Goal: Contribute content: Contribute content

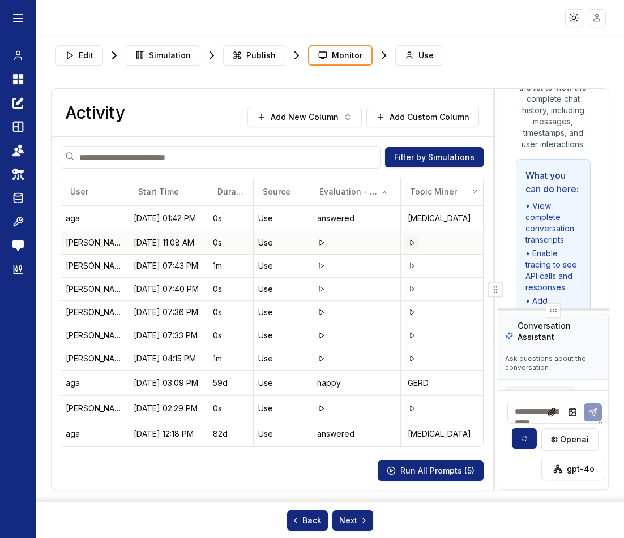
click at [413, 247] on button at bounding box center [412, 243] width 14 height 14
click at [324, 244] on icon at bounding box center [321, 242] width 7 height 7
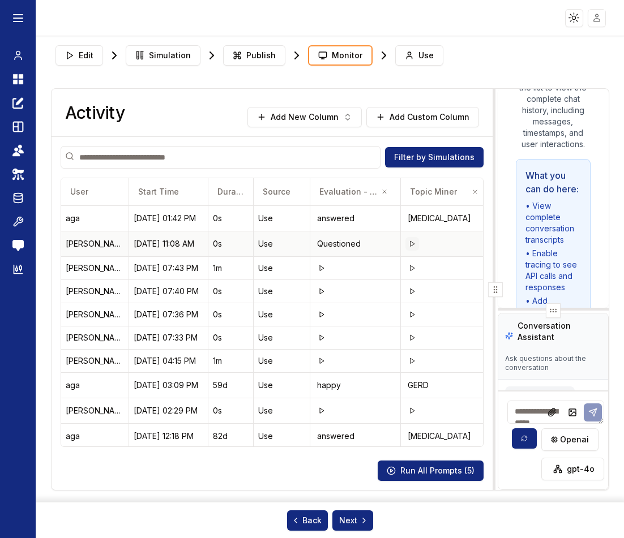
click at [411, 245] on icon at bounding box center [412, 244] width 7 height 7
click at [414, 269] on icon at bounding box center [412, 268] width 7 height 7
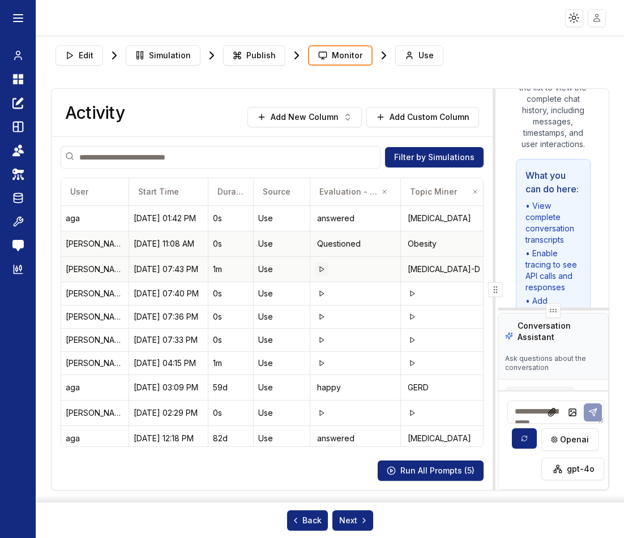
click at [321, 271] on icon at bounding box center [321, 269] width 7 height 7
click at [322, 294] on icon at bounding box center [321, 293] width 7 height 7
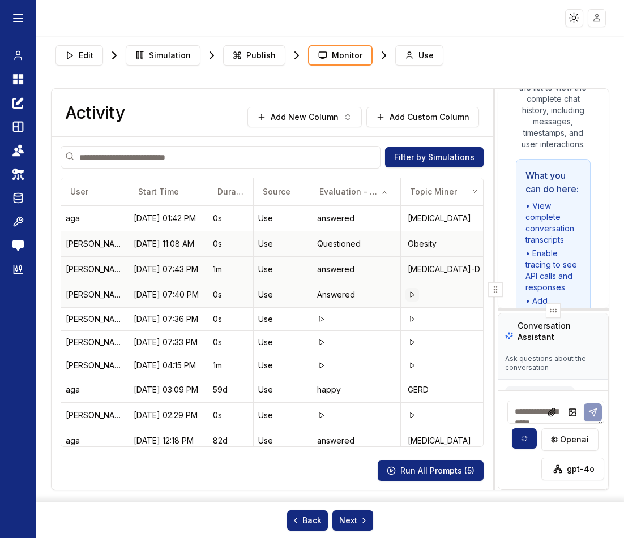
click at [410, 295] on icon at bounding box center [412, 294] width 7 height 7
click at [411, 323] on button at bounding box center [412, 319] width 14 height 14
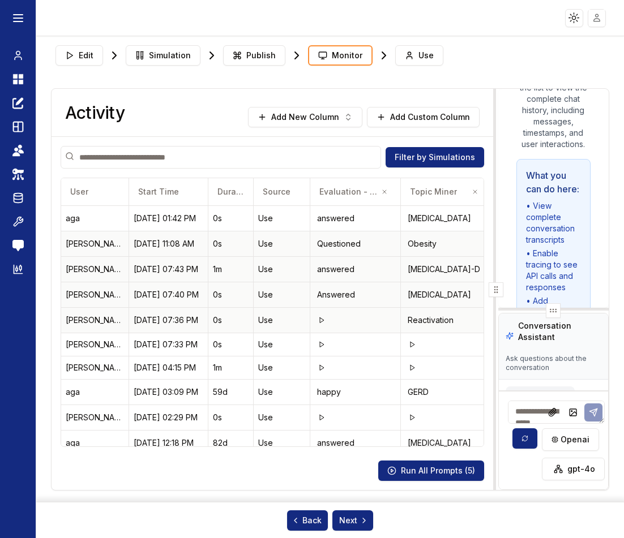
drag, startPoint x: 496, startPoint y: 290, endPoint x: 558, endPoint y: 288, distance: 62.3
click at [558, 288] on div "Activity Add New Column Add Custom Column Filter by Simulations User Start Time…" at bounding box center [330, 289] width 557 height 401
click at [411, 345] on icon at bounding box center [412, 344] width 7 height 7
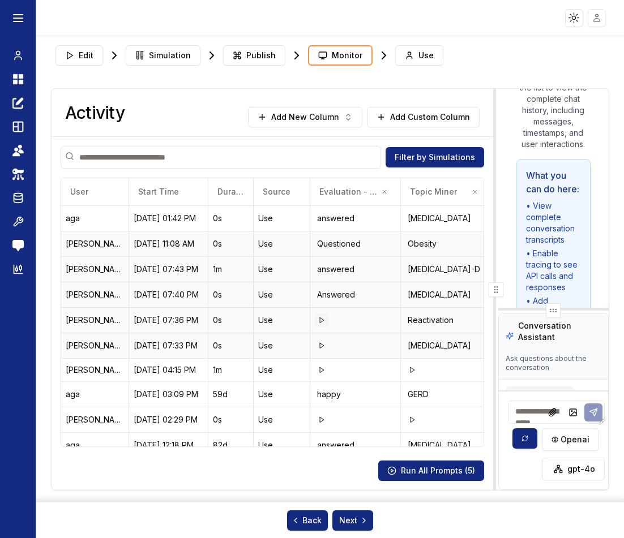
click at [319, 319] on icon at bounding box center [321, 320] width 7 height 7
click at [320, 347] on icon at bounding box center [321, 345] width 7 height 7
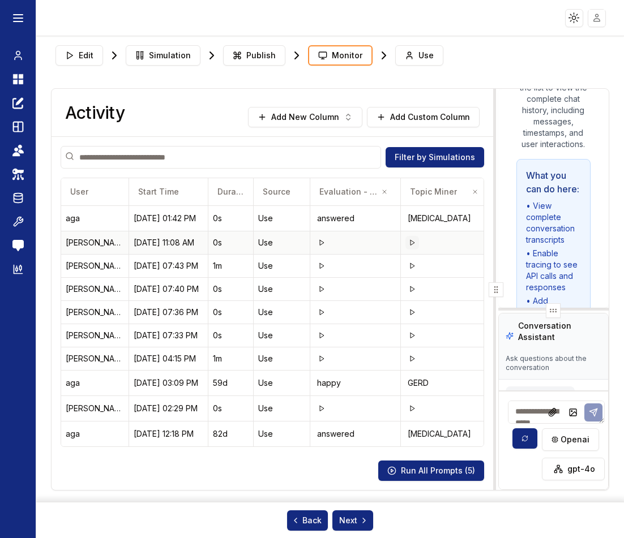
click at [411, 243] on icon at bounding box center [412, 242] width 7 height 7
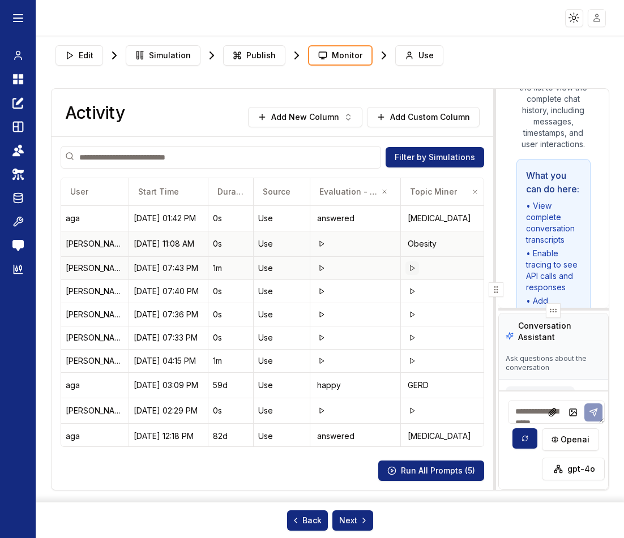
click at [412, 269] on polygon at bounding box center [412, 267] width 4 height 5
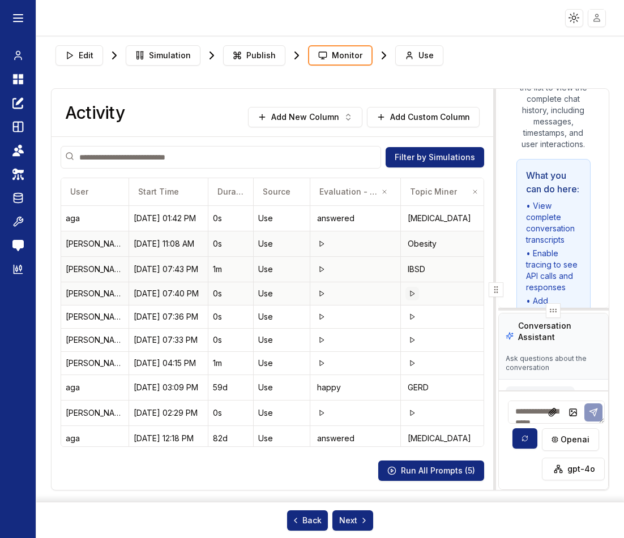
click at [414, 296] on icon at bounding box center [412, 293] width 7 height 7
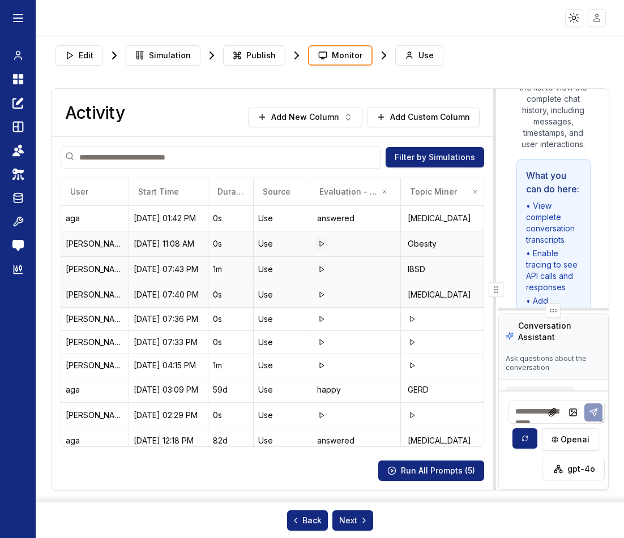
click at [321, 244] on icon at bounding box center [321, 244] width 7 height 7
click at [321, 271] on icon at bounding box center [321, 269] width 7 height 7
click at [324, 295] on polygon at bounding box center [322, 294] width 4 height 5
click at [320, 320] on icon at bounding box center [321, 319] width 7 height 7
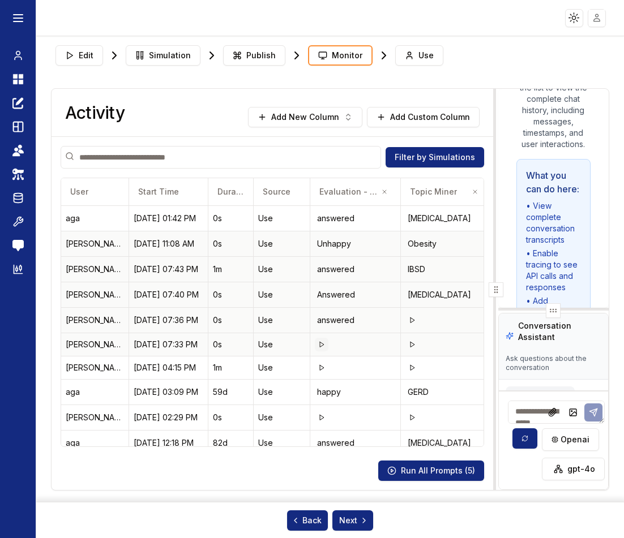
click at [319, 344] on icon at bounding box center [321, 344] width 7 height 7
click at [315, 364] on td at bounding box center [355, 367] width 91 height 23
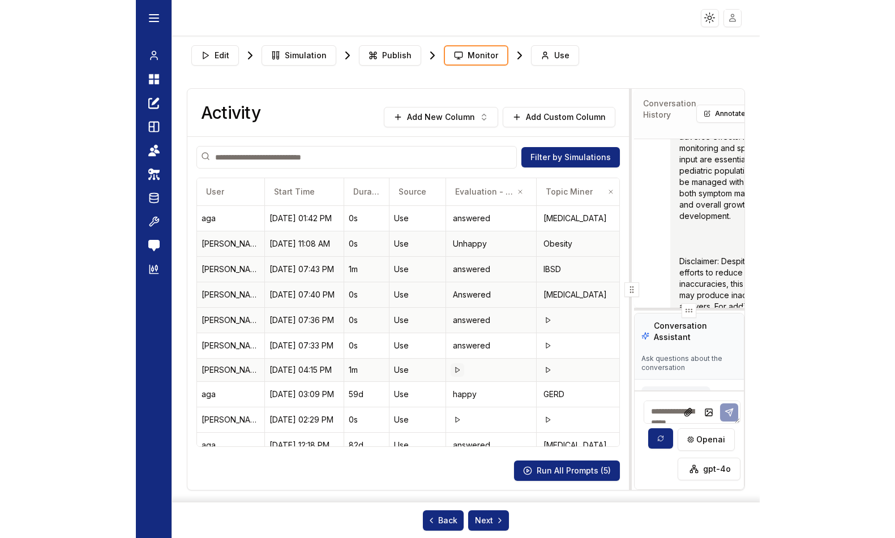
scroll to position [3241, 0]
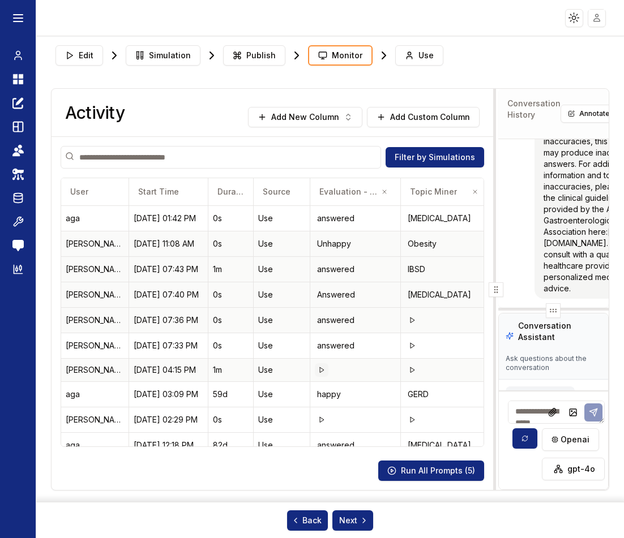
click at [321, 372] on polygon at bounding box center [322, 369] width 4 height 5
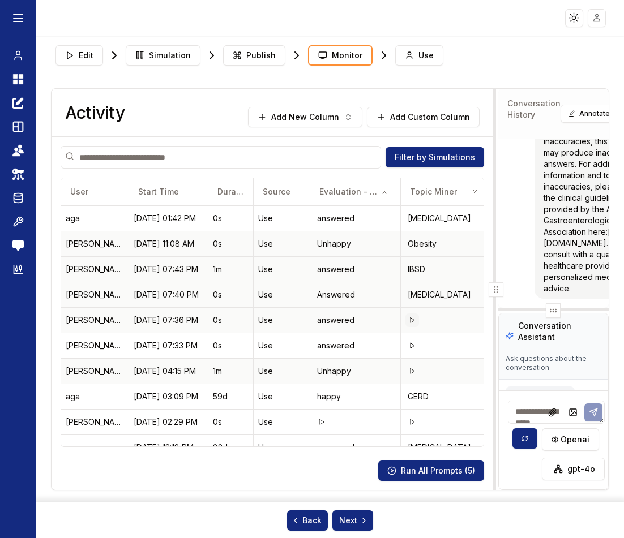
click at [413, 321] on polygon at bounding box center [412, 320] width 4 height 5
click at [413, 347] on polygon at bounding box center [412, 345] width 4 height 5
click at [413, 374] on icon at bounding box center [412, 371] width 7 height 7
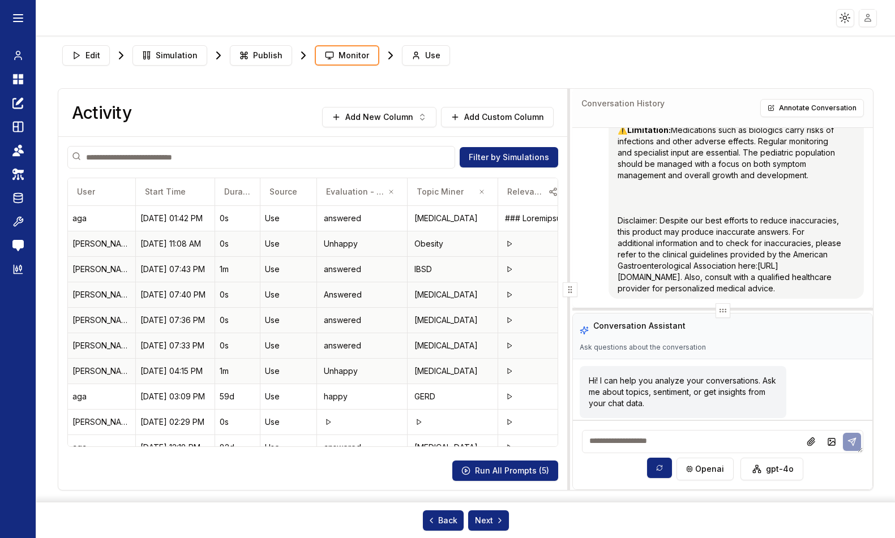
scroll to position [1775, 0]
drag, startPoint x: 709, startPoint y: 290, endPoint x: 570, endPoint y: 294, distance: 138.1
click at [570, 294] on icon at bounding box center [569, 289] width 9 height 9
click at [509, 244] on icon at bounding box center [509, 244] width 7 height 7
click at [510, 272] on icon at bounding box center [509, 269] width 7 height 7
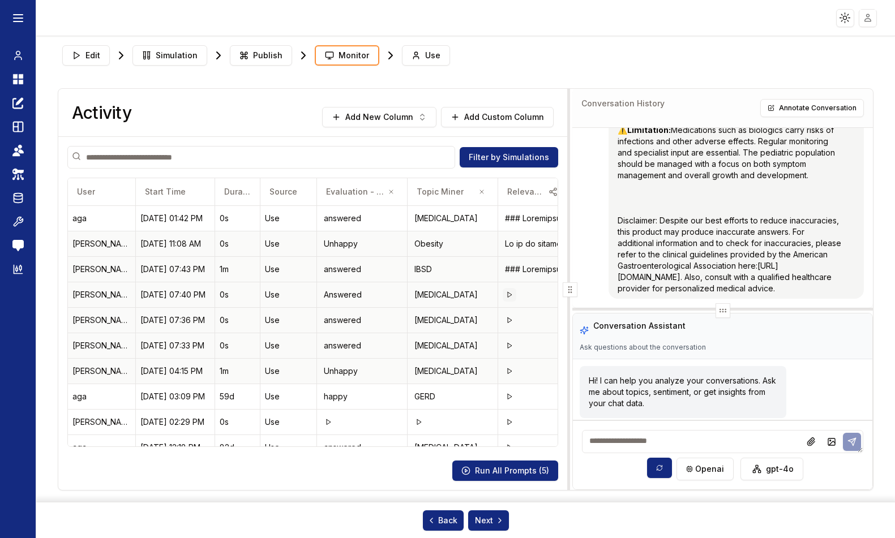
click at [508, 296] on icon at bounding box center [509, 294] width 7 height 7
click at [511, 324] on button at bounding box center [510, 321] width 14 height 14
drag, startPoint x: 563, startPoint y: 293, endPoint x: 572, endPoint y: 291, distance: 8.7
click at [564, 293] on div at bounding box center [570, 289] width 15 height 15
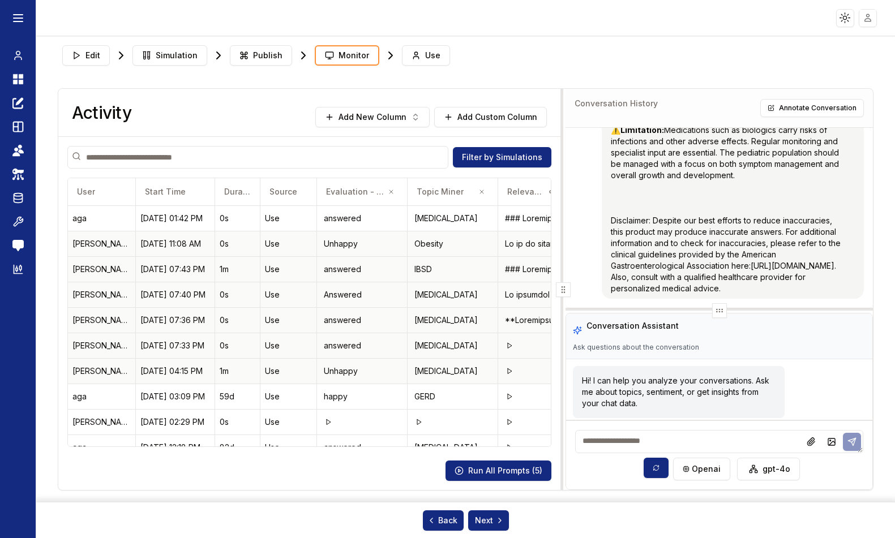
scroll to position [1730, 0]
drag, startPoint x: 572, startPoint y: 291, endPoint x: 610, endPoint y: 286, distance: 38.8
click at [610, 286] on div "You What is the first course of action for suspected gastroparesis in a 12 year…" at bounding box center [718, 218] width 307 height 180
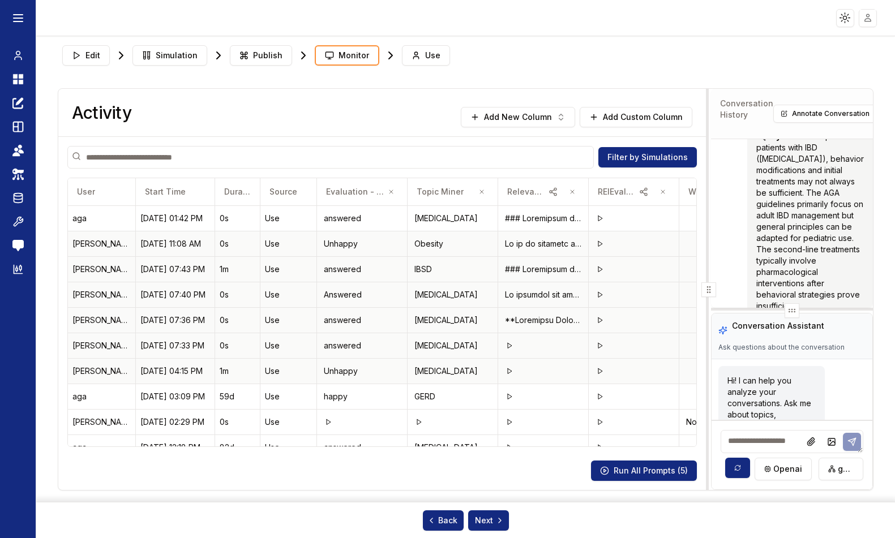
scroll to position [3241, 0]
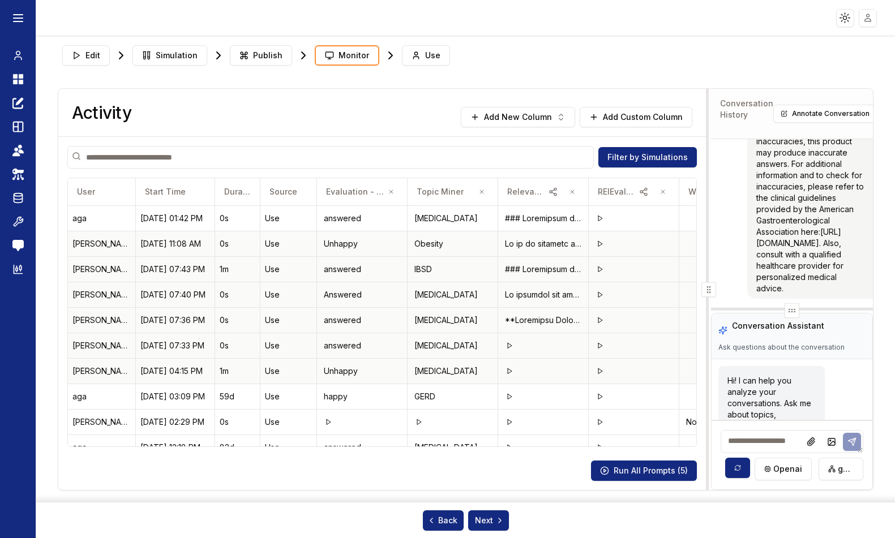
drag, startPoint x: 565, startPoint y: 289, endPoint x: 883, endPoint y: 279, distance: 318.2
click at [623, 279] on div "Edit Simulation Publish Monitor Use Activity Add New Column Add Custom Column F…" at bounding box center [465, 287] width 859 height 502
click at [602, 217] on icon at bounding box center [600, 218] width 7 height 7
click at [600, 249] on button at bounding box center [600, 244] width 14 height 14
click at [599, 274] on button at bounding box center [600, 270] width 14 height 14
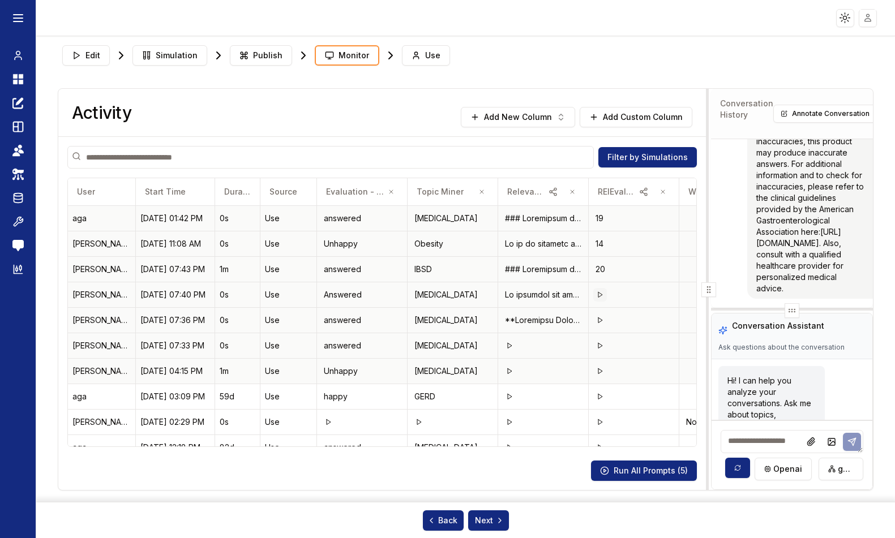
click at [600, 295] on icon at bounding box center [600, 294] width 7 height 7
click at [600, 321] on icon at bounding box center [600, 320] width 7 height 7
click at [599, 346] on icon at bounding box center [600, 345] width 7 height 7
click at [599, 371] on icon at bounding box center [600, 371] width 7 height 7
click at [602, 396] on polygon at bounding box center [600, 396] width 4 height 5
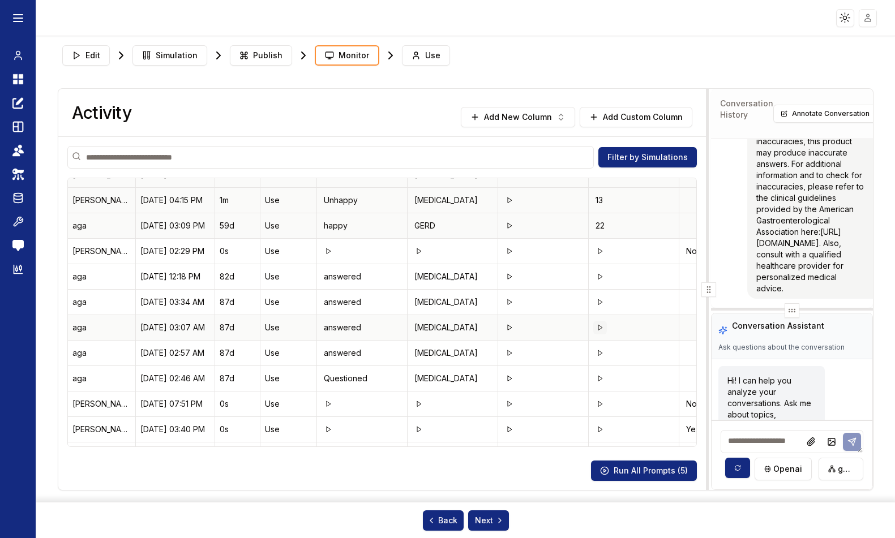
scroll to position [113, 0]
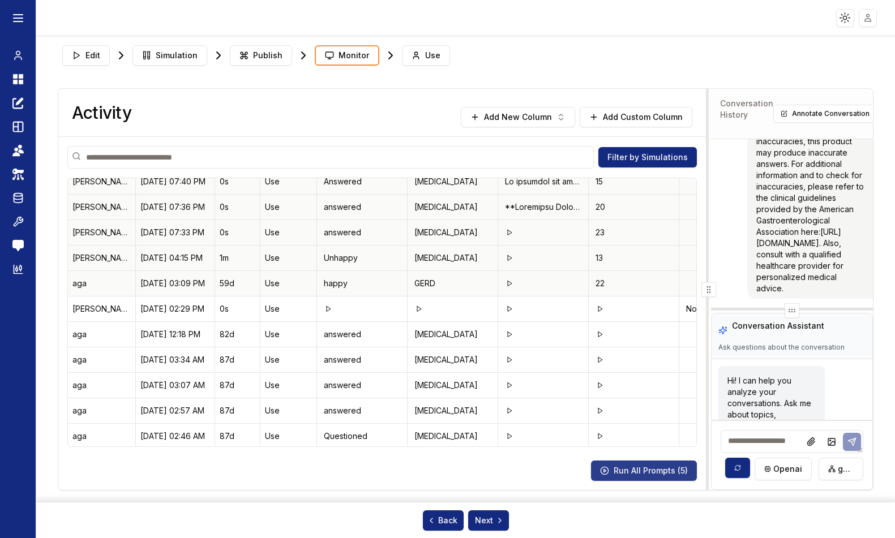
click at [623, 470] on button "Run All Prompts ( 5 )" at bounding box center [644, 471] width 106 height 20
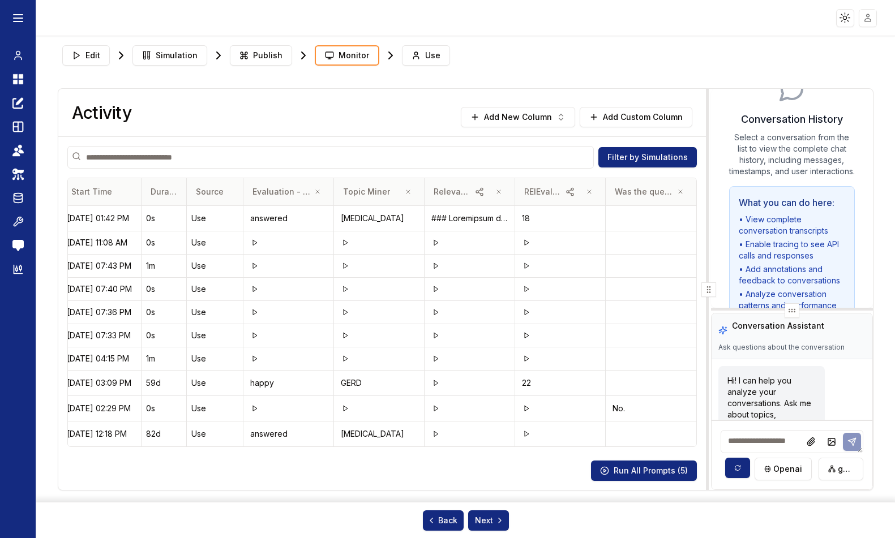
click at [628, 193] on span "Was the question answered effectively?" at bounding box center [644, 191] width 59 height 11
drag, startPoint x: 624, startPoint y: 191, endPoint x: 665, endPoint y: 190, distance: 40.8
click at [665, 190] on div "Was the question answered effectively?" at bounding box center [651, 192] width 72 height 14
click at [13, 269] on icon at bounding box center [17, 269] width 11 height 11
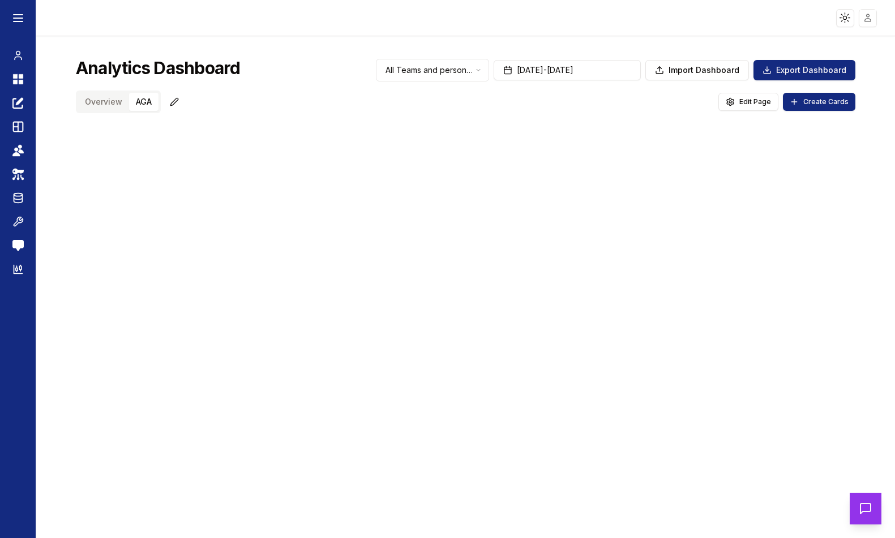
click at [138, 102] on button "AGA" at bounding box center [143, 102] width 29 height 18
click at [804, 104] on span "Create Cards" at bounding box center [825, 101] width 45 height 9
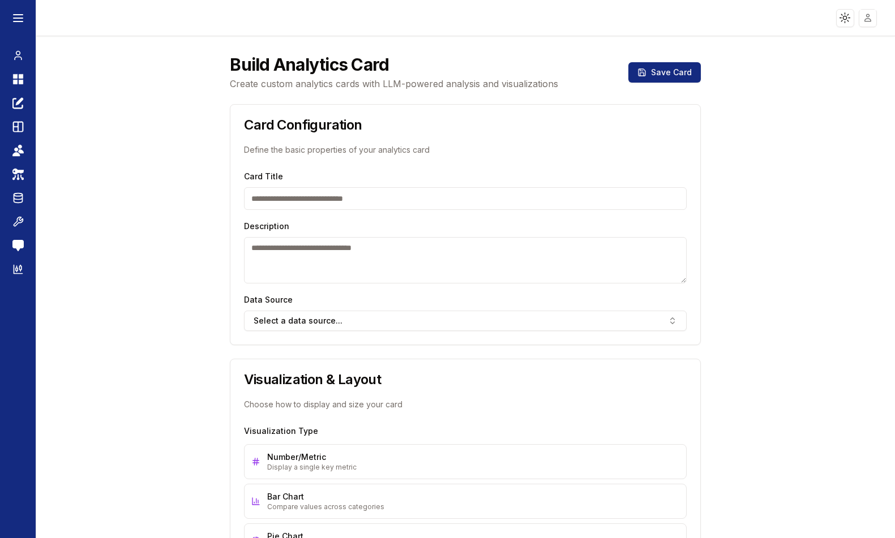
click at [352, 193] on input "Card Title" at bounding box center [465, 198] width 443 height 23
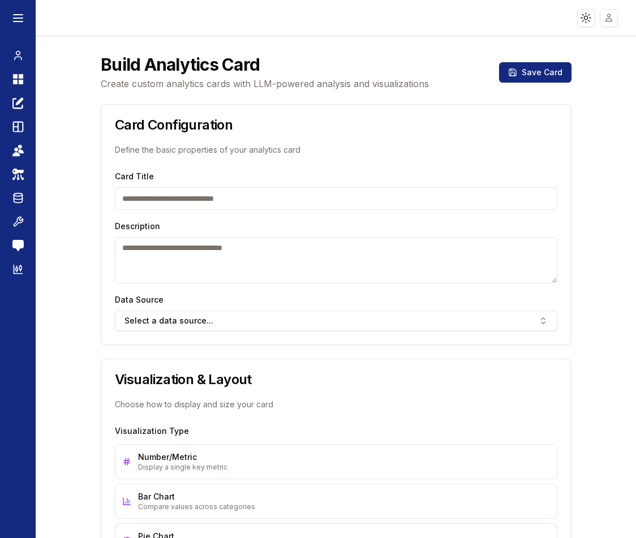
click at [421, 201] on input "Card Title" at bounding box center [336, 198] width 443 height 23
type input "*"
type input "**********"
click at [153, 272] on textarea "Description" at bounding box center [336, 260] width 443 height 46
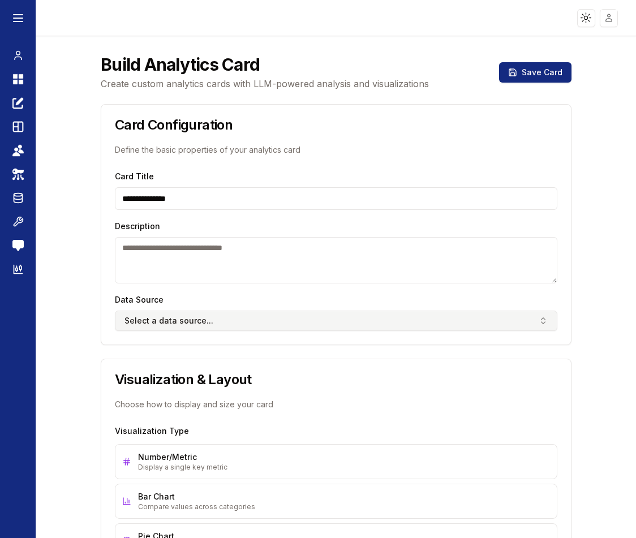
click at [399, 324] on button "Select a data source..." at bounding box center [336, 321] width 443 height 20
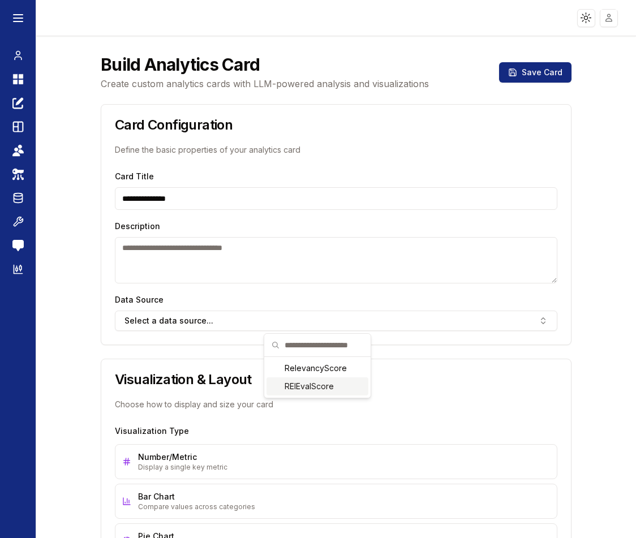
click at [324, 385] on div "RElEvalScore" at bounding box center [318, 387] width 102 height 18
click at [236, 244] on textarea "Description" at bounding box center [336, 260] width 443 height 46
paste textarea "**********"
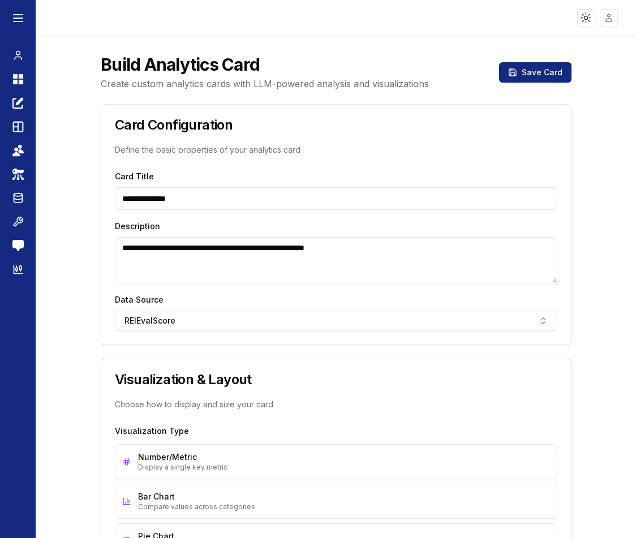
drag, startPoint x: 207, startPoint y: 200, endPoint x: 72, endPoint y: 187, distance: 135.8
click at [72, 187] on div "**********" at bounding box center [337, 534] width 570 height 986
click at [229, 246] on textarea "**********" at bounding box center [336, 260] width 443 height 46
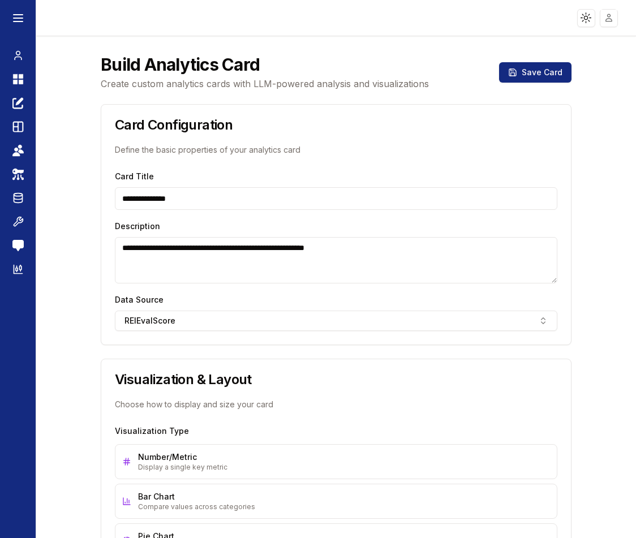
paste textarea
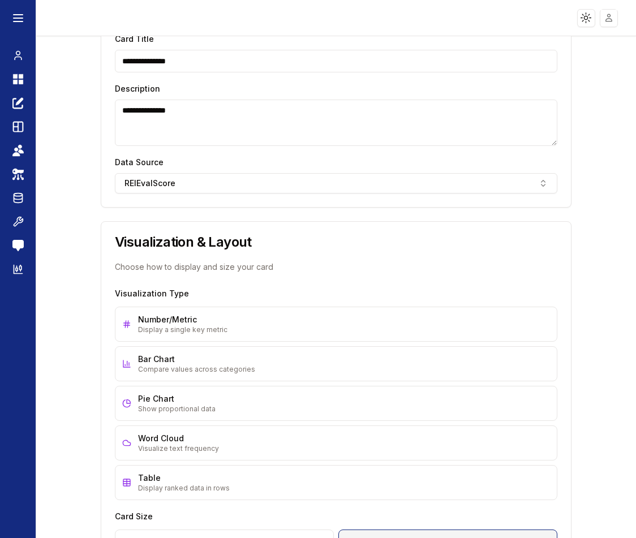
scroll to position [170, 0]
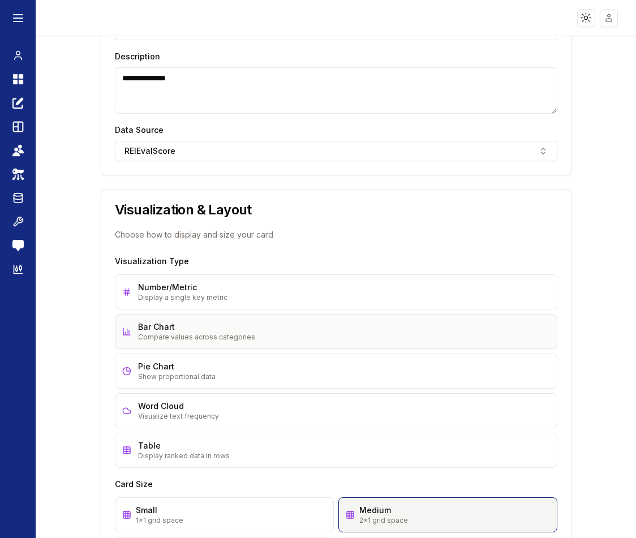
type textarea "**********"
click at [248, 331] on div "Bar Chart" at bounding box center [344, 326] width 412 height 11
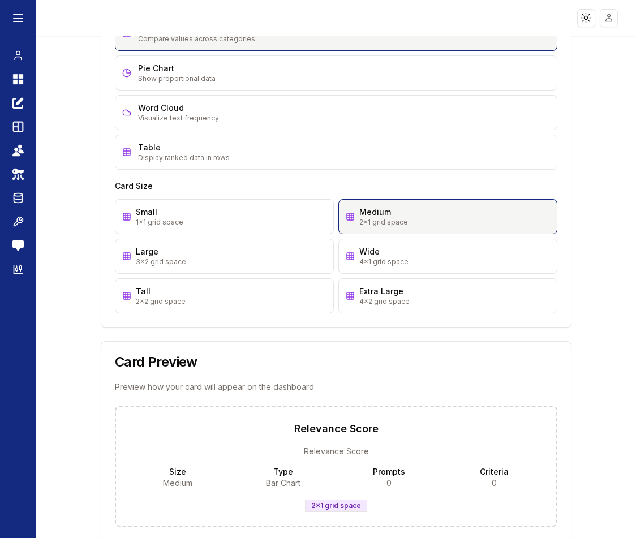
scroll to position [494, 0]
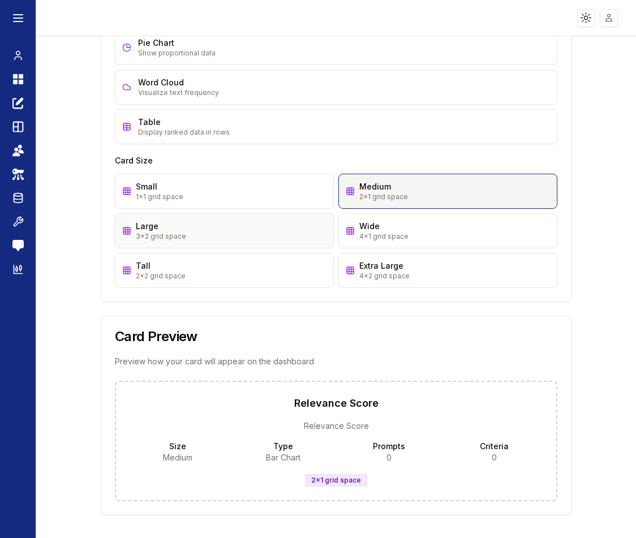
click at [262, 228] on div "Large" at bounding box center [231, 226] width 191 height 11
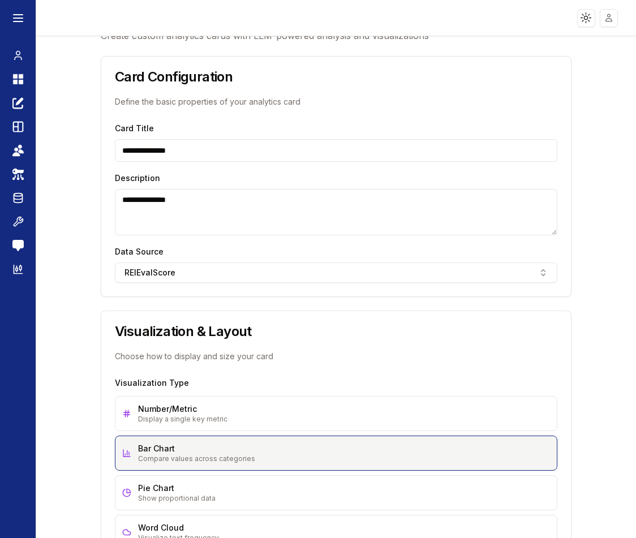
scroll to position [0, 0]
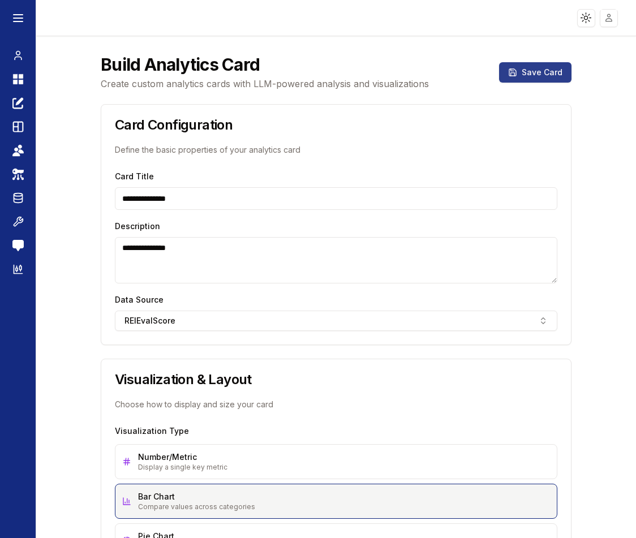
click at [544, 62] on button "Save Card" at bounding box center [535, 72] width 72 height 20
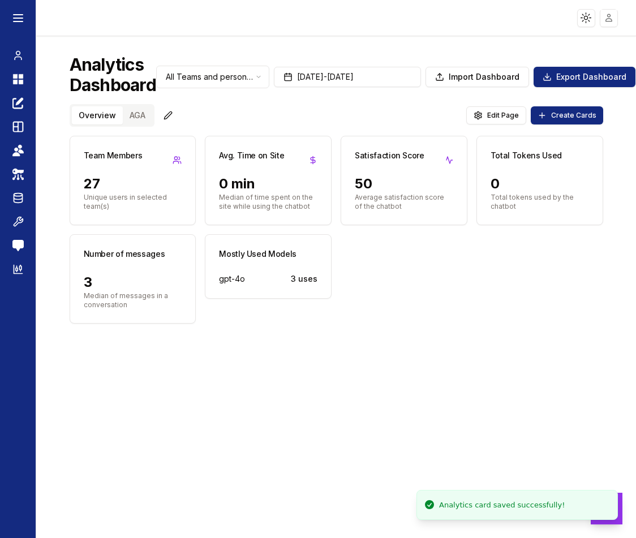
click at [135, 114] on button "AGA" at bounding box center [137, 115] width 29 height 18
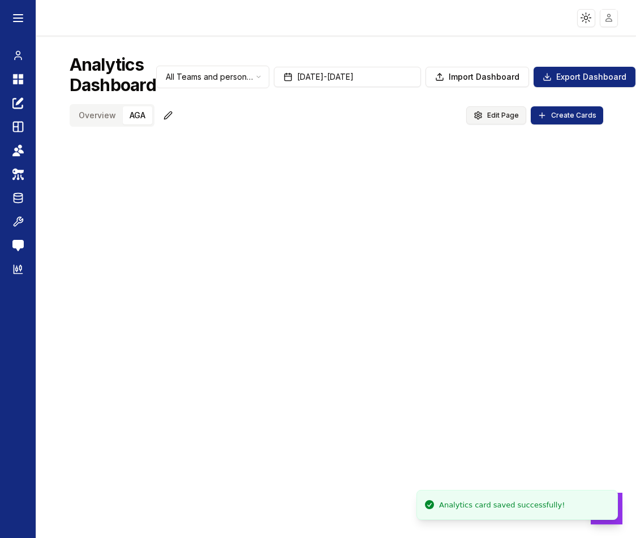
click at [498, 112] on span "Edit Page" at bounding box center [503, 115] width 32 height 9
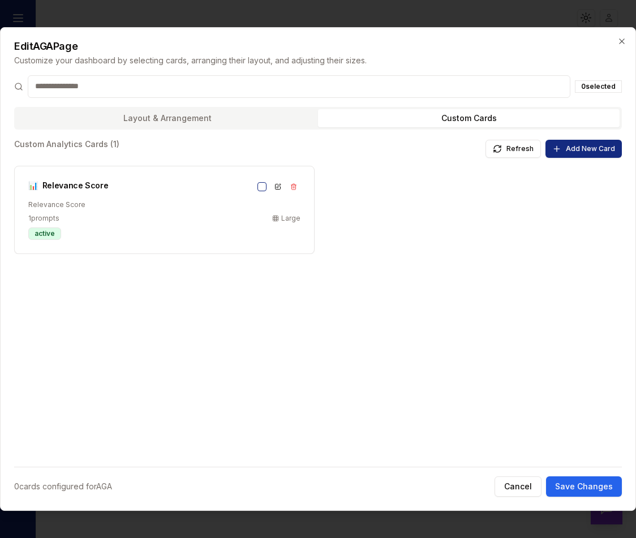
click at [458, 119] on button "Custom Cards" at bounding box center [469, 118] width 302 height 18
click at [251, 186] on h3 "📊 Relevance Score" at bounding box center [142, 185] width 229 height 11
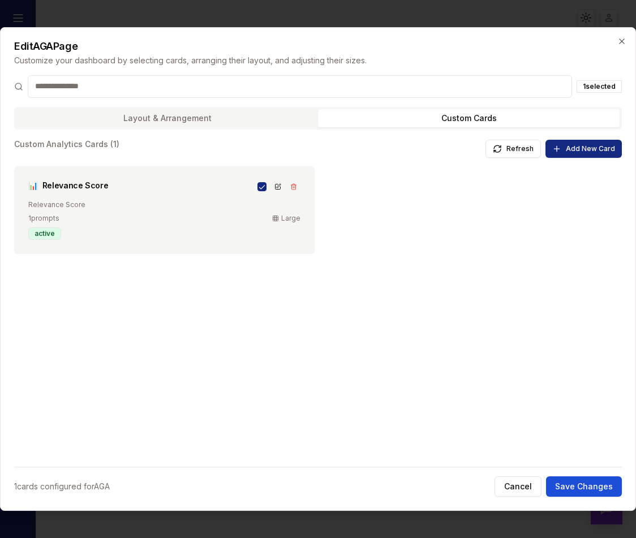
click at [607, 479] on button "Save Changes" at bounding box center [584, 487] width 76 height 20
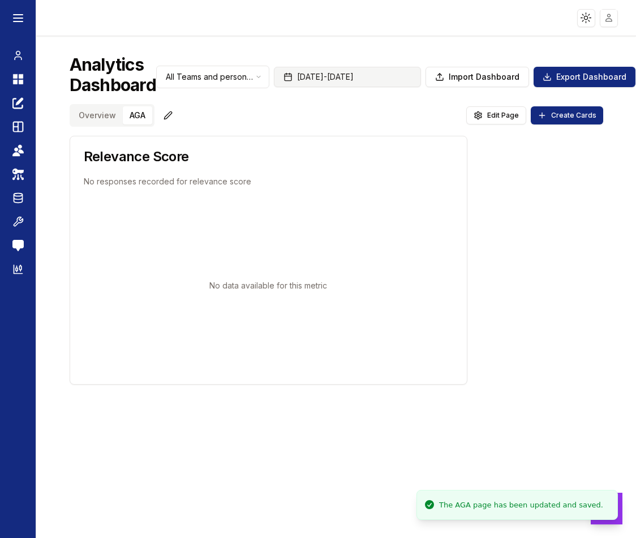
click at [360, 80] on button "[DATE] - [DATE]" at bounding box center [347, 77] width 147 height 20
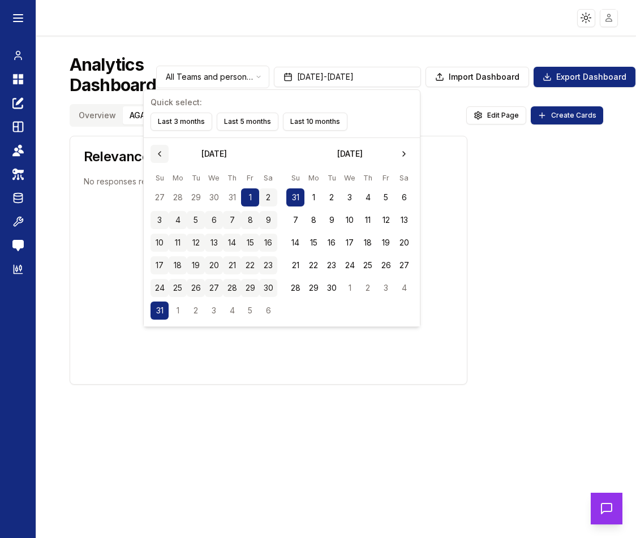
click at [158, 157] on icon "Go to the Previous Month" at bounding box center [159, 153] width 9 height 9
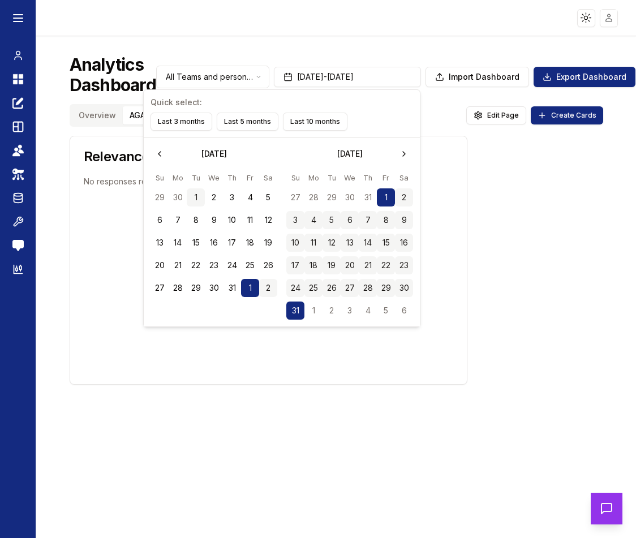
click at [196, 193] on button "1" at bounding box center [196, 197] width 18 height 18
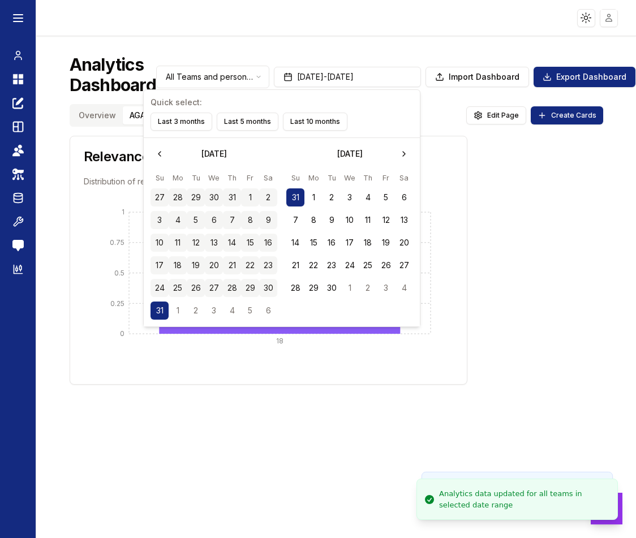
click at [404, 154] on icon "Go to the Next Month" at bounding box center [404, 153] width 9 height 9
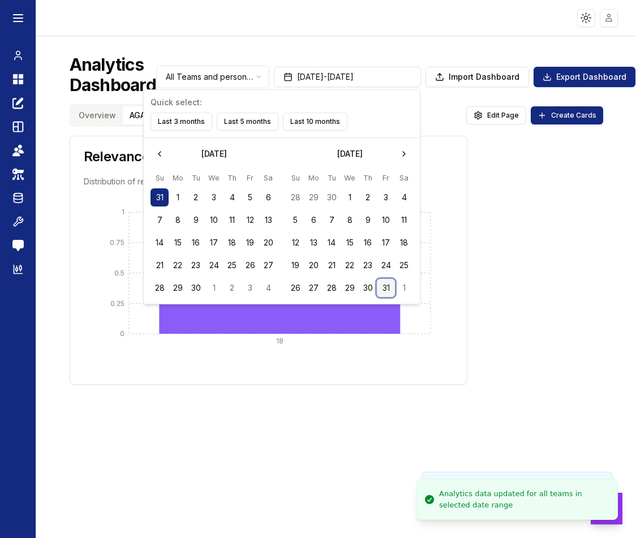
click at [378, 288] on button "31" at bounding box center [386, 288] width 18 height 18
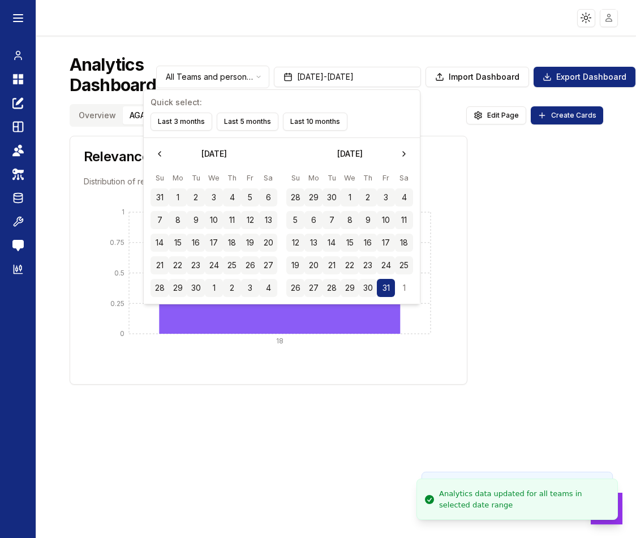
click at [516, 276] on div "Relevance Score Distribution of relevance score (1 total responses) 18 0 0.25 0…" at bounding box center [337, 260] width 534 height 249
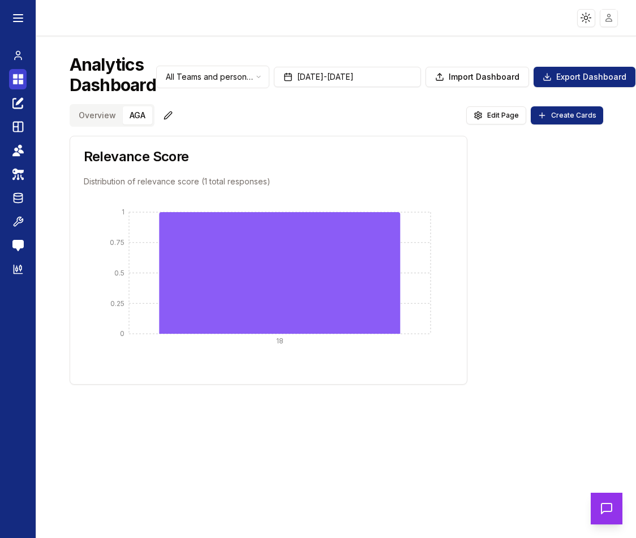
click at [19, 81] on icon at bounding box center [21, 82] width 5 height 5
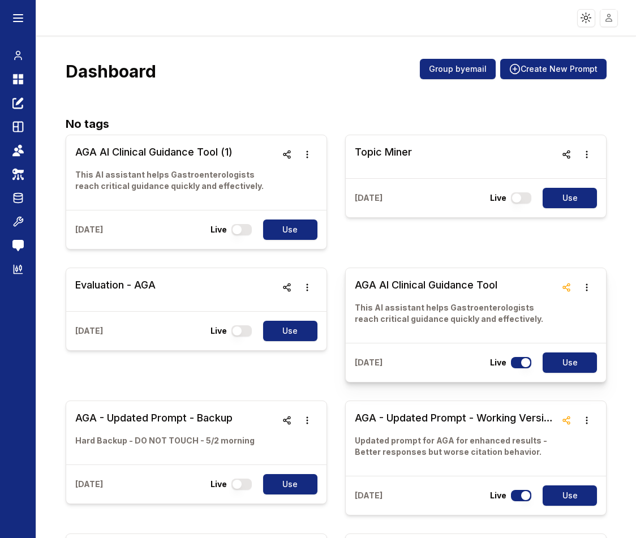
click at [387, 282] on h3 "AGA AI Clinical Guidance Tool" at bounding box center [455, 285] width 201 height 16
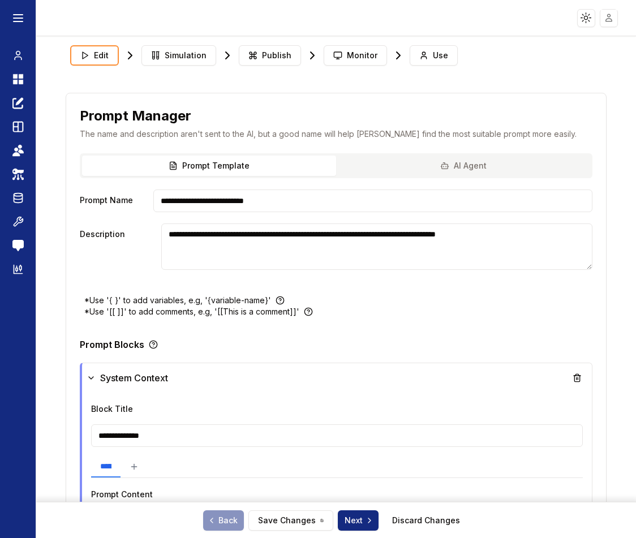
type textarea "**********"
click at [357, 51] on span "Monitor" at bounding box center [362, 55] width 31 height 11
click at [359, 53] on span "Monitor" at bounding box center [362, 55] width 31 height 11
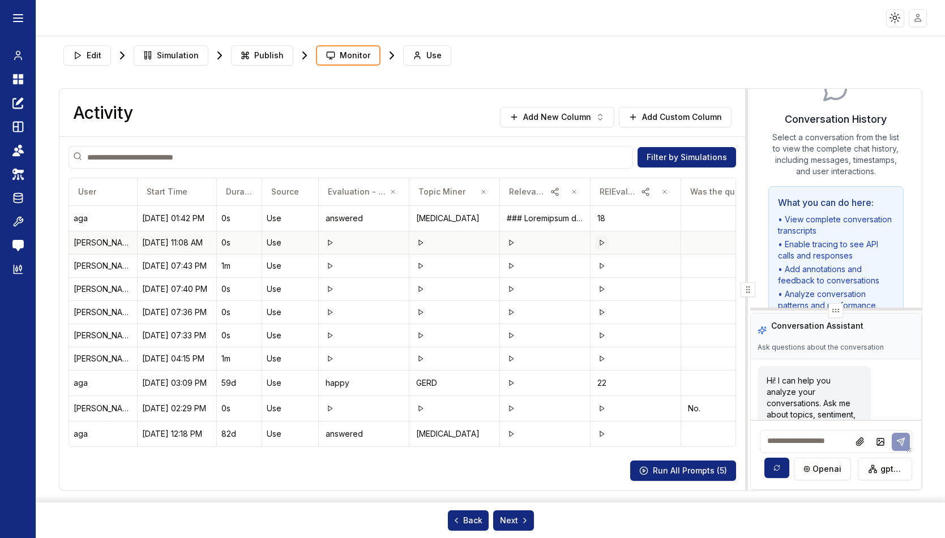
click at [604, 240] on icon at bounding box center [601, 242] width 7 height 7
click at [602, 264] on button at bounding box center [602, 268] width 14 height 14
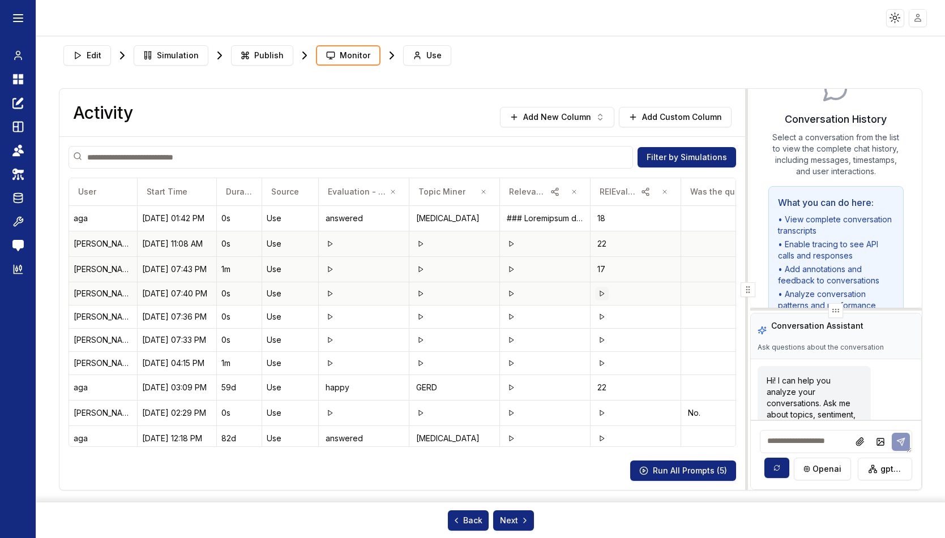
click at [601, 290] on icon at bounding box center [601, 293] width 7 height 7
click at [602, 318] on polygon at bounding box center [602, 318] width 4 height 5
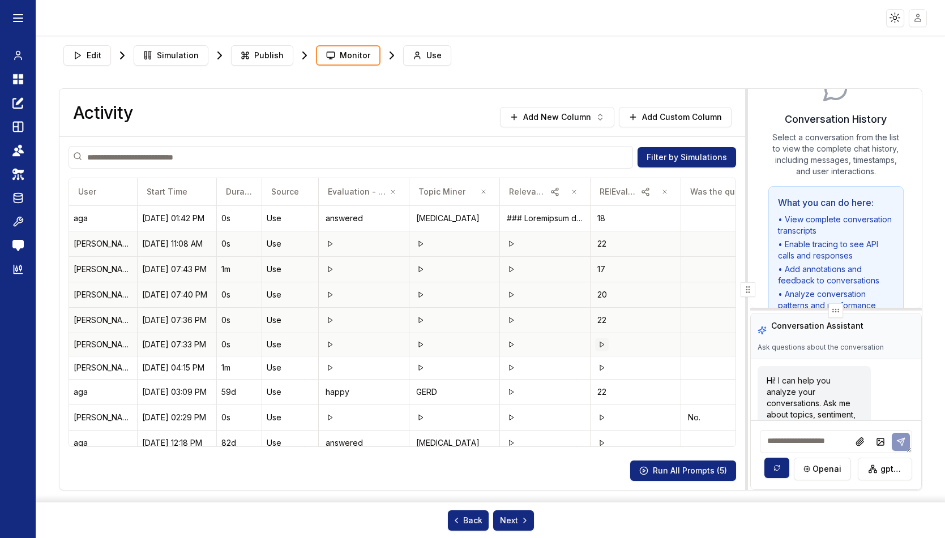
click at [600, 345] on polygon at bounding box center [602, 344] width 4 height 5
click at [600, 362] on td at bounding box center [635, 369] width 91 height 23
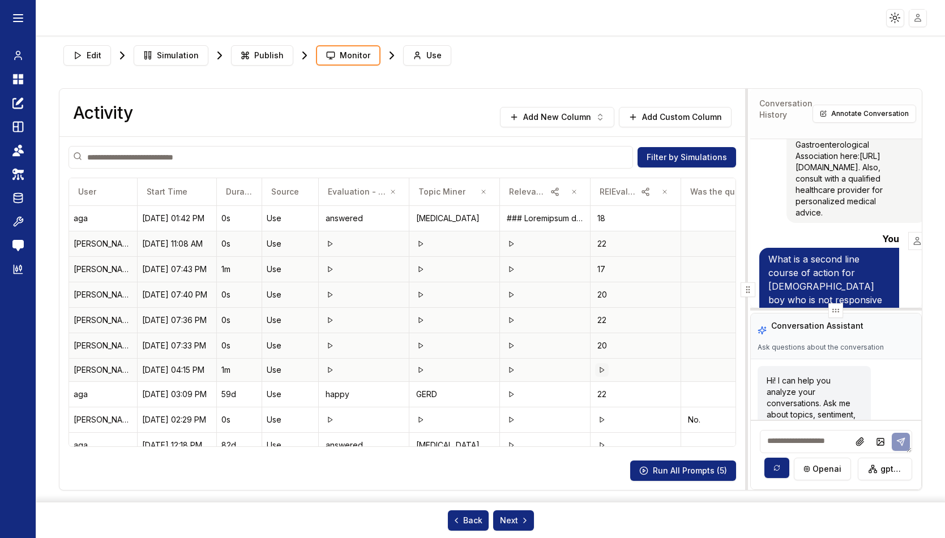
scroll to position [3241, 0]
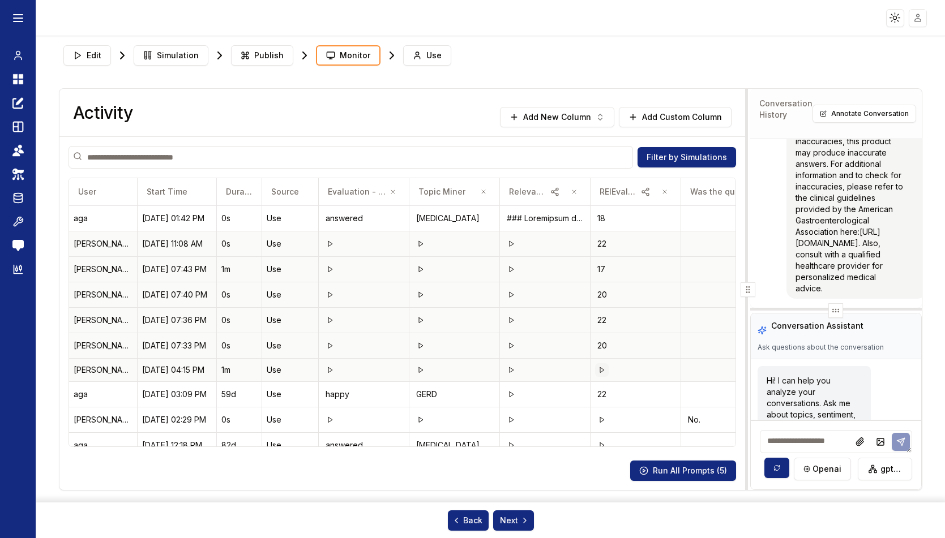
click at [602, 370] on icon at bounding box center [601, 370] width 7 height 7
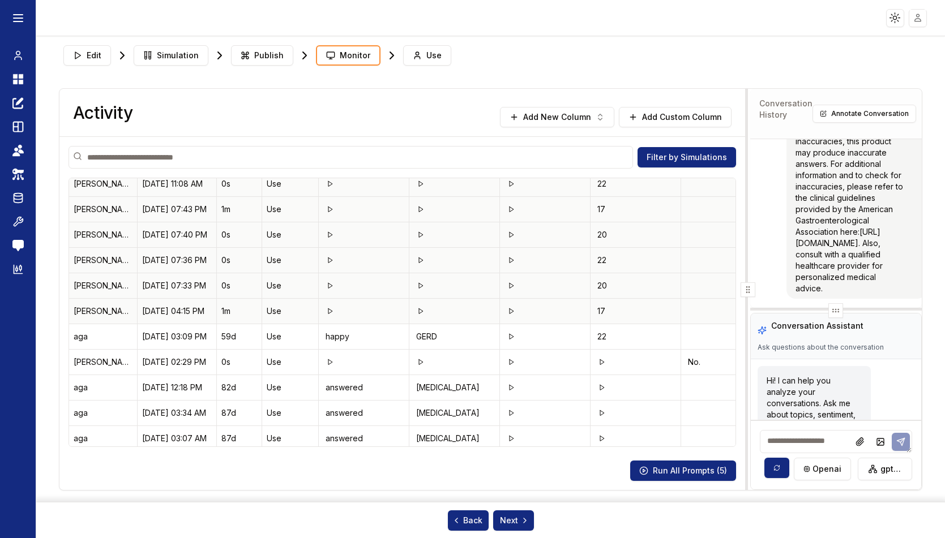
scroll to position [113, 0]
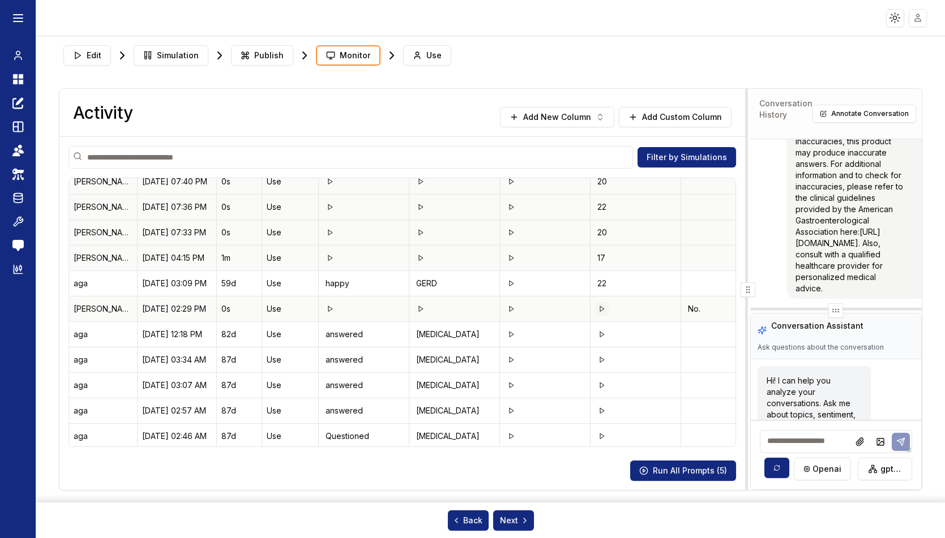
click at [598, 308] on icon at bounding box center [601, 309] width 7 height 7
click at [599, 337] on icon at bounding box center [601, 334] width 7 height 7
click at [602, 364] on button at bounding box center [602, 360] width 14 height 14
click at [602, 384] on polygon at bounding box center [602, 385] width 4 height 5
click at [602, 410] on icon at bounding box center [601, 410] width 7 height 7
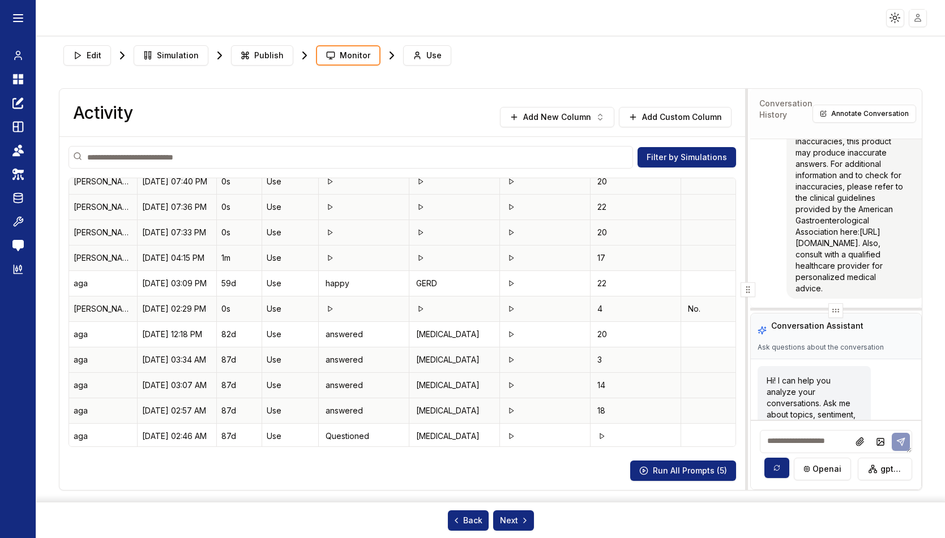
scroll to position [226, 0]
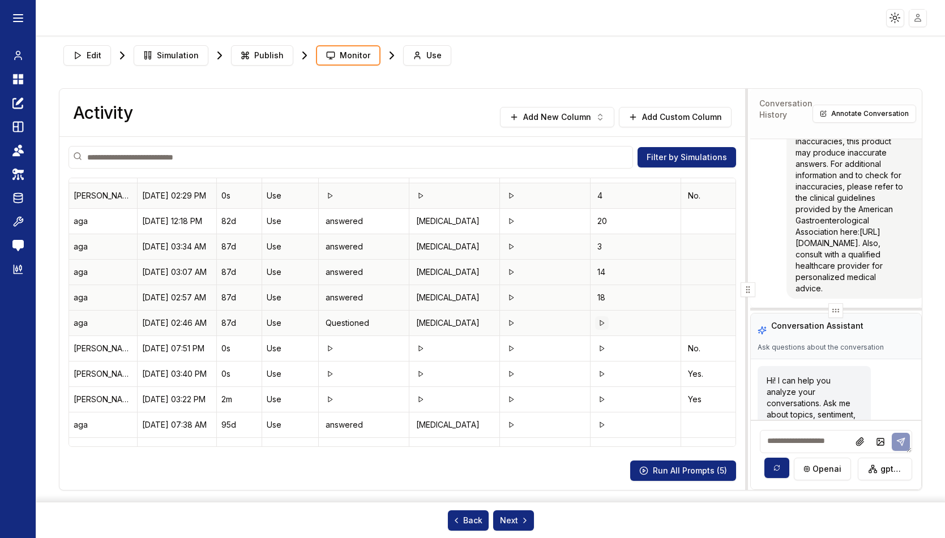
click at [603, 324] on polygon at bounding box center [602, 322] width 4 height 5
click at [597, 346] on button at bounding box center [602, 349] width 14 height 14
click at [601, 375] on polygon at bounding box center [602, 373] width 4 height 5
click at [600, 395] on button at bounding box center [602, 400] width 14 height 14
click at [606, 422] on button at bounding box center [602, 425] width 14 height 14
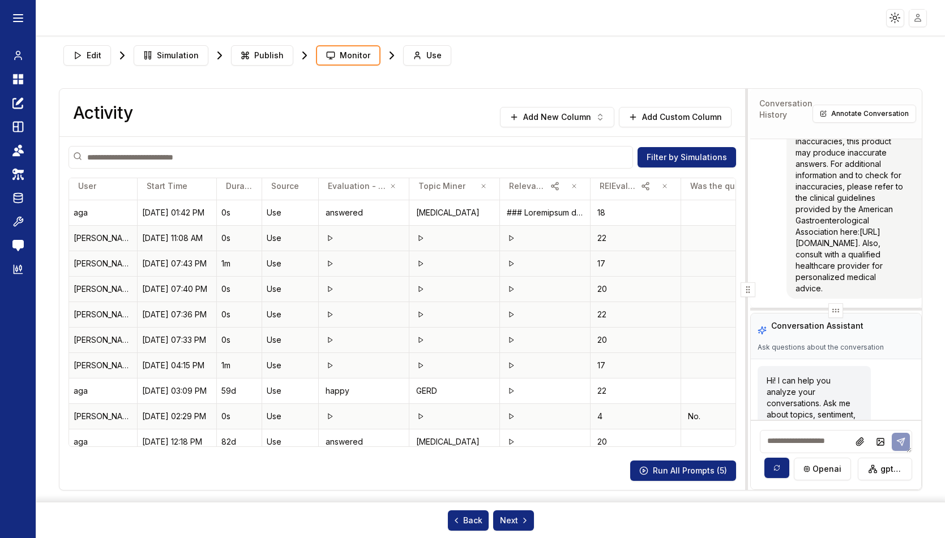
scroll to position [0, 0]
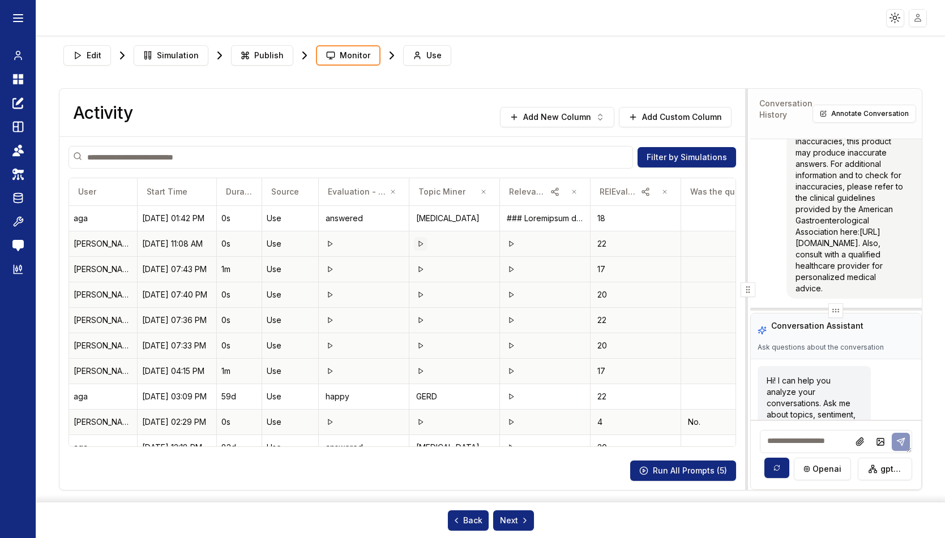
click at [419, 241] on icon at bounding box center [420, 244] width 7 height 7
click at [420, 272] on icon at bounding box center [420, 269] width 7 height 7
click at [421, 296] on icon at bounding box center [420, 294] width 7 height 7
click at [422, 321] on icon at bounding box center [420, 320] width 7 height 7
click at [422, 346] on polygon at bounding box center [421, 345] width 4 height 5
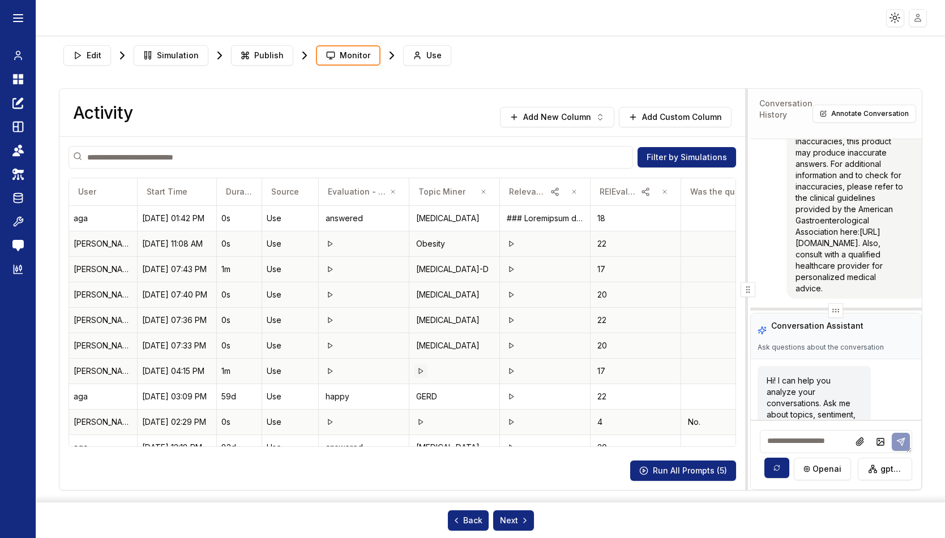
click at [419, 375] on button at bounding box center [421, 371] width 14 height 14
click at [329, 244] on icon at bounding box center [330, 244] width 7 height 7
click at [332, 271] on icon at bounding box center [330, 269] width 7 height 7
click at [327, 298] on icon at bounding box center [330, 294] width 7 height 7
click at [331, 321] on polygon at bounding box center [330, 320] width 4 height 5
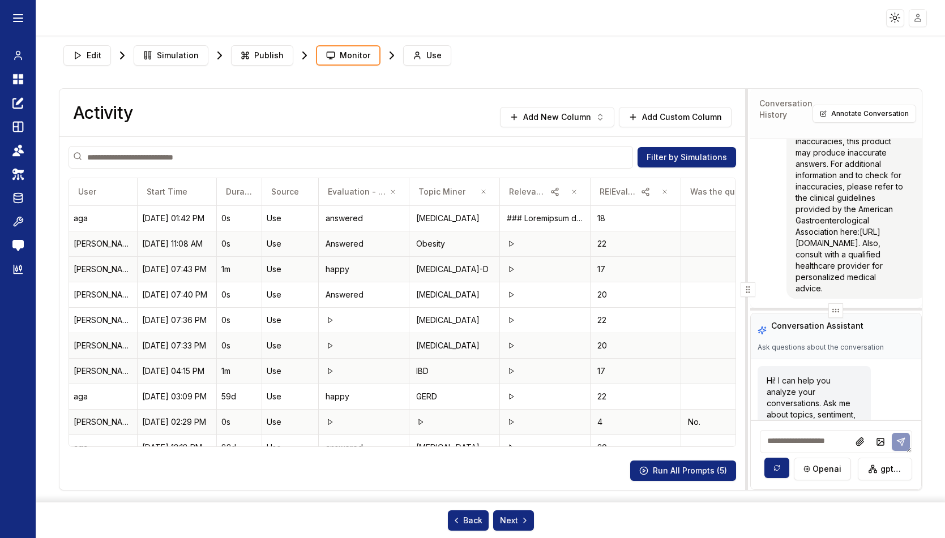
click at [329, 346] on icon at bounding box center [330, 345] width 7 height 7
click at [329, 369] on polygon at bounding box center [330, 370] width 4 height 5
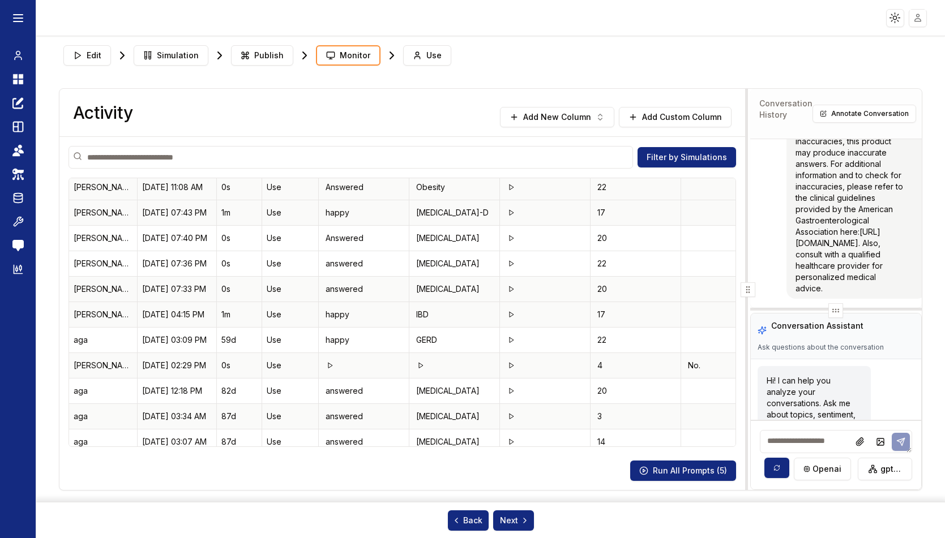
scroll to position [113, 0]
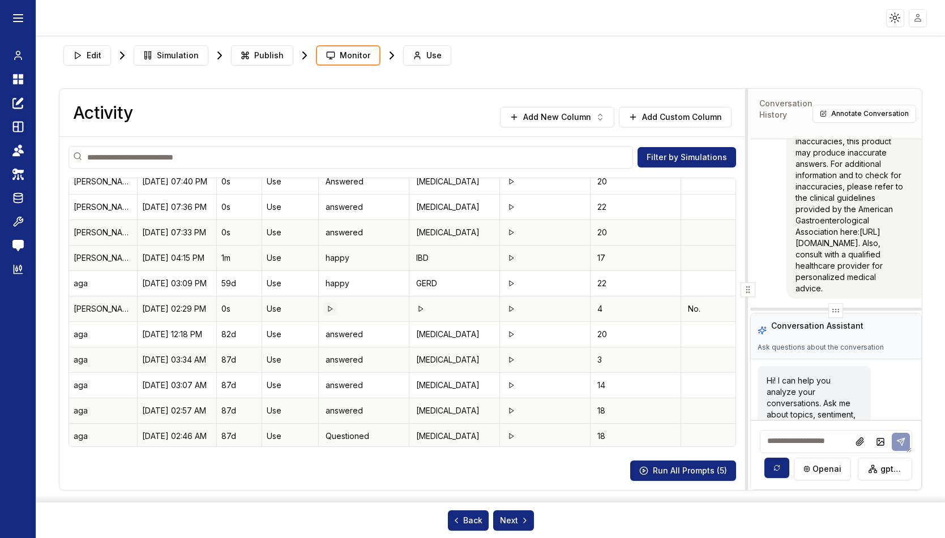
click at [332, 310] on icon at bounding box center [330, 309] width 7 height 7
click at [421, 310] on icon at bounding box center [420, 309] width 7 height 7
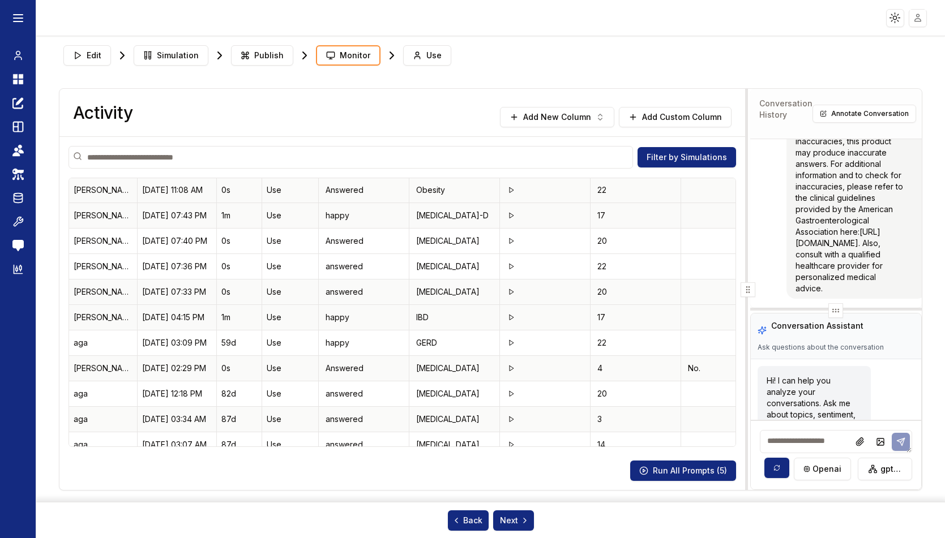
scroll to position [0, 0]
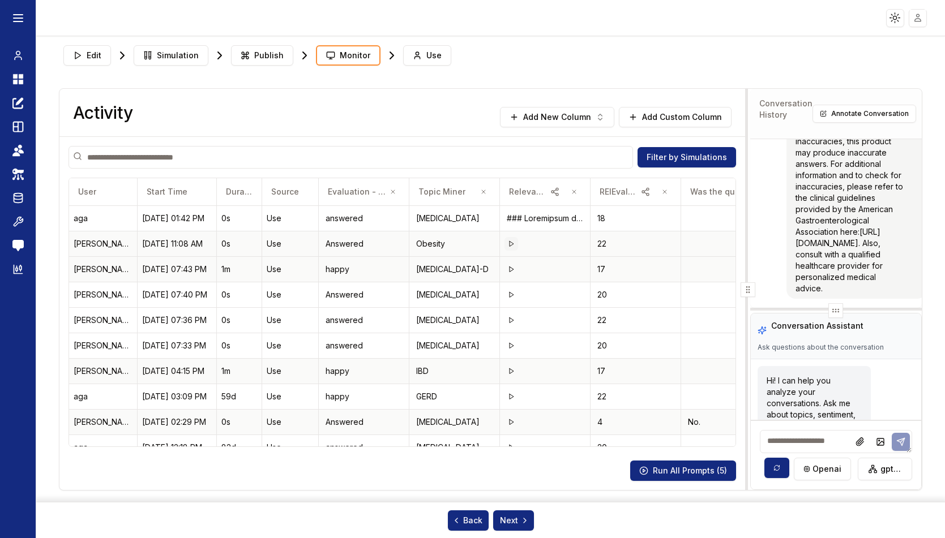
click at [508, 241] on icon at bounding box center [511, 244] width 7 height 7
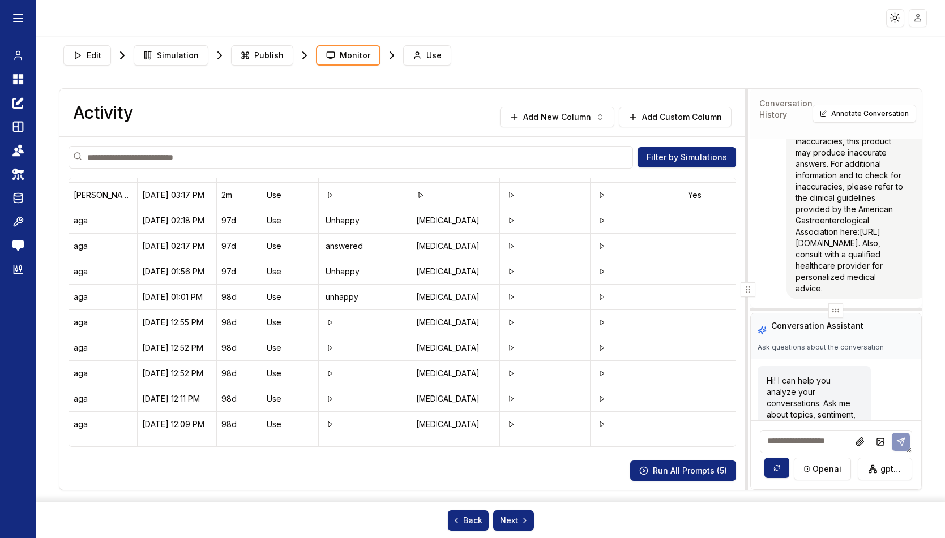
scroll to position [453, 0]
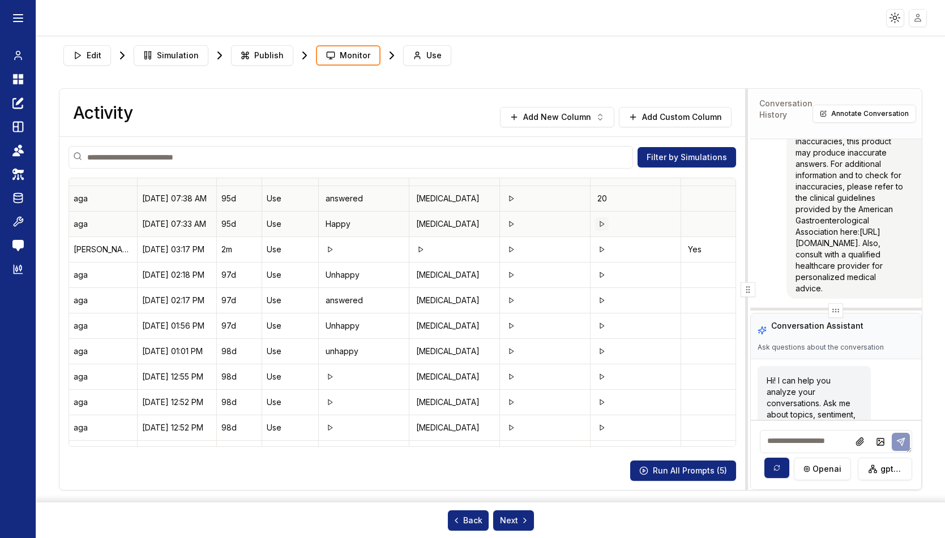
click at [599, 228] on button at bounding box center [602, 224] width 14 height 14
click at [602, 250] on icon at bounding box center [601, 249] width 7 height 7
click at [601, 276] on polygon at bounding box center [602, 274] width 4 height 5
click at [599, 302] on icon at bounding box center [601, 300] width 7 height 7
click at [600, 328] on polygon at bounding box center [602, 325] width 4 height 5
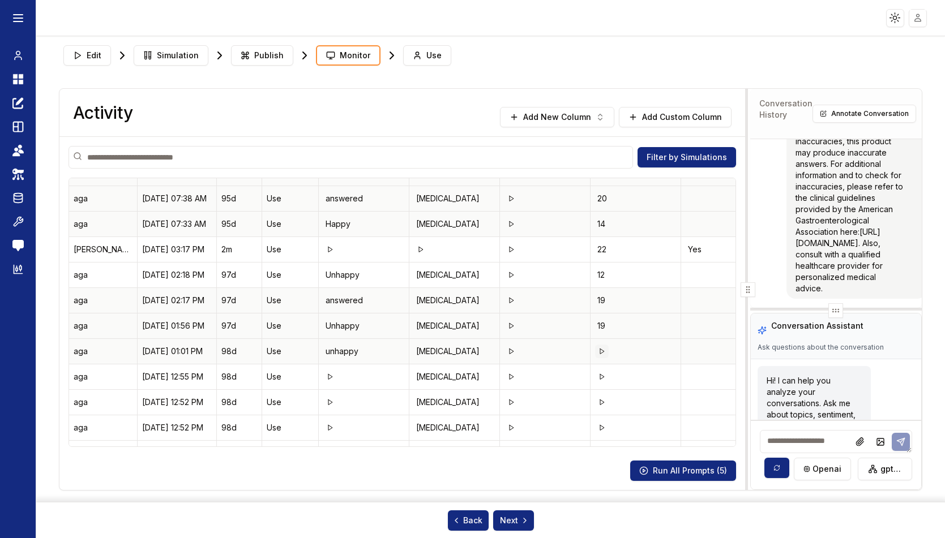
click at [603, 354] on icon at bounding box center [601, 351] width 7 height 7
click at [600, 376] on polygon at bounding box center [602, 376] width 4 height 5
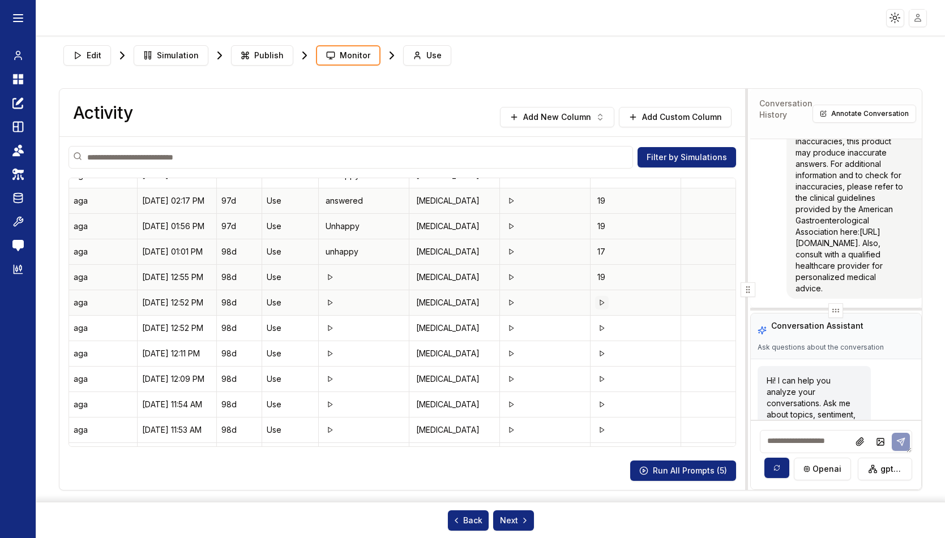
scroll to position [566, 0]
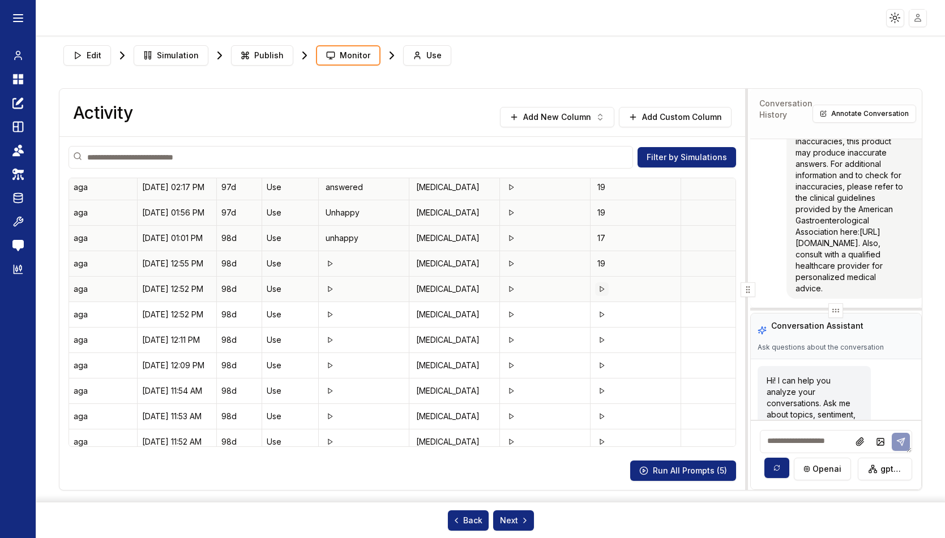
click at [602, 292] on icon at bounding box center [601, 289] width 7 height 7
click at [602, 315] on icon at bounding box center [601, 314] width 7 height 7
click at [602, 337] on icon at bounding box center [601, 340] width 7 height 7
click at [602, 366] on polygon at bounding box center [602, 365] width 4 height 5
click at [602, 391] on icon at bounding box center [601, 391] width 7 height 7
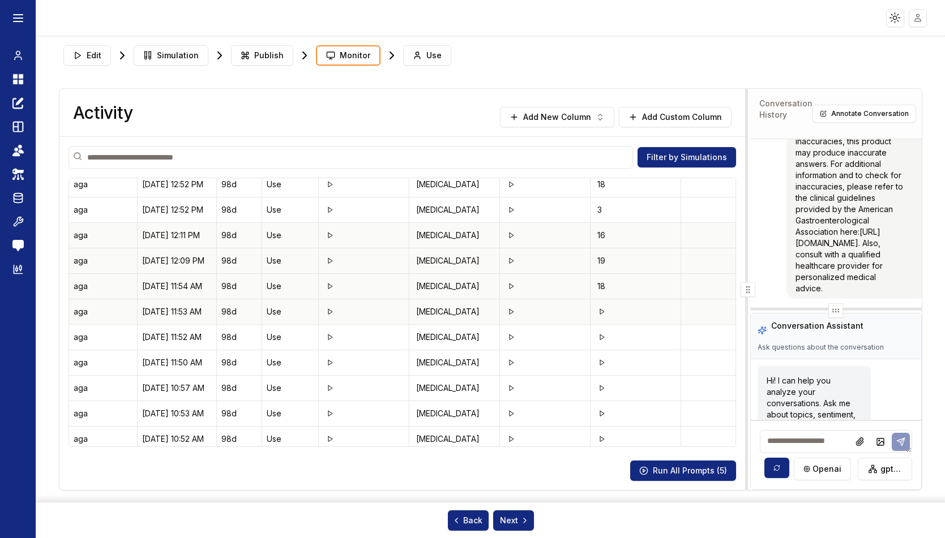
scroll to position [736, 0]
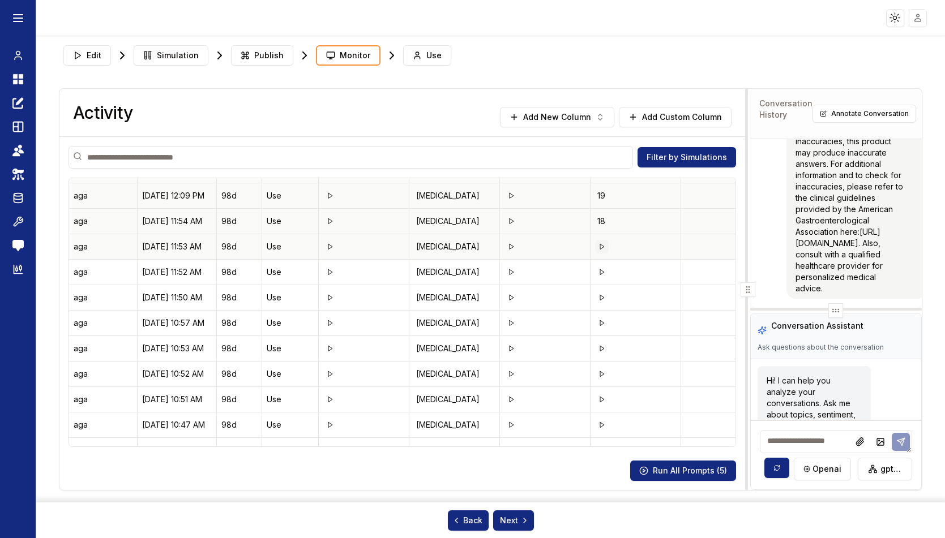
click at [600, 250] on icon at bounding box center [601, 246] width 7 height 7
click at [602, 276] on button at bounding box center [602, 272] width 14 height 14
click at [599, 298] on icon at bounding box center [601, 297] width 7 height 7
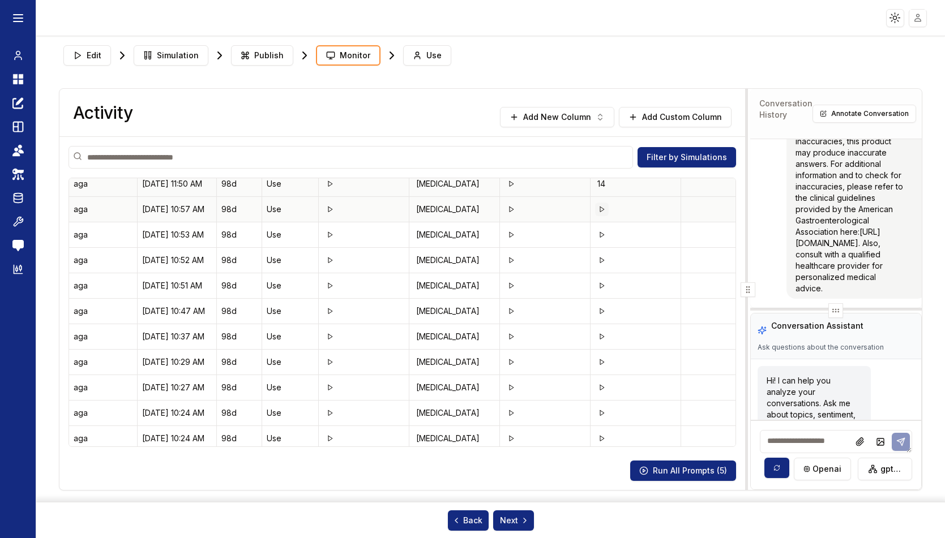
scroll to position [792, 0]
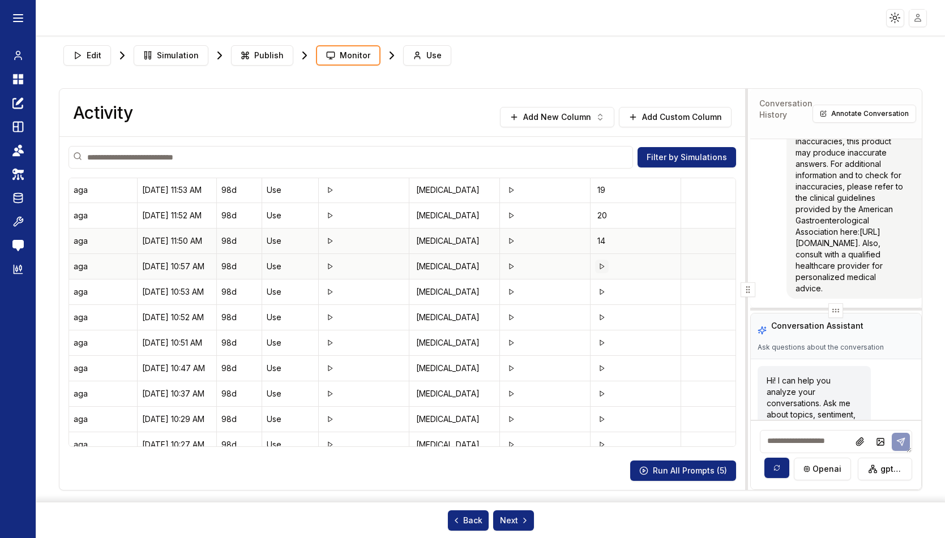
click at [600, 268] on polygon at bounding box center [602, 266] width 4 height 5
click at [602, 292] on icon at bounding box center [601, 292] width 7 height 7
click at [602, 319] on polygon at bounding box center [602, 317] width 4 height 5
click at [598, 120] on icon "button" at bounding box center [599, 117] width 9 height 9
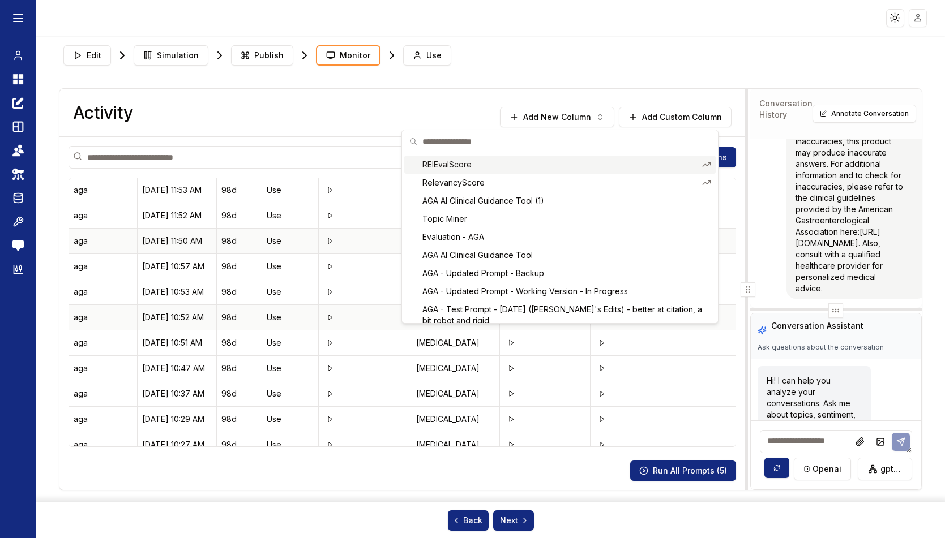
click at [663, 115] on html "Toggle theme Toggle user menu Chat Dashboard Create Prompts Templates Teams API…" at bounding box center [472, 269] width 945 height 538
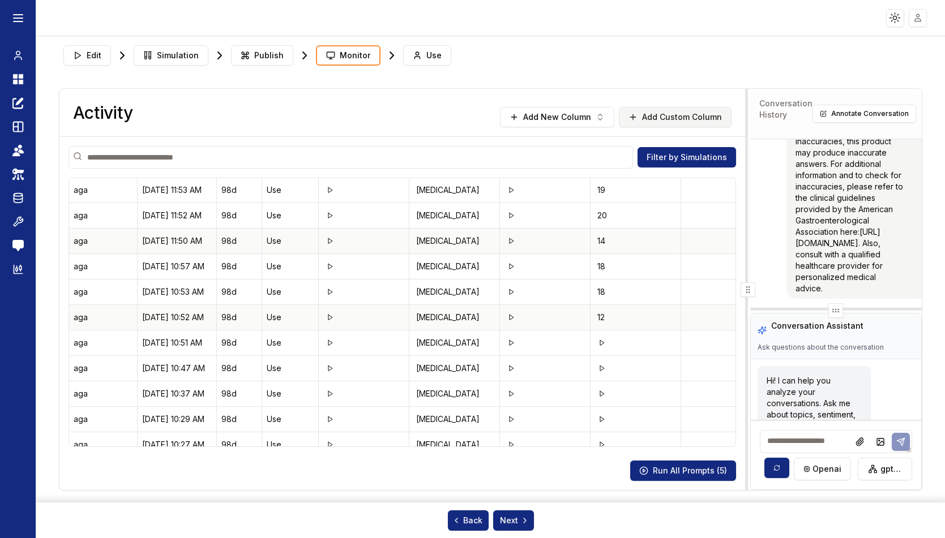
click at [674, 114] on button "Add Custom Column" at bounding box center [675, 117] width 113 height 20
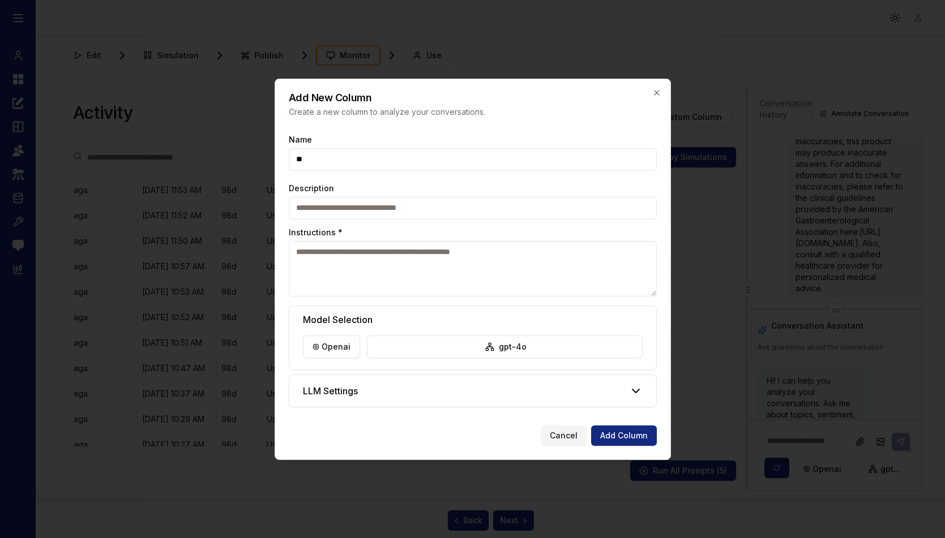
type input "*"
type input "**********"
click at [381, 255] on textarea "Instructions *" at bounding box center [473, 268] width 368 height 55
click at [329, 258] on textarea "Instructions *" at bounding box center [473, 268] width 368 height 55
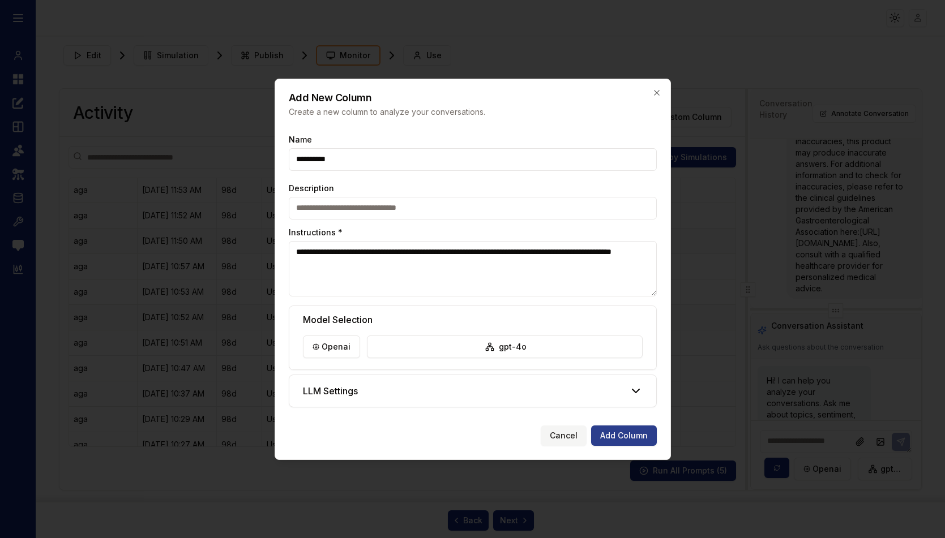
type textarea "**********"
click at [642, 435] on button "Add Column" at bounding box center [624, 436] width 66 height 20
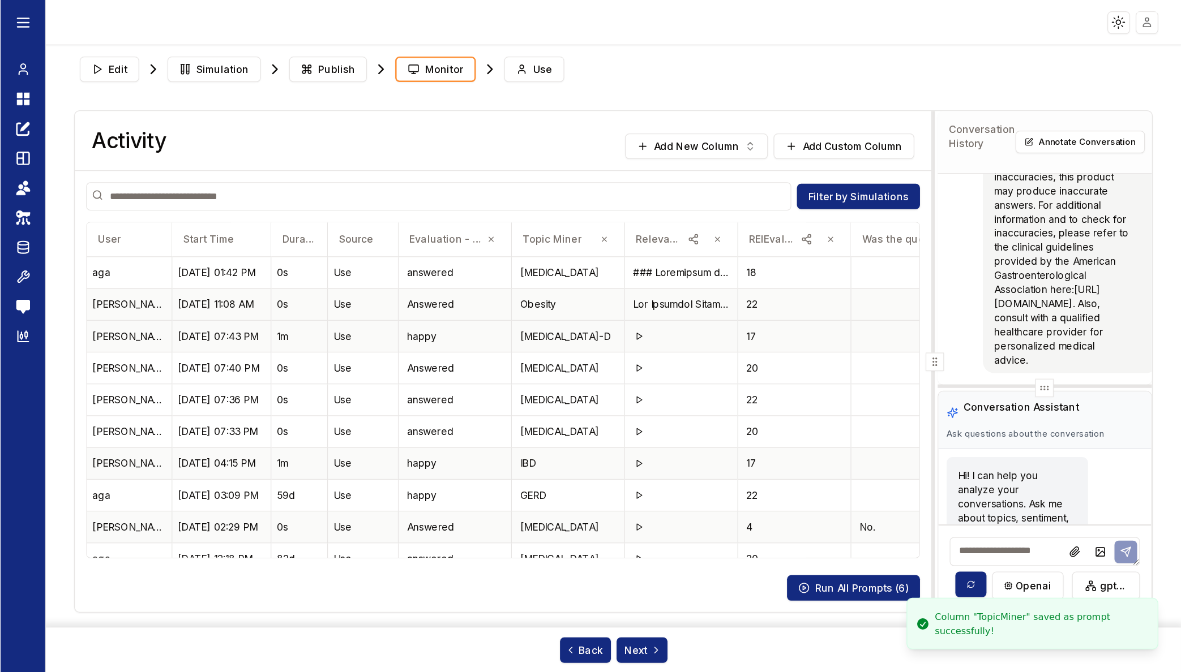
scroll to position [2464, 0]
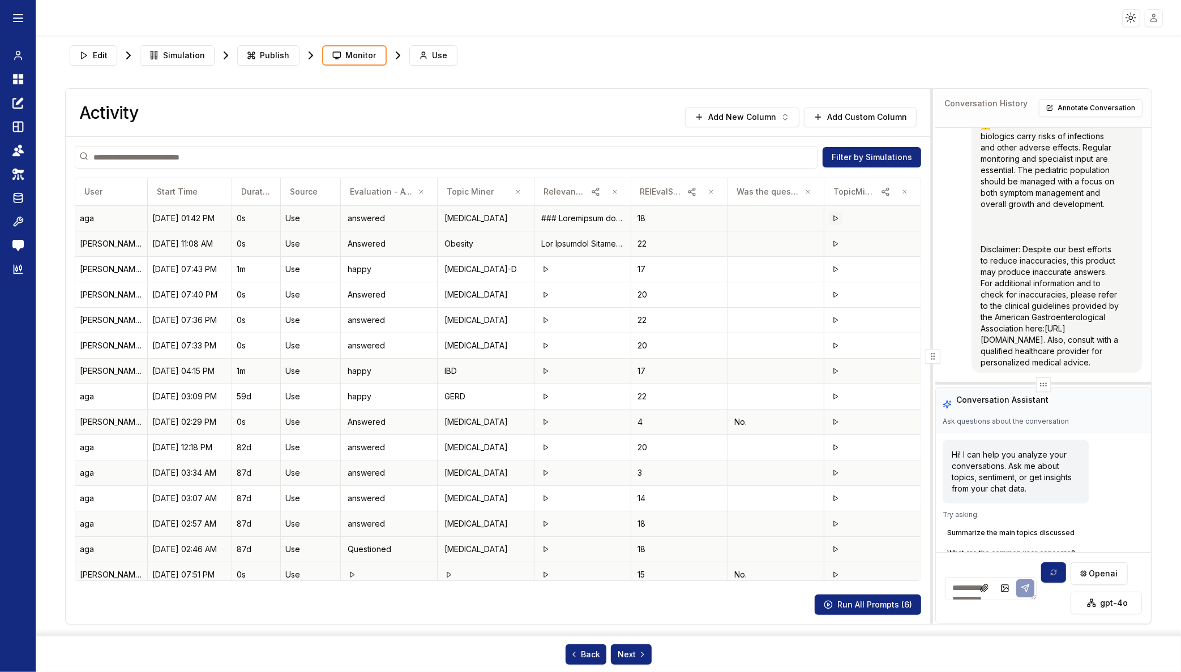
click at [832, 218] on icon at bounding box center [835, 218] width 7 height 7
click at [832, 241] on icon at bounding box center [835, 244] width 7 height 7
click at [829, 265] on button at bounding box center [836, 270] width 14 height 14
click at [832, 293] on icon at bounding box center [835, 294] width 7 height 7
click at [832, 323] on icon at bounding box center [835, 320] width 7 height 7
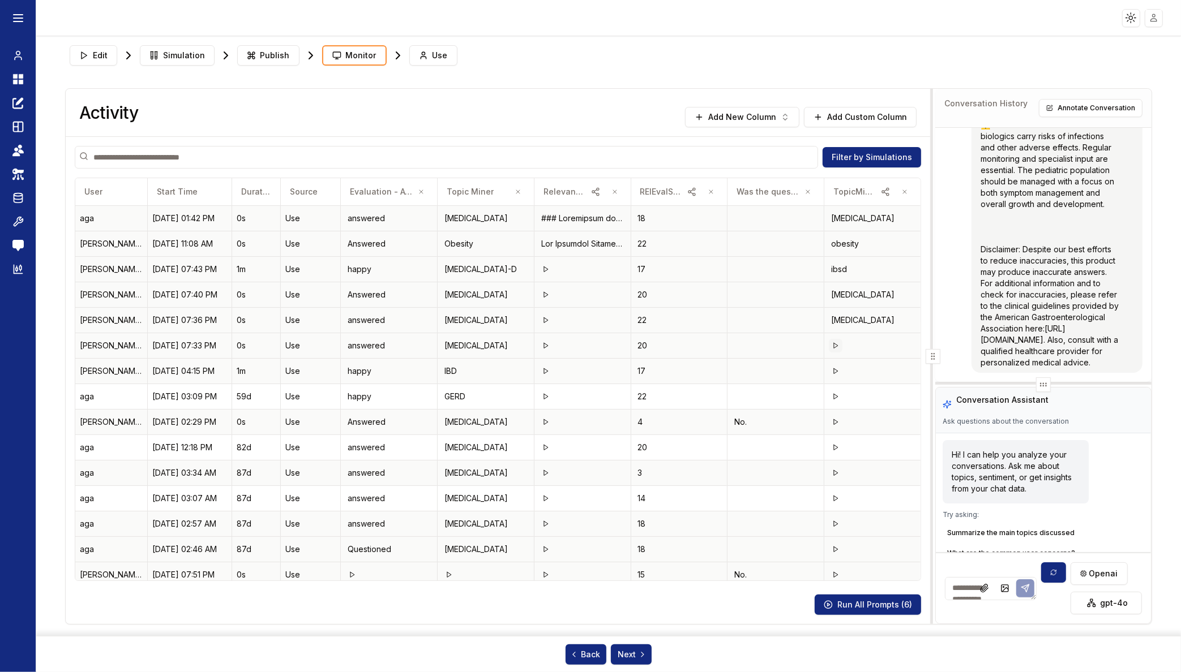
click at [834, 344] on polygon at bounding box center [836, 345] width 4 height 5
click at [832, 369] on icon at bounding box center [835, 371] width 7 height 7
click at [829, 375] on div "gastroparesis" at bounding box center [872, 371] width 87 height 16
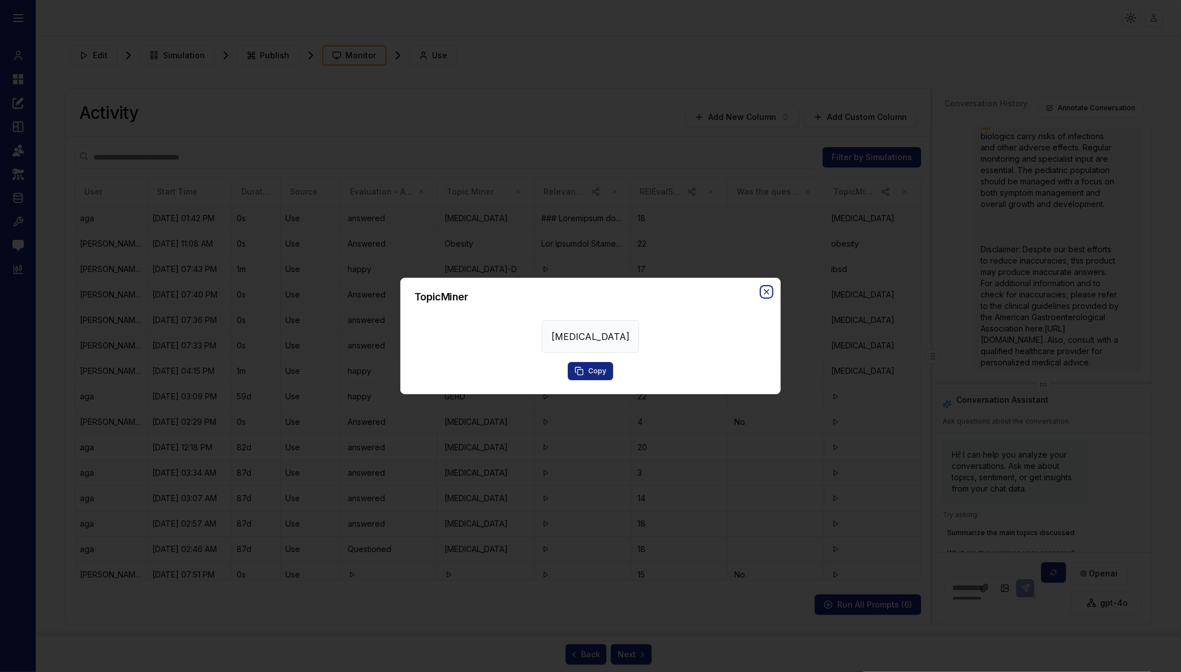
click at [765, 290] on icon "button" at bounding box center [766, 292] width 9 height 9
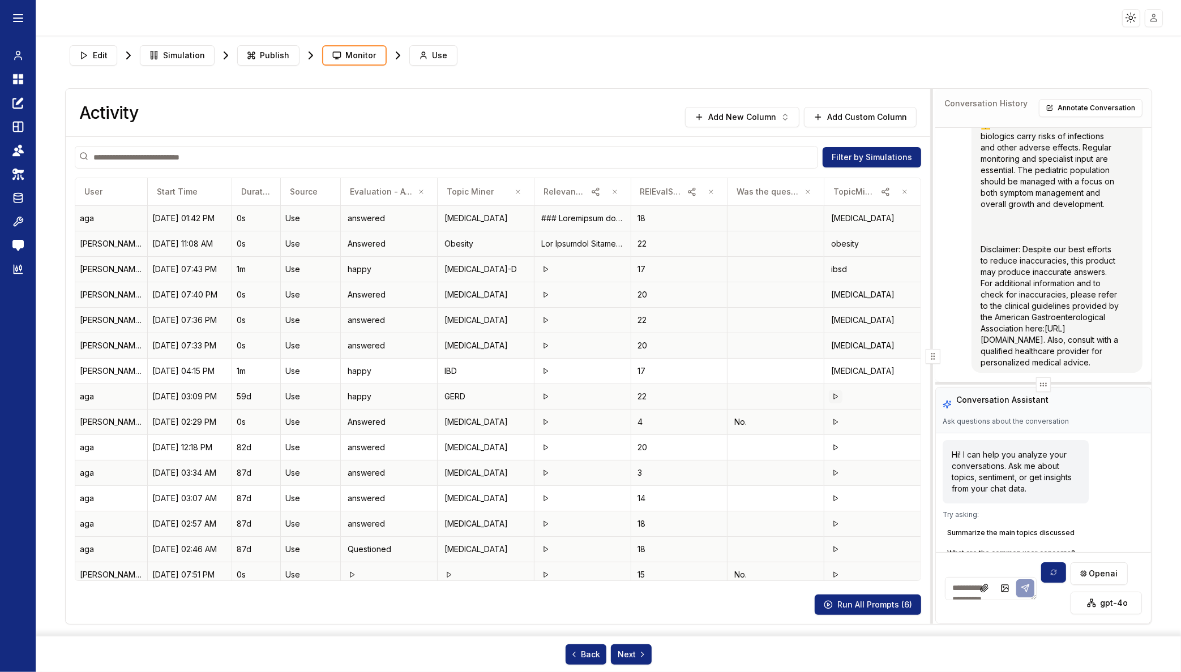
click at [830, 394] on button at bounding box center [836, 397] width 14 height 14
click at [832, 422] on icon at bounding box center [835, 422] width 7 height 7
click at [832, 447] on icon at bounding box center [835, 447] width 7 height 7
click at [832, 474] on icon at bounding box center [835, 473] width 7 height 7
click at [832, 499] on icon at bounding box center [835, 498] width 7 height 7
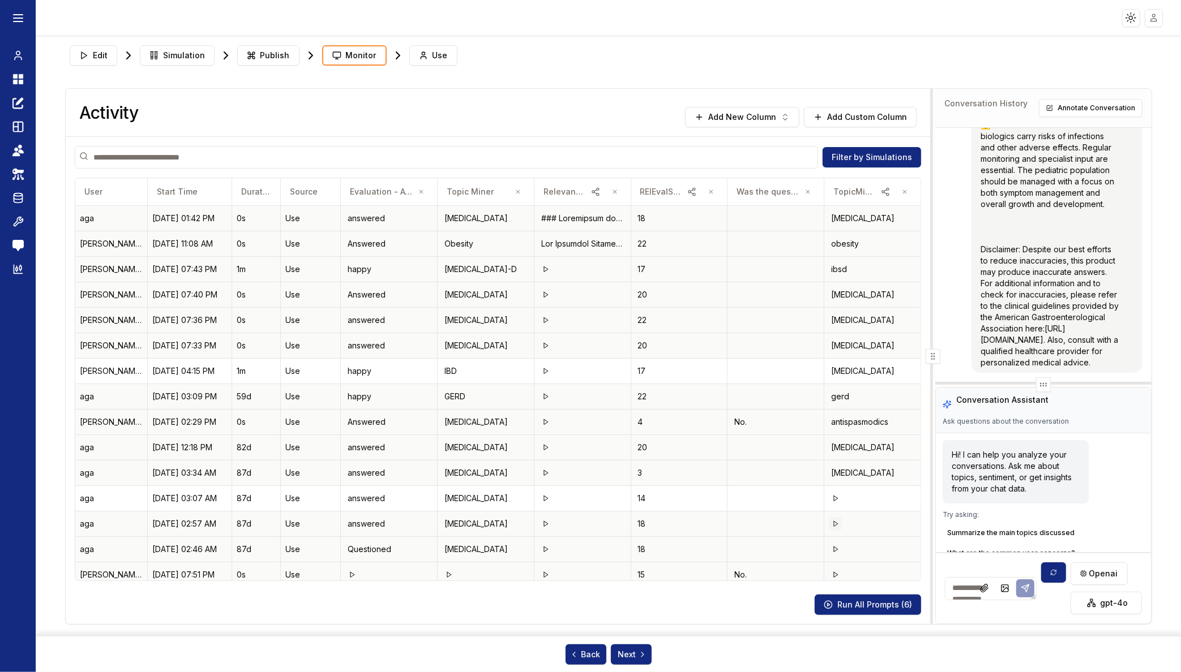
click at [834, 524] on polygon at bounding box center [836, 523] width 4 height 5
click at [834, 538] on polygon at bounding box center [836, 549] width 4 height 5
click at [611, 191] on icon "button" at bounding box center [614, 191] width 7 height 7
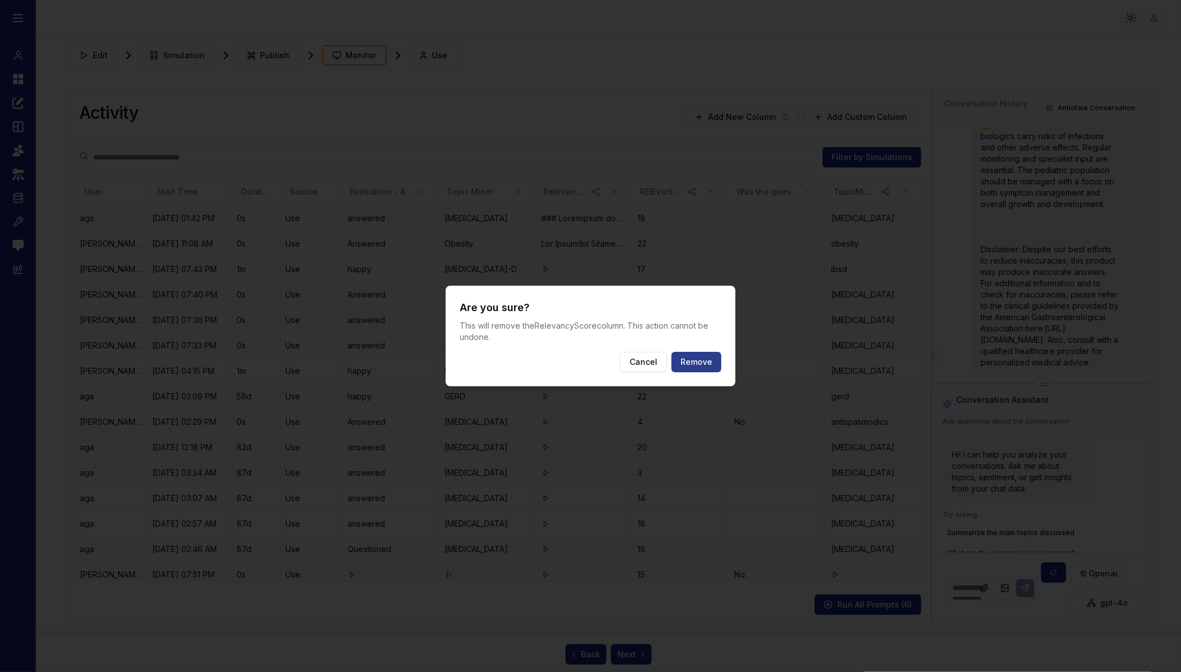
click at [694, 361] on button "Remove" at bounding box center [696, 362] width 50 height 20
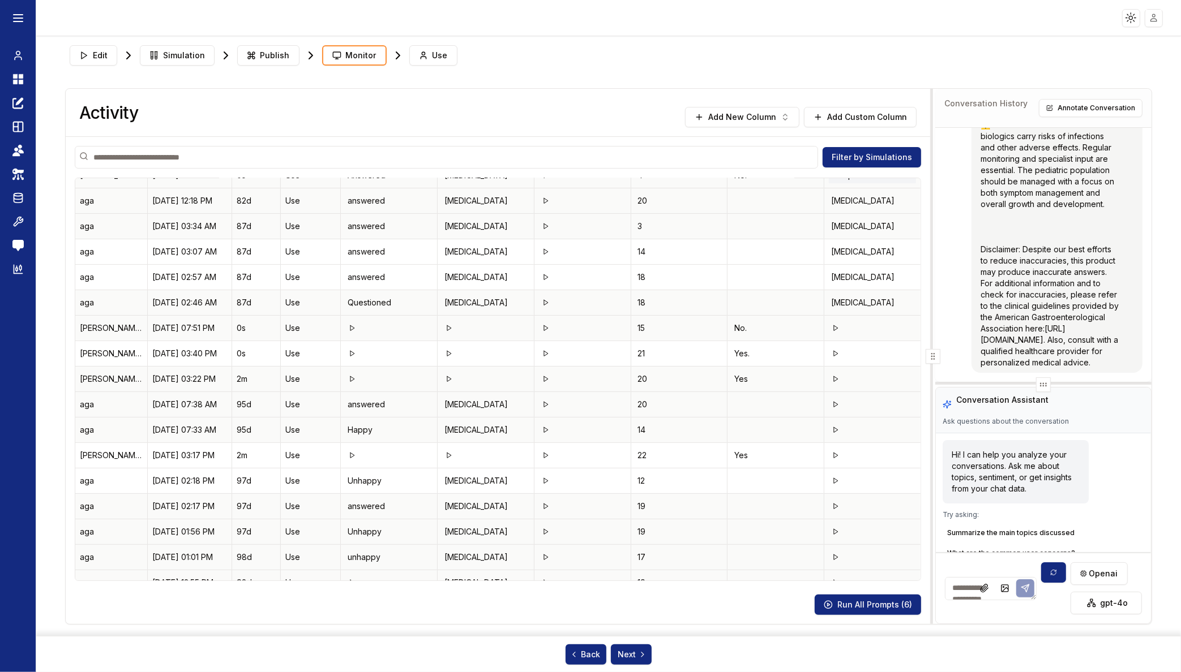
scroll to position [283, 0]
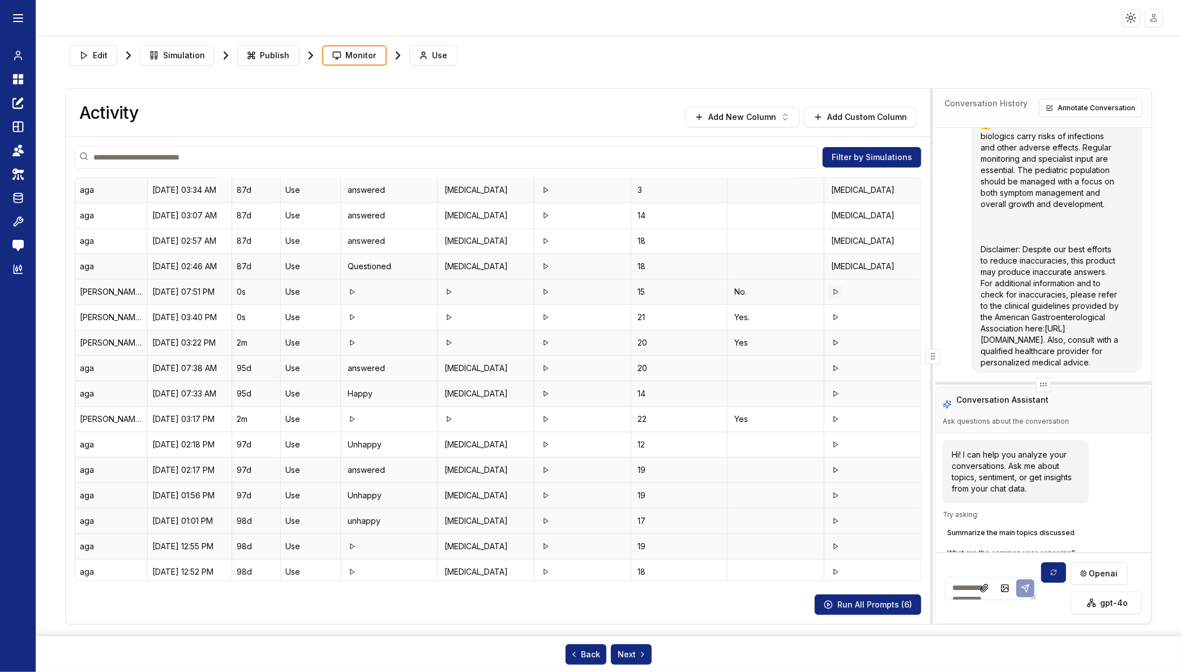
click at [829, 289] on button at bounding box center [836, 292] width 14 height 14
click at [832, 318] on icon at bounding box center [835, 317] width 7 height 7
click at [832, 346] on icon at bounding box center [835, 343] width 7 height 7
click at [834, 370] on polygon at bounding box center [836, 368] width 4 height 5
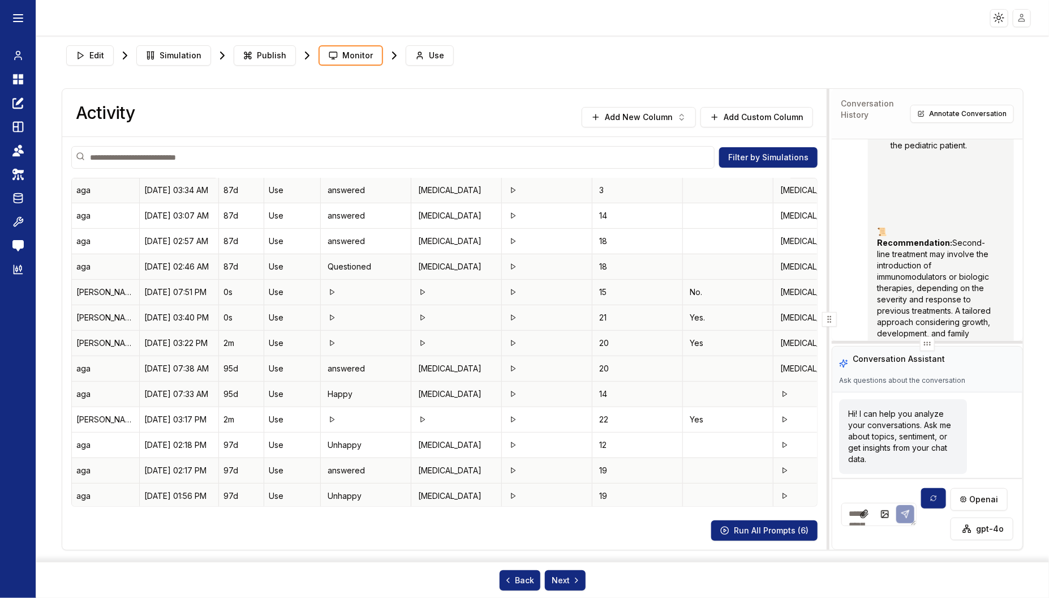
scroll to position [2464, 0]
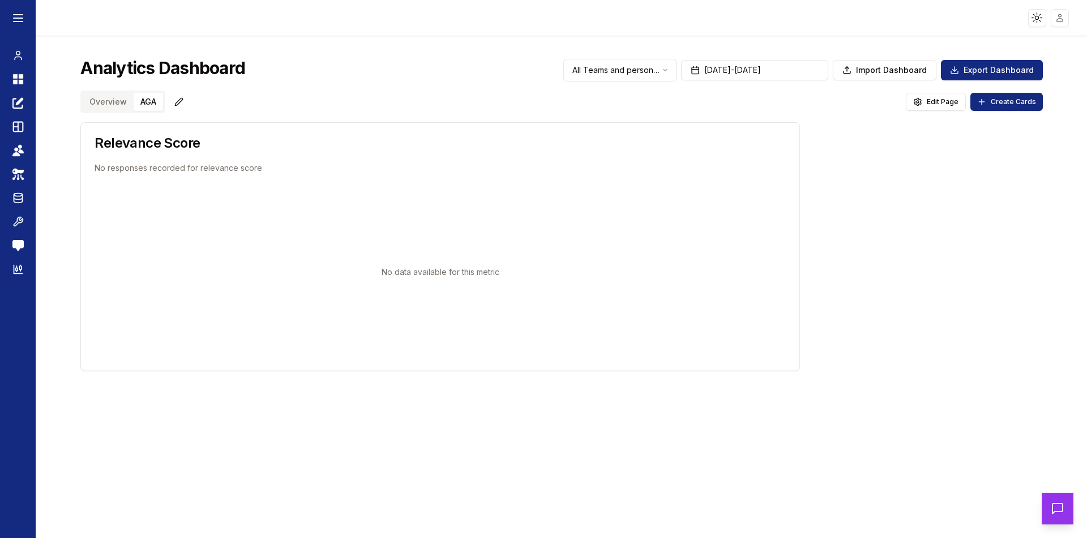
click at [150, 104] on button "AGA" at bounding box center [148, 102] width 29 height 18
click at [705, 68] on button "Aug 01, 2025 - Aug 31, 2025" at bounding box center [754, 70] width 147 height 20
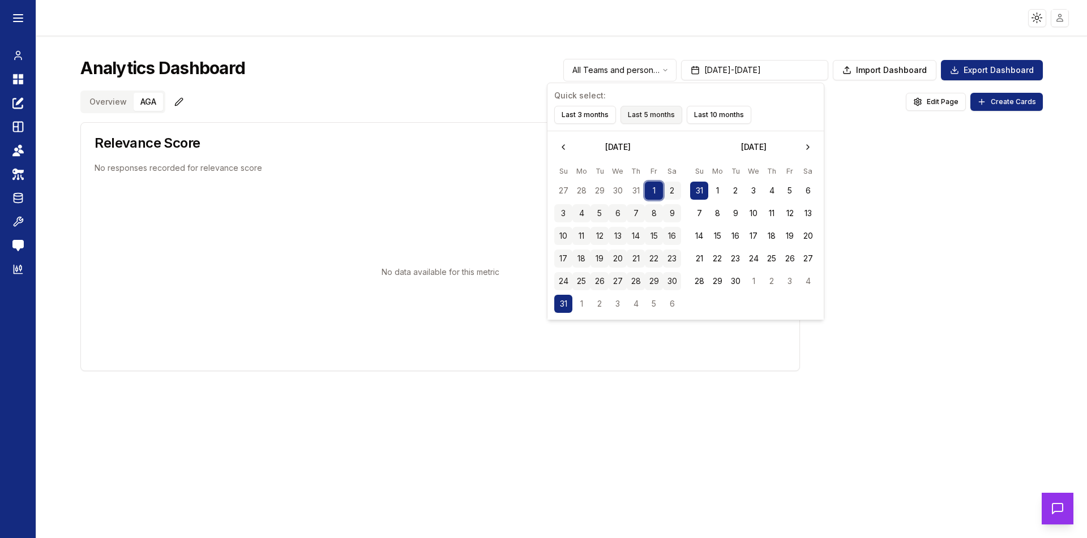
click at [651, 114] on button "Last 5 months" at bounding box center [651, 115] width 62 height 18
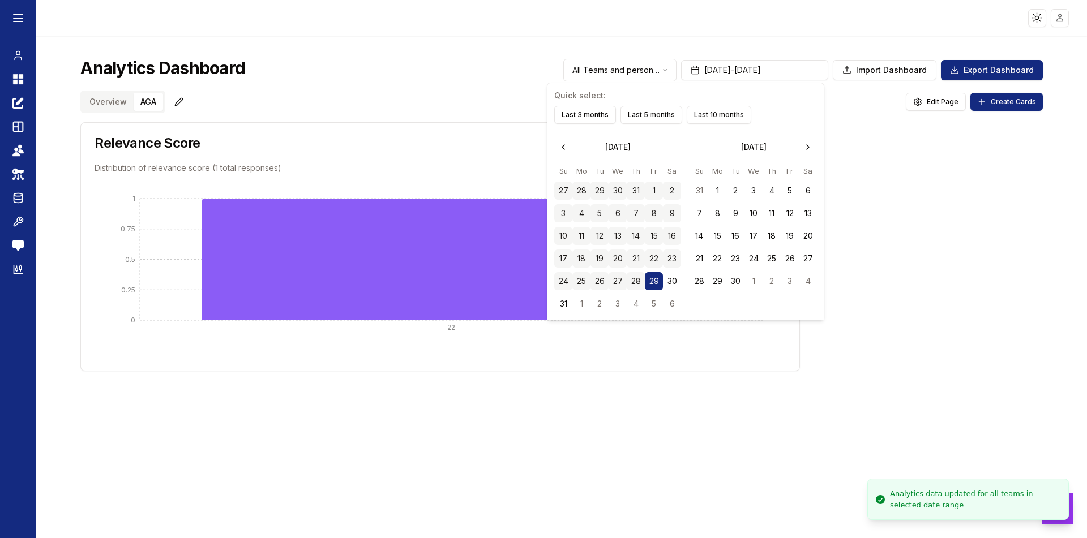
click at [400, 119] on div "Overview AGA Edit Page Create Cards Relevance Score Distribution of relevance s…" at bounding box center [561, 231] width 962 height 281
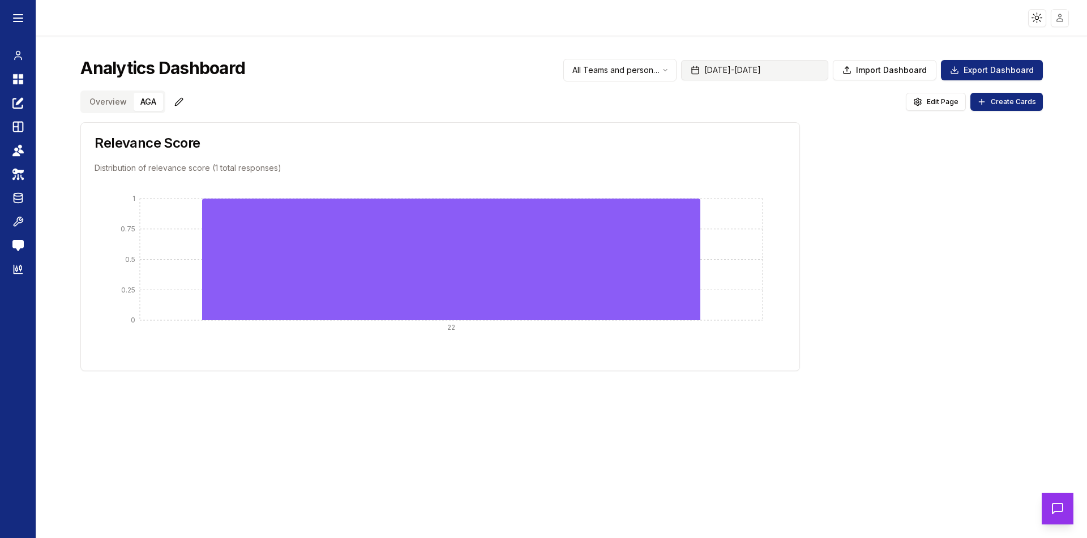
click at [758, 71] on button "Mar 29, 2025 - Aug 29, 2025" at bounding box center [754, 70] width 147 height 20
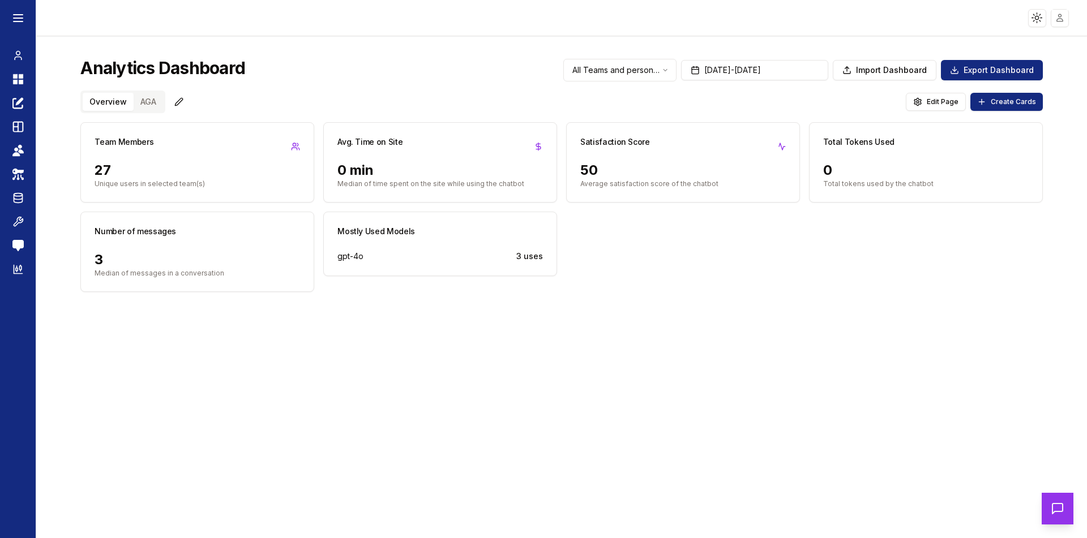
click at [145, 102] on button "AGA" at bounding box center [148, 102] width 29 height 18
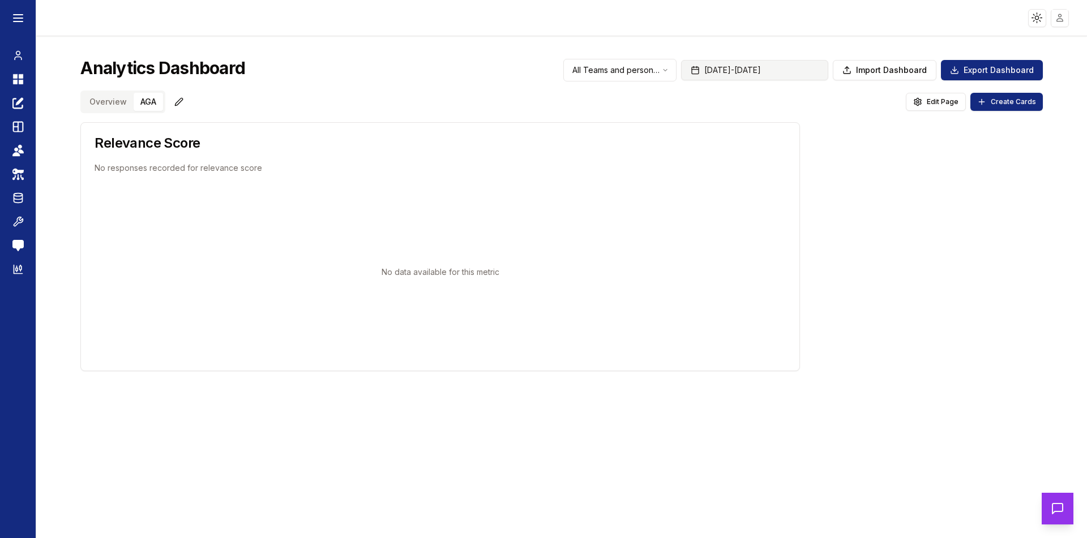
click at [732, 70] on button "[DATE] - [DATE]" at bounding box center [754, 70] width 147 height 20
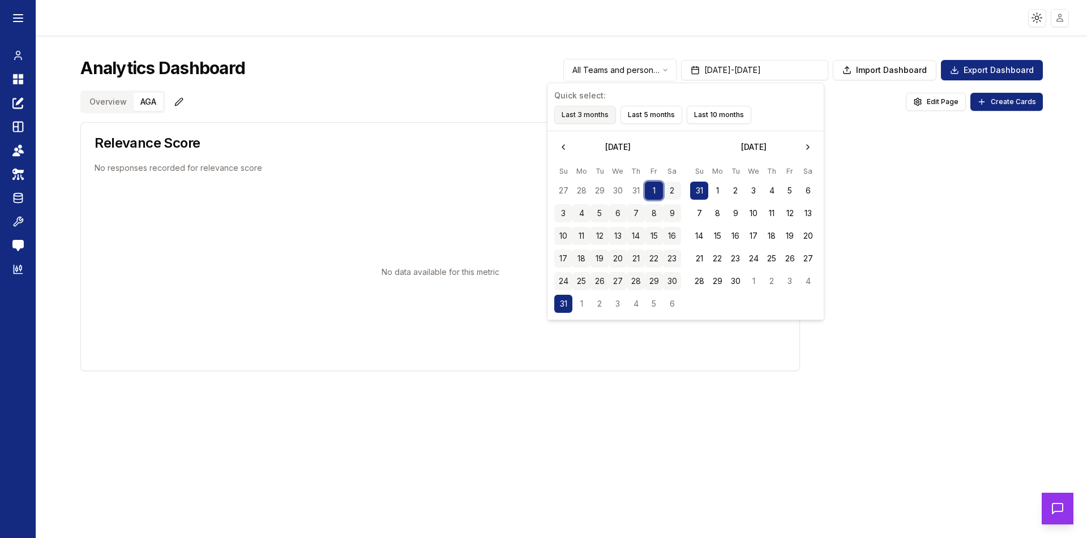
click at [582, 117] on button "Last 3 months" at bounding box center [585, 115] width 62 height 18
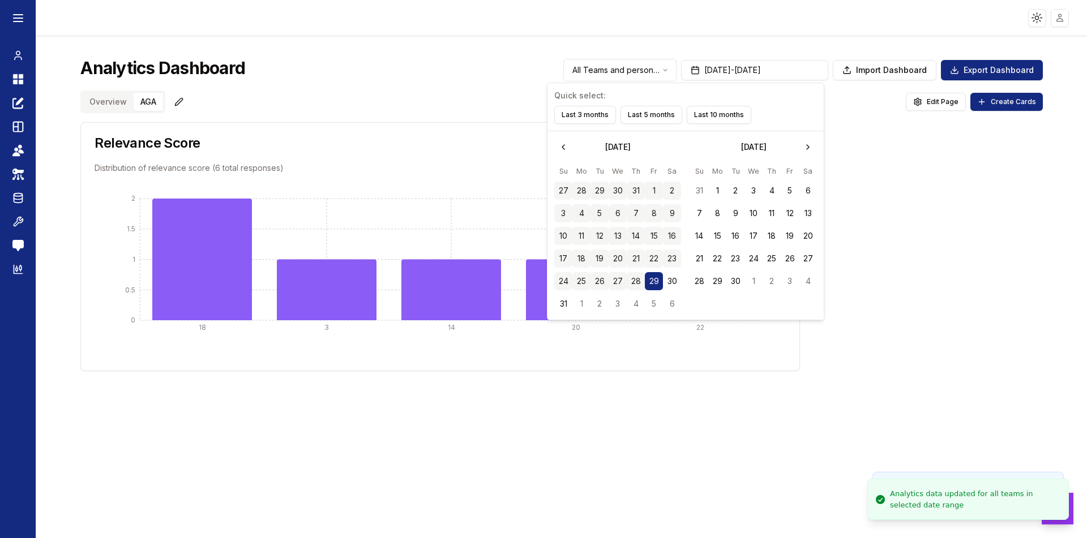
click at [478, 105] on div "Overview AGA Edit Page Create Cards" at bounding box center [561, 102] width 962 height 23
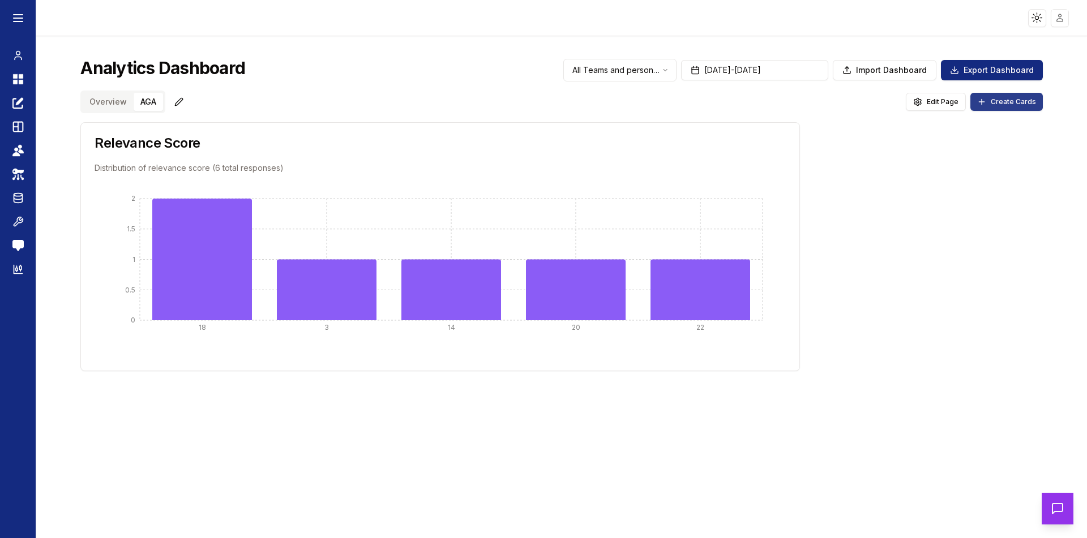
click at [996, 103] on span "Create Cards" at bounding box center [1012, 101] width 45 height 9
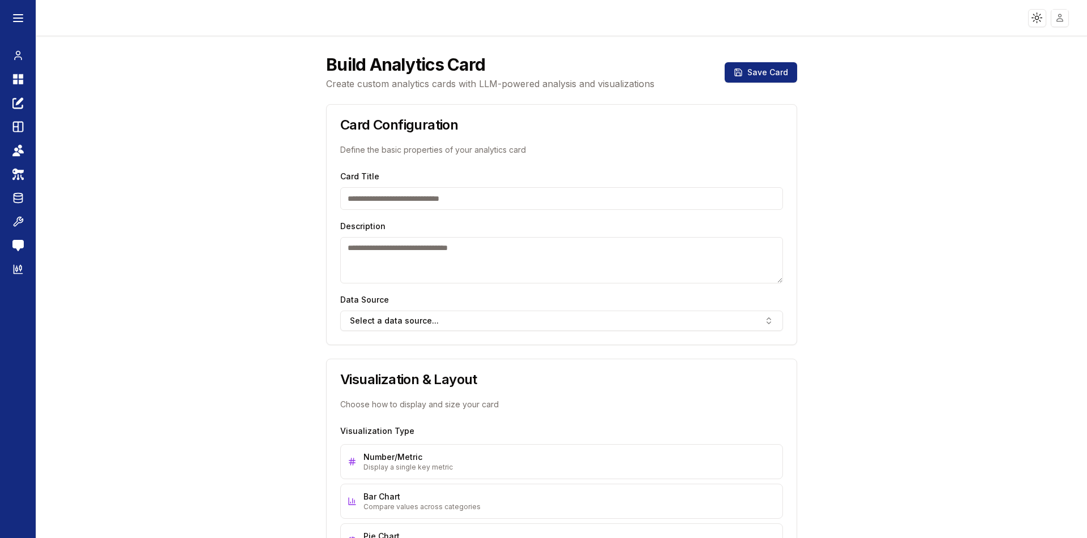
click at [504, 200] on input "Card Title" at bounding box center [561, 198] width 443 height 23
type input "*****"
click at [484, 326] on button "Select a data source..." at bounding box center [561, 321] width 443 height 20
type input "*****"
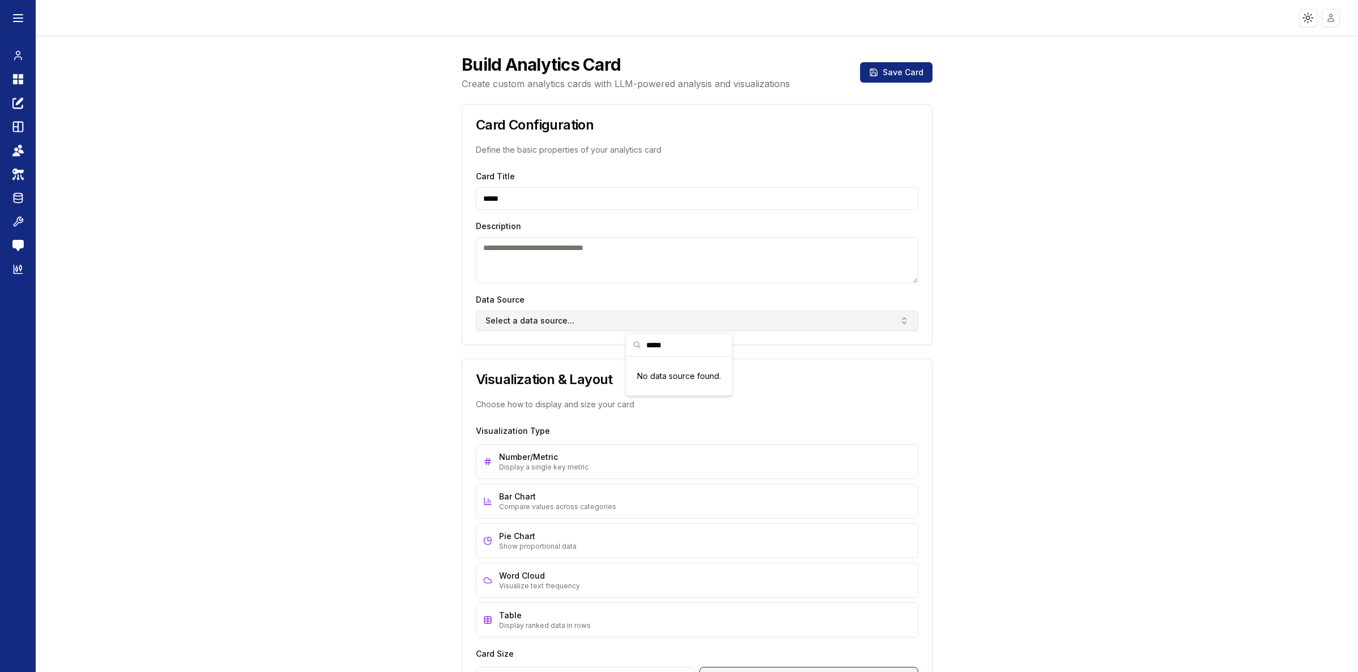
click at [587, 330] on button "Select a data source..." at bounding box center [697, 321] width 443 height 20
click at [518, 194] on input "Card Title" at bounding box center [697, 198] width 443 height 23
type input "*****"
click at [600, 324] on button "Select a data source..." at bounding box center [697, 321] width 443 height 20
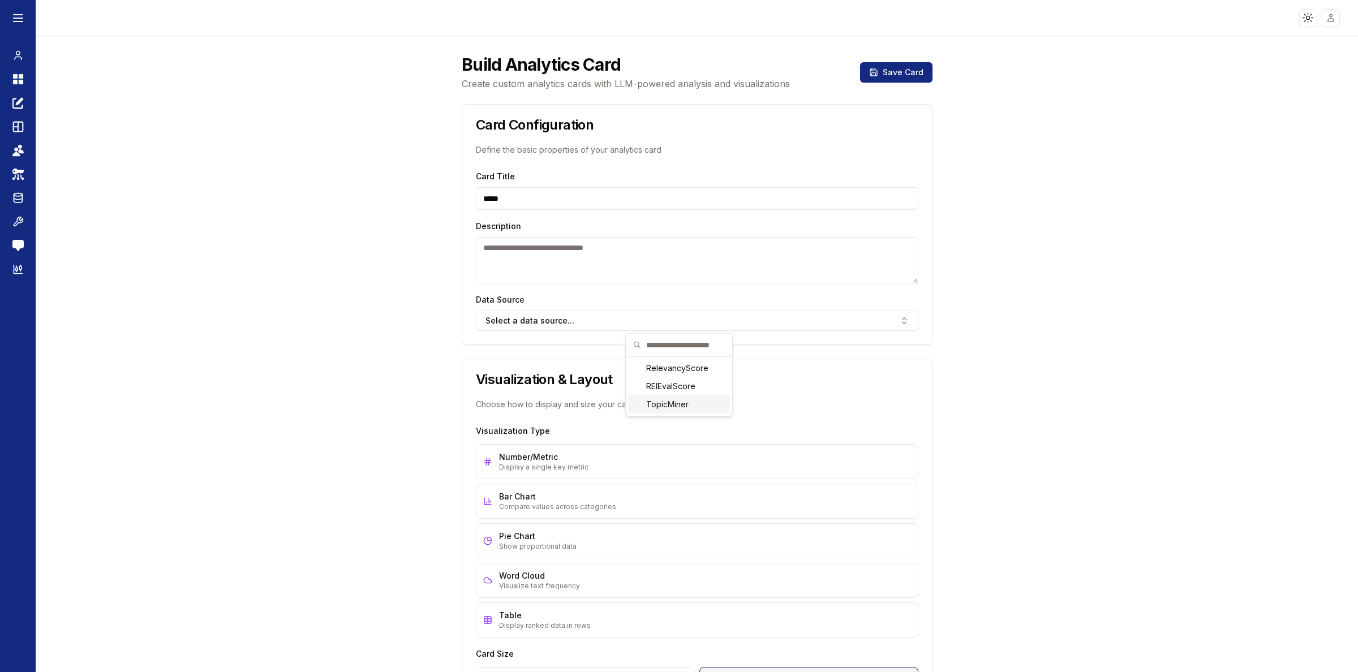
click at [684, 406] on div "TopicMiner" at bounding box center [679, 405] width 102 height 18
click at [550, 505] on div "Compare values across categories" at bounding box center [705, 507] width 412 height 9
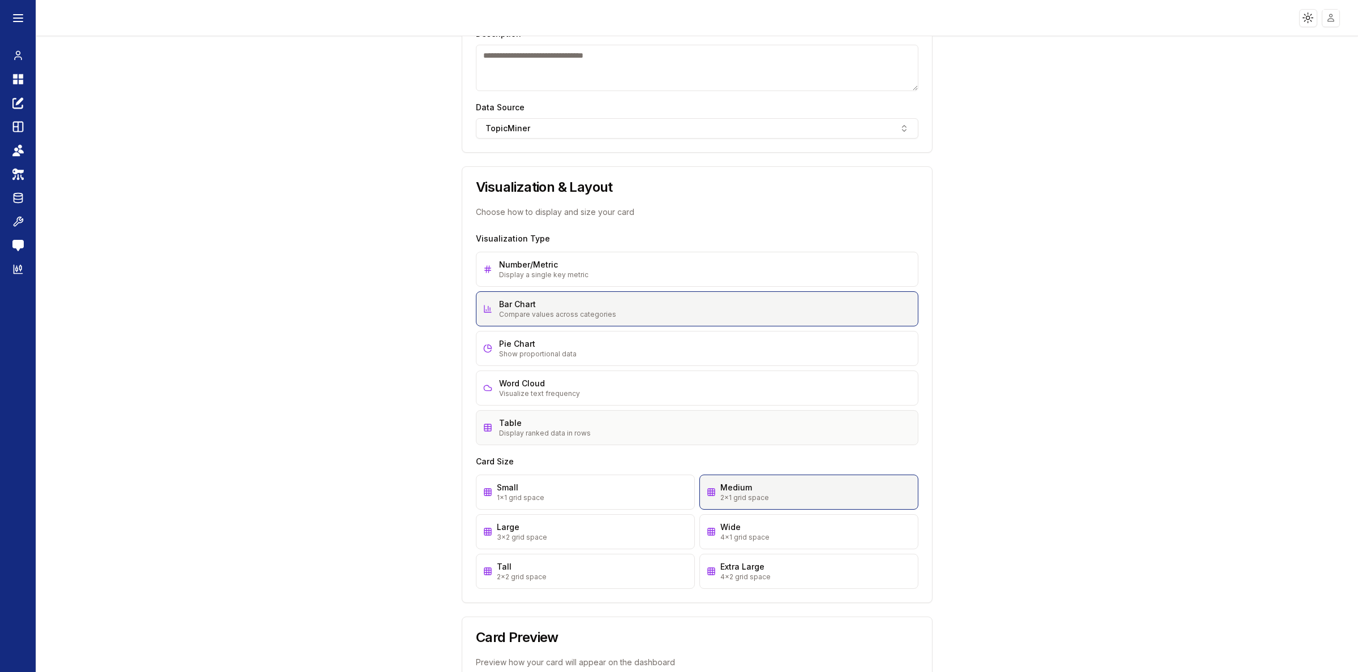
scroll to position [212, 0]
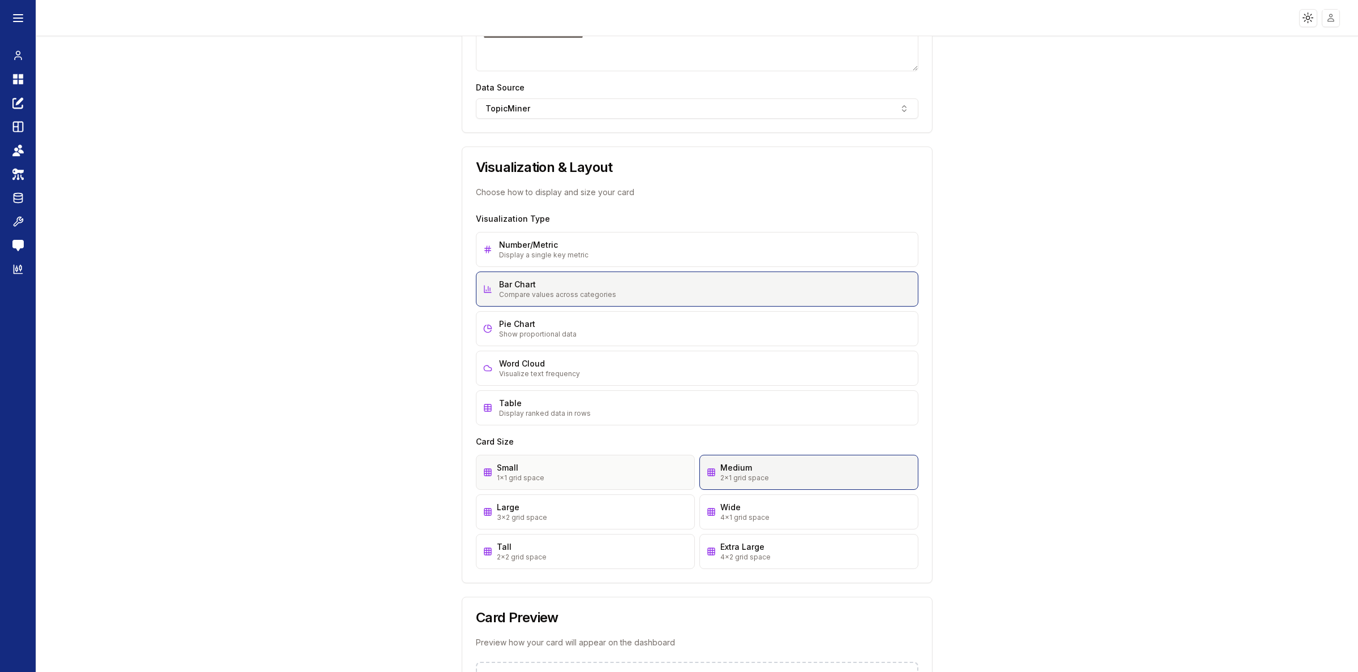
click at [607, 477] on div "1x1 grid space" at bounding box center [592, 478] width 191 height 9
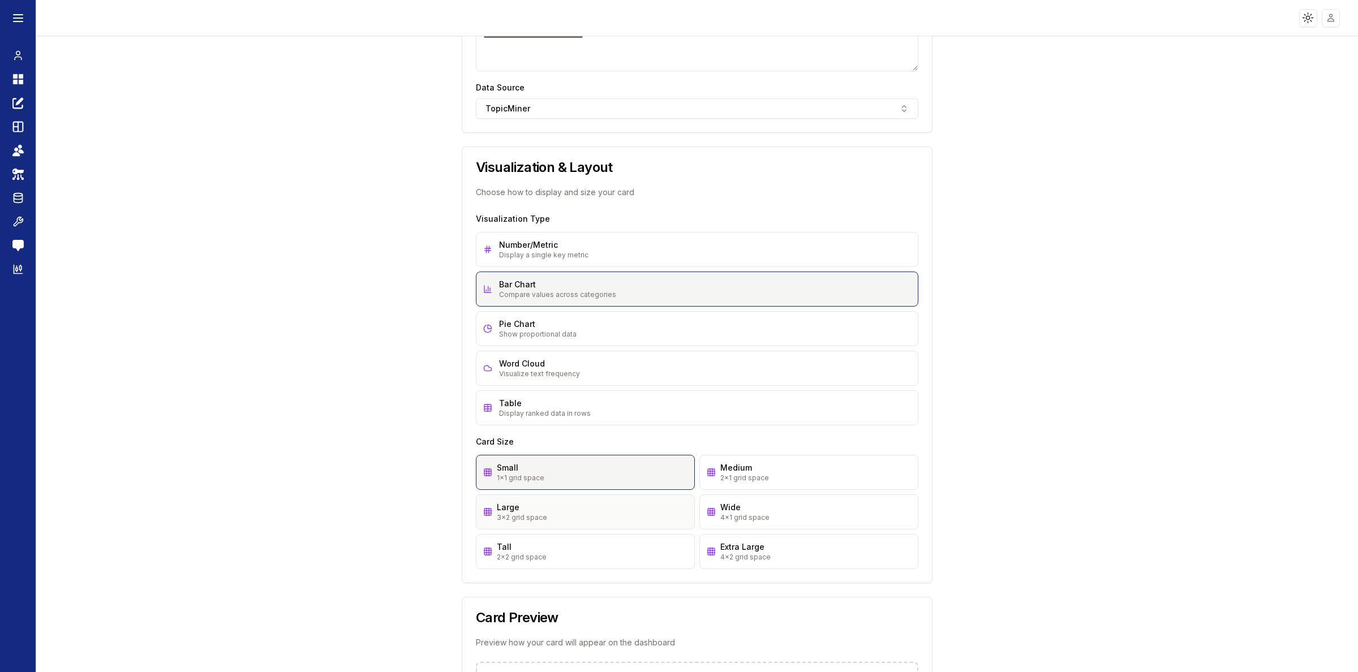
click at [603, 512] on div "Large" at bounding box center [592, 507] width 191 height 11
click at [601, 551] on div "Tall" at bounding box center [592, 547] width 191 height 11
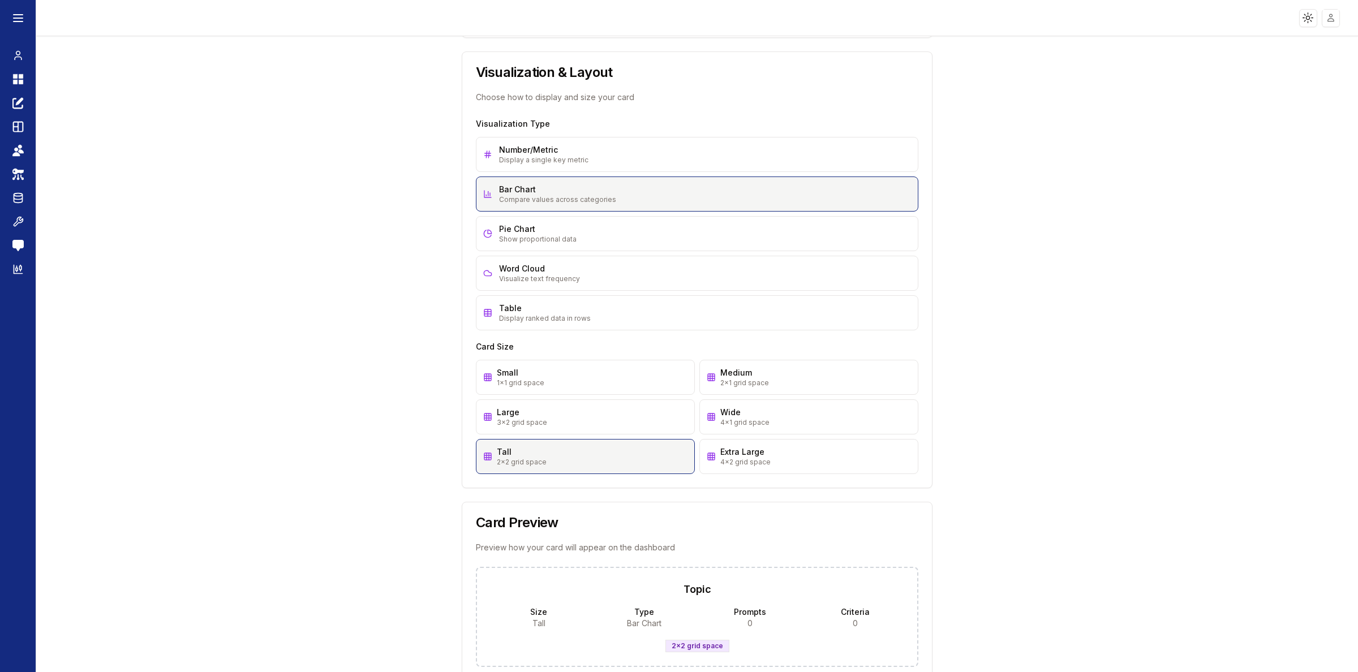
scroll to position [340, 0]
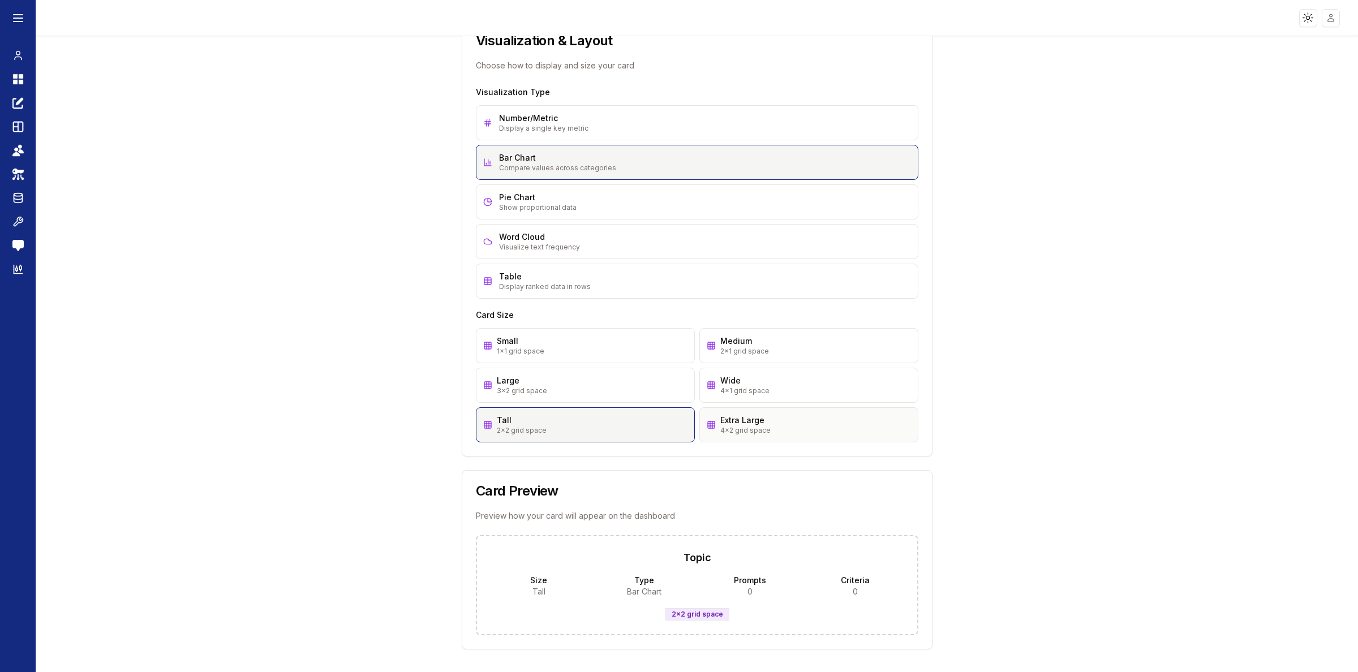
click at [761, 427] on div "4x2 grid space" at bounding box center [815, 430] width 191 height 9
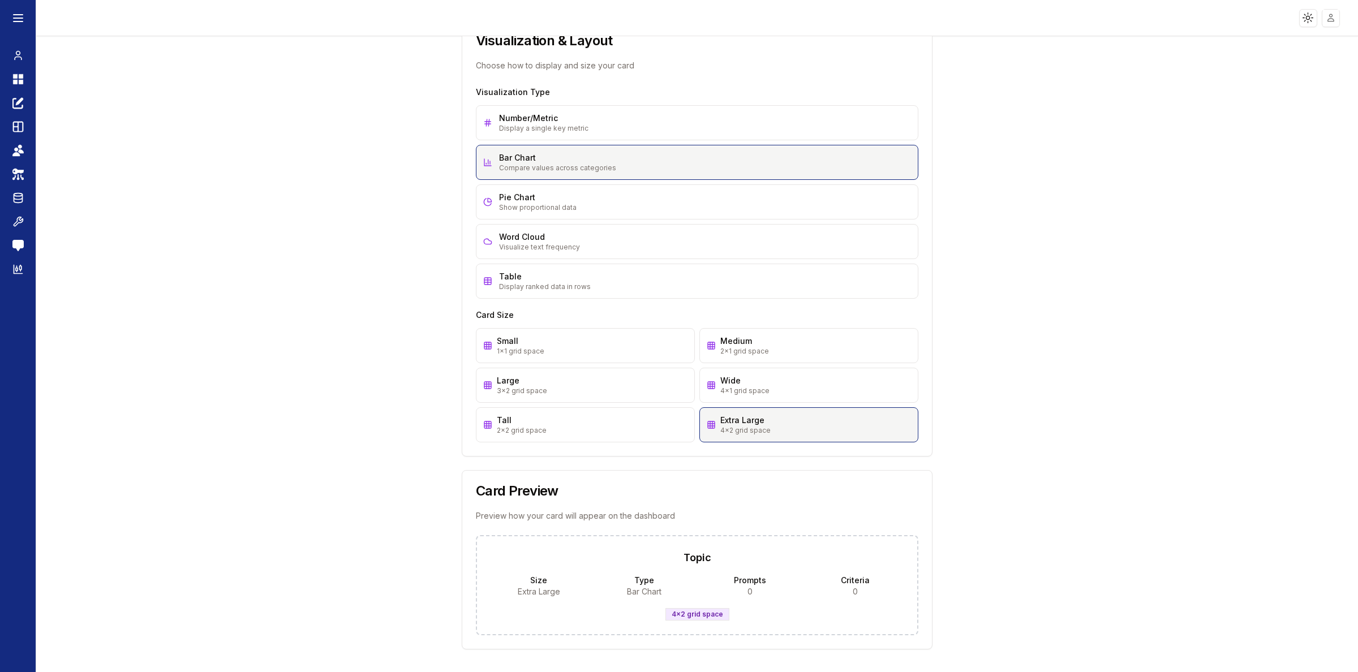
scroll to position [0, 0]
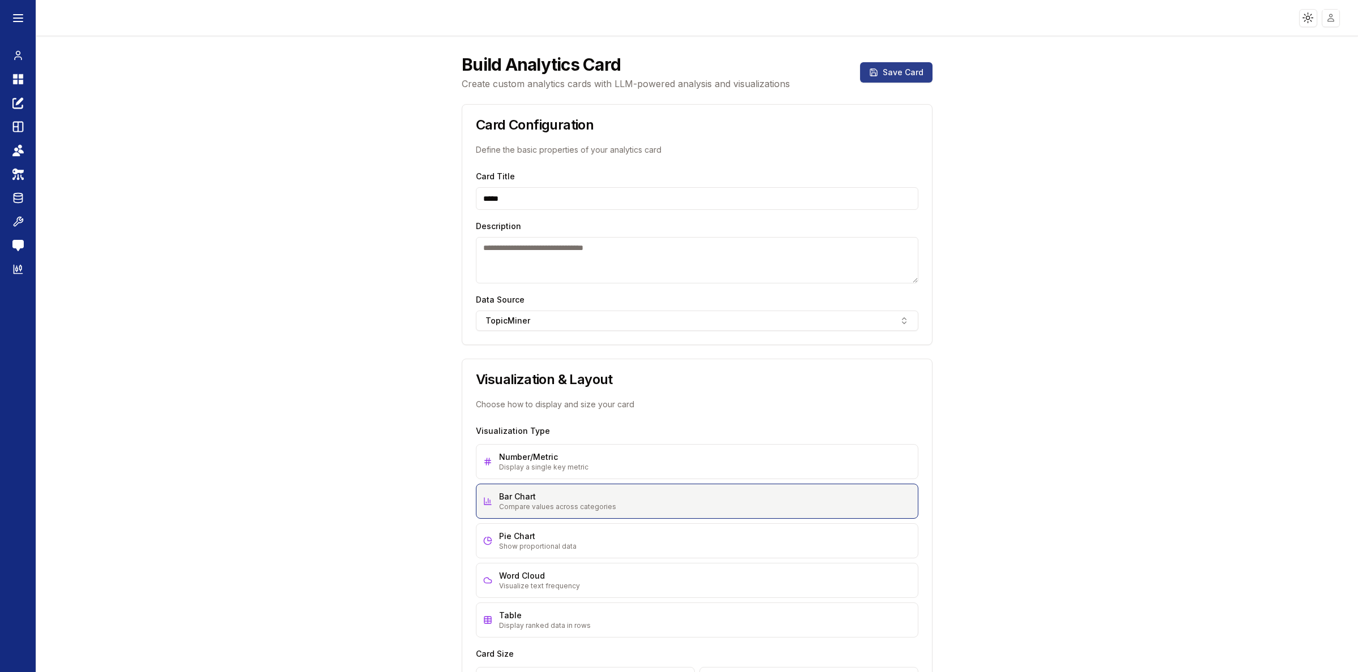
click at [902, 64] on button "Save Card" at bounding box center [896, 72] width 72 height 20
click at [709, 264] on textarea "Description" at bounding box center [697, 260] width 443 height 46
click at [487, 197] on input "*****" at bounding box center [697, 198] width 443 height 23
click at [503, 261] on textarea "Description" at bounding box center [697, 260] width 443 height 46
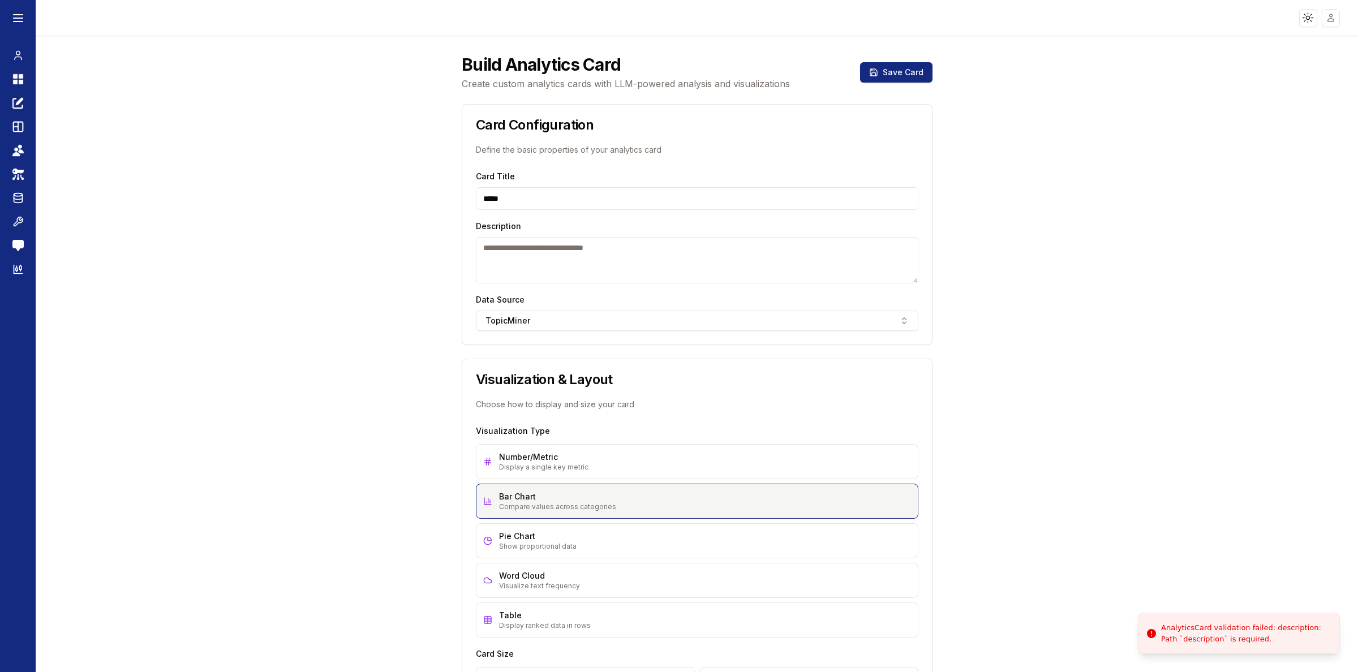
paste textarea "*****"
type textarea "*****"
click at [887, 75] on button "Save Card" at bounding box center [896, 72] width 72 height 20
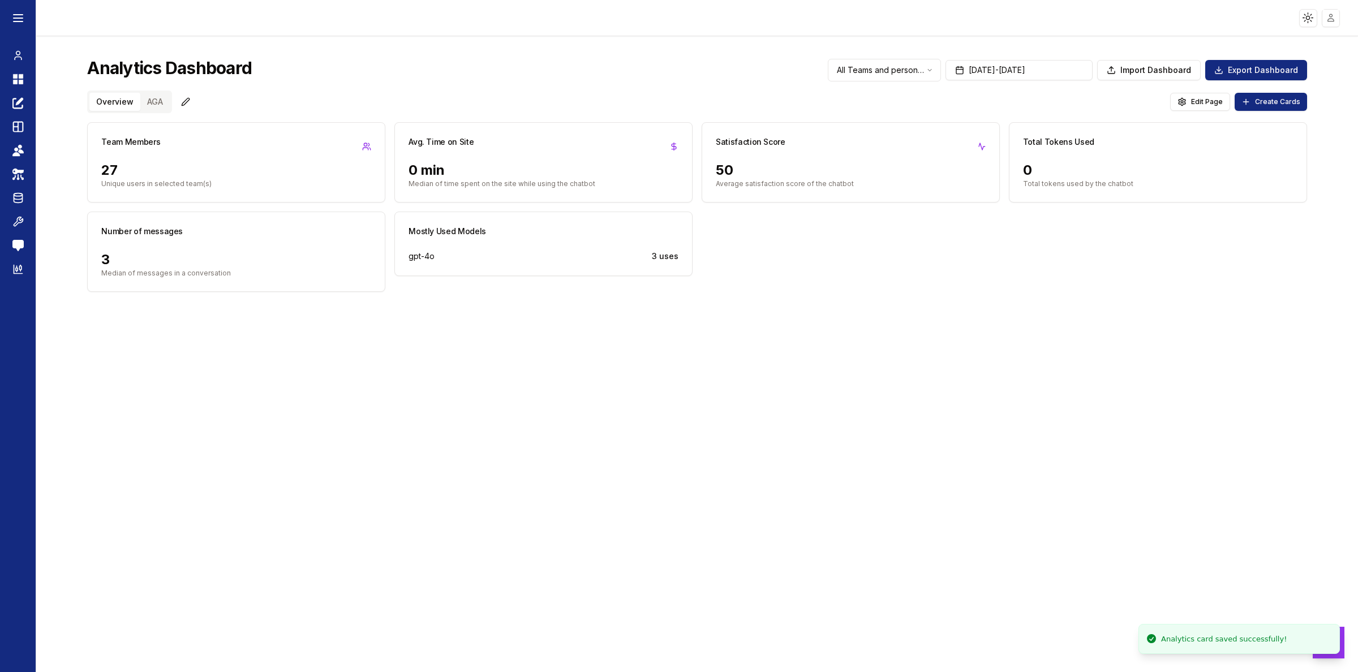
click at [151, 104] on button "AGA" at bounding box center [154, 102] width 29 height 18
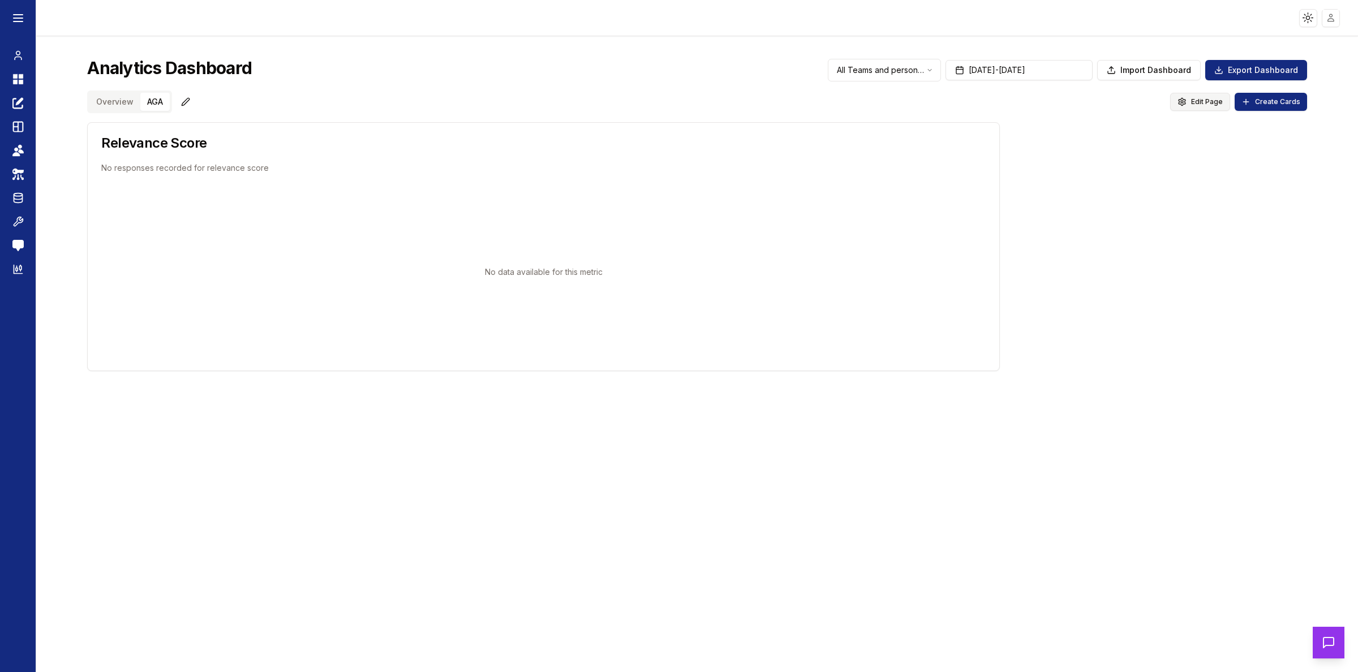
click at [1198, 103] on span "Edit Page" at bounding box center [1207, 101] width 32 height 9
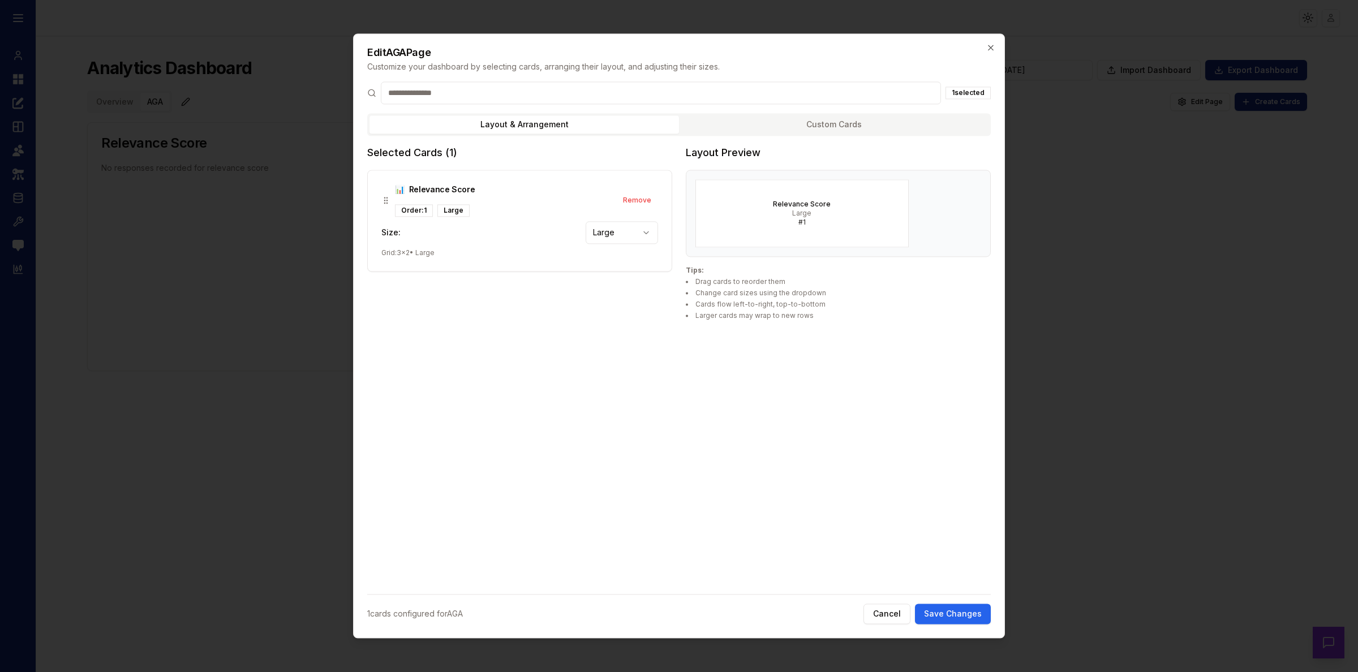
click at [773, 122] on button "Custom Cards" at bounding box center [834, 124] width 310 height 18
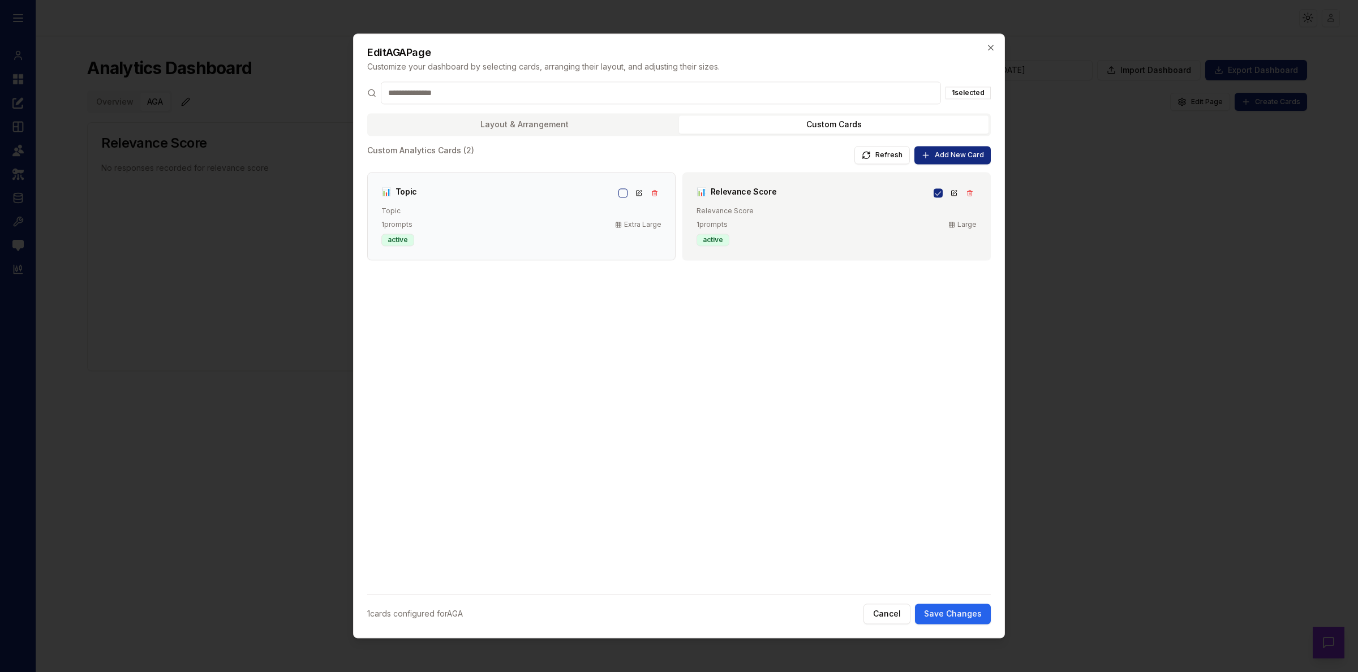
click at [623, 190] on button "button" at bounding box center [623, 192] width 9 height 9
click at [942, 617] on button "Save Changes" at bounding box center [953, 614] width 76 height 20
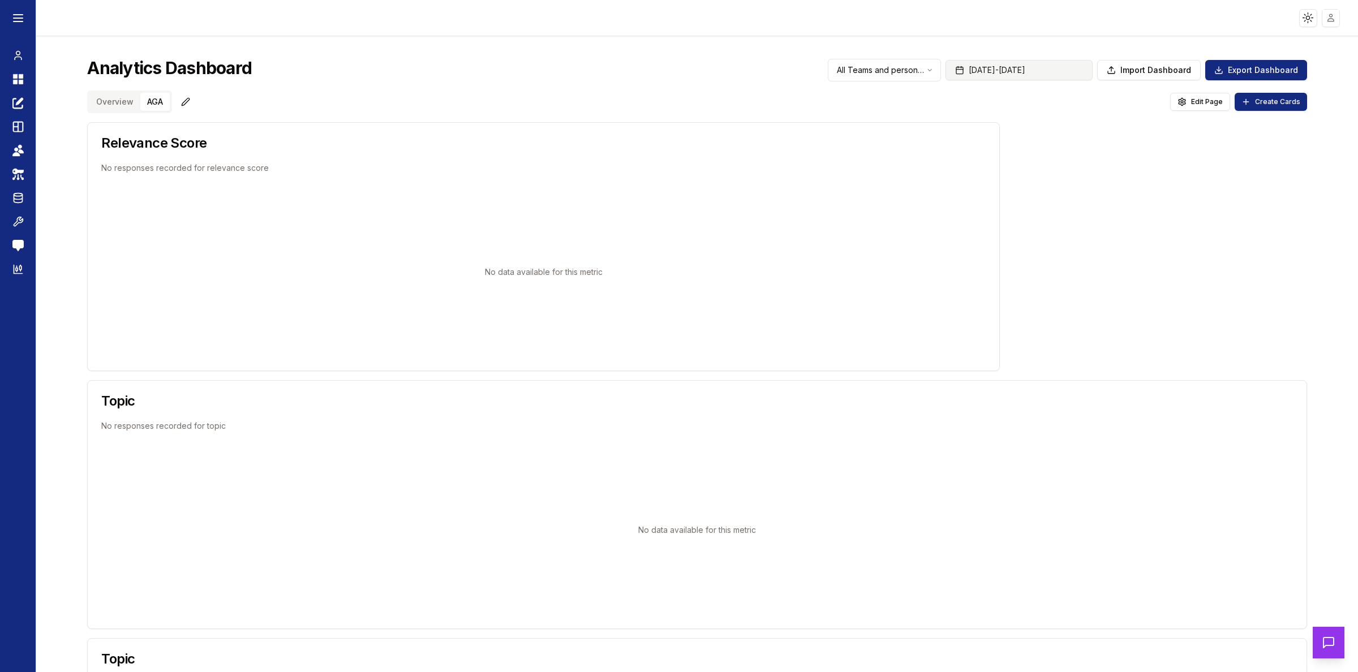
click at [1032, 71] on button "[DATE] - [DATE]" at bounding box center [1019, 70] width 147 height 20
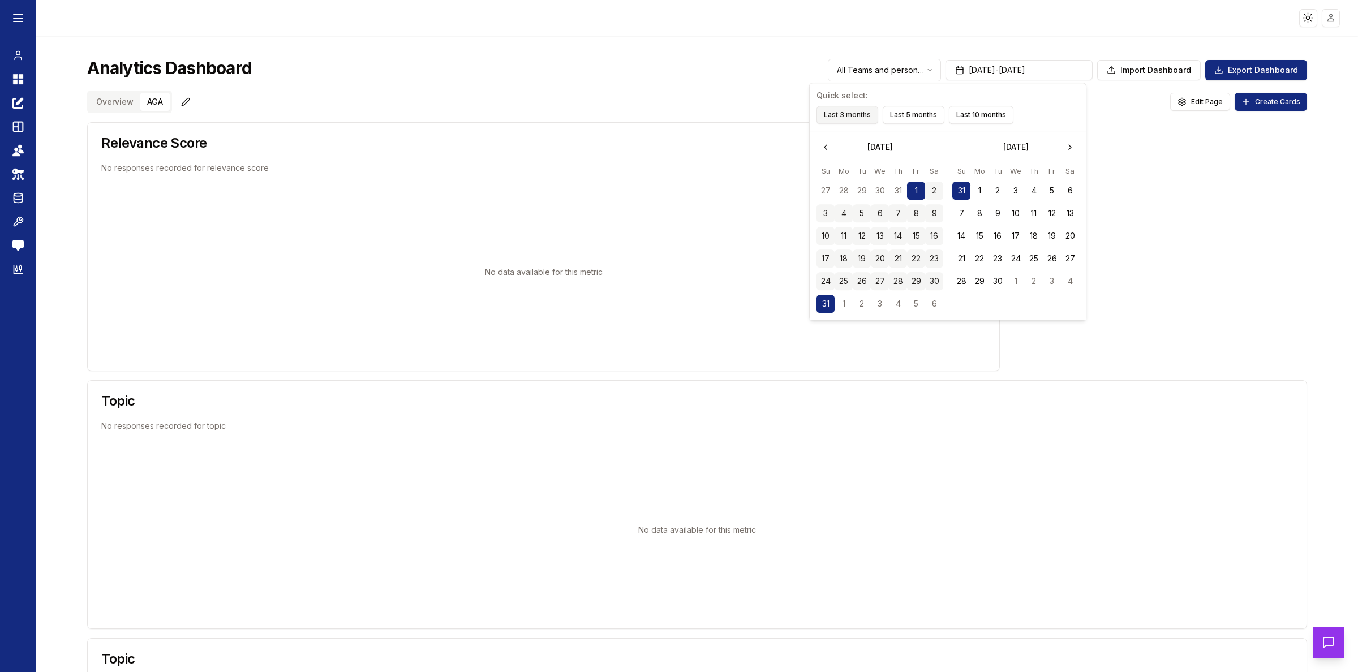
click at [856, 118] on button "Last 3 months" at bounding box center [848, 115] width 62 height 18
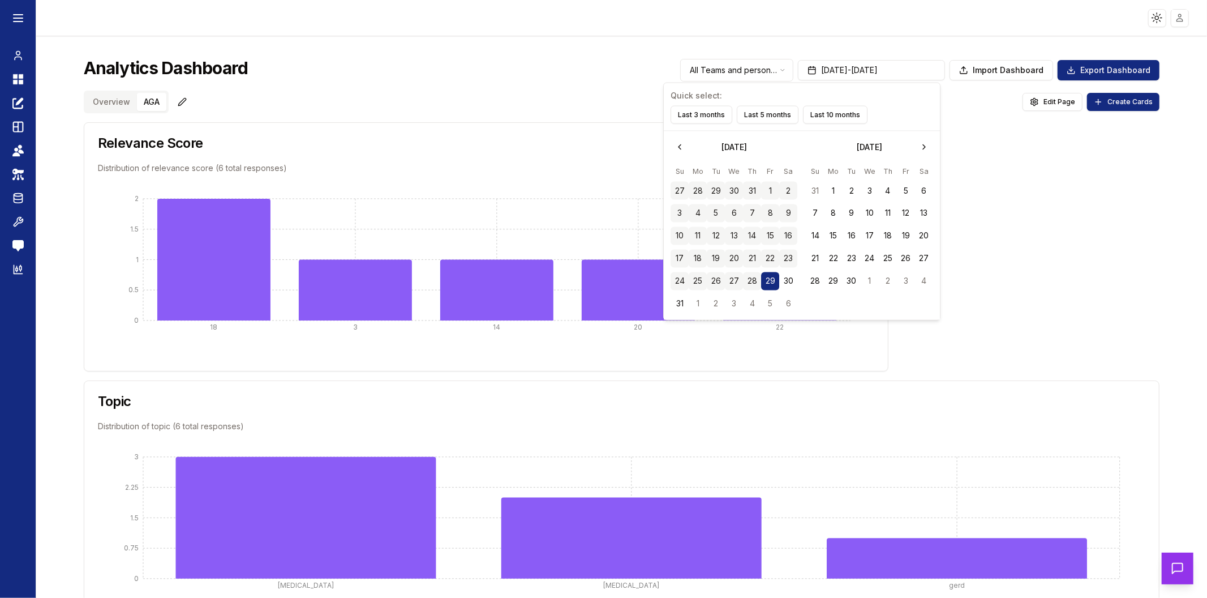
click at [1011, 157] on div "Relevance Score Distribution of relevance score (6 total responses) 18 3 14 20 …" at bounding box center [622, 504] width 1076 height 765
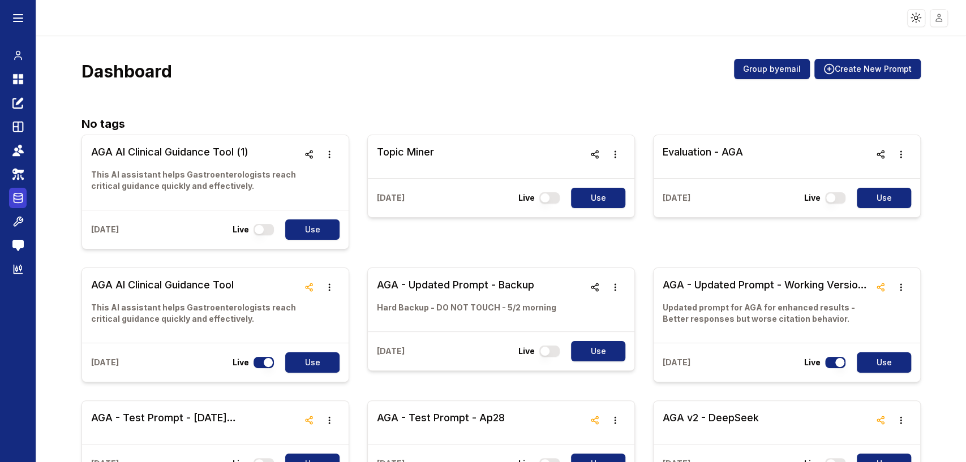
click at [21, 199] on icon at bounding box center [18, 198] width 8 height 1
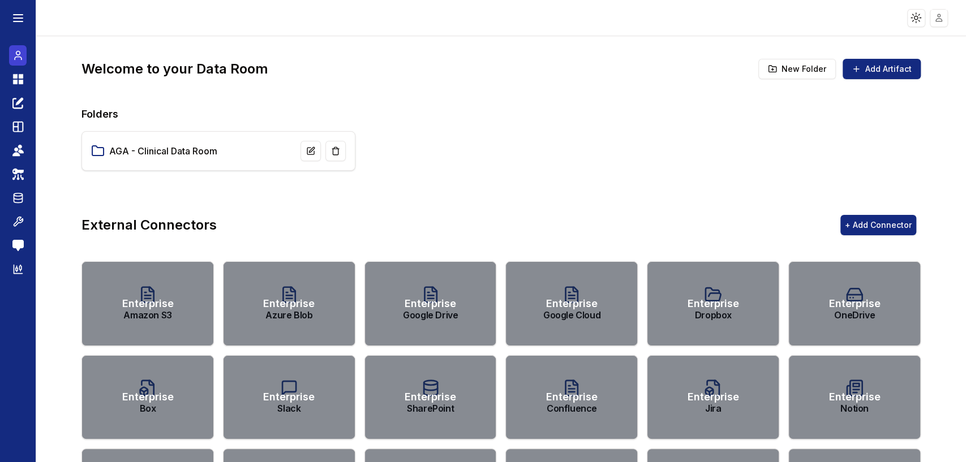
click at [14, 62] on icon at bounding box center [17, 56] width 11 height 14
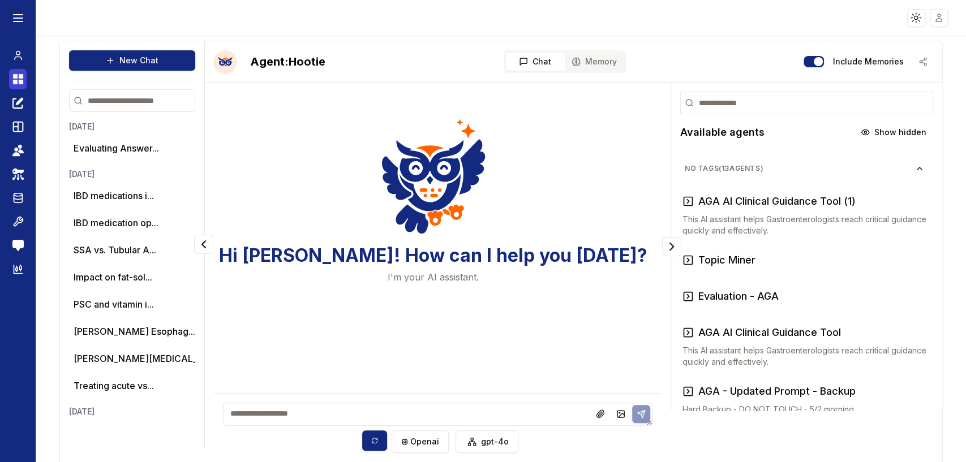
click at [18, 83] on icon at bounding box center [17, 79] width 11 height 14
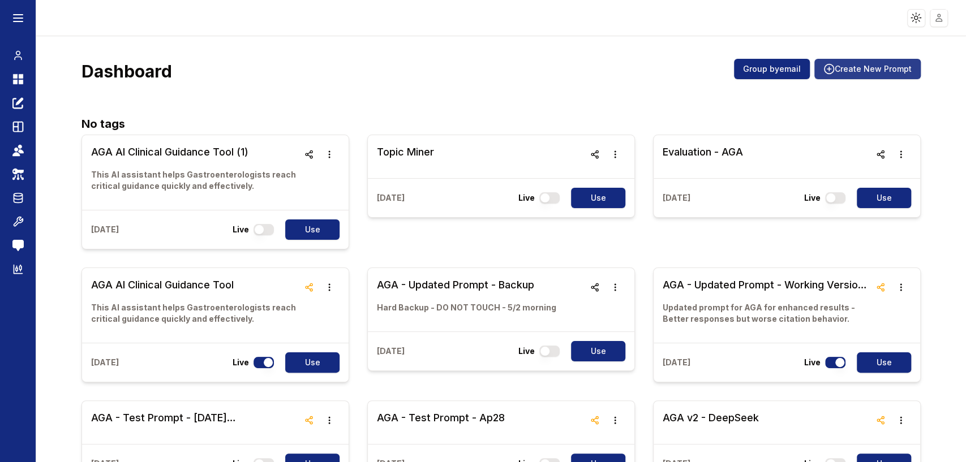
click at [839, 71] on button "Create New Prompt" at bounding box center [867, 69] width 106 height 20
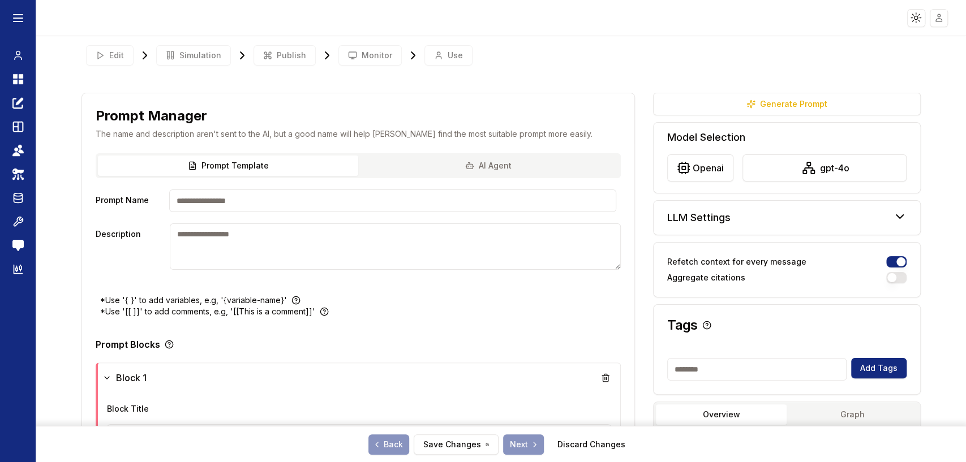
scroll to position [188, 0]
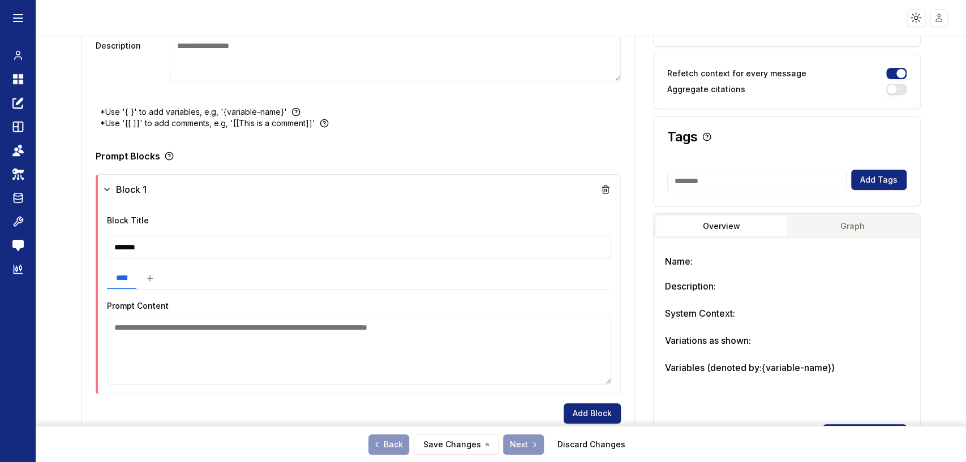
click at [200, 348] on textarea at bounding box center [359, 351] width 504 height 68
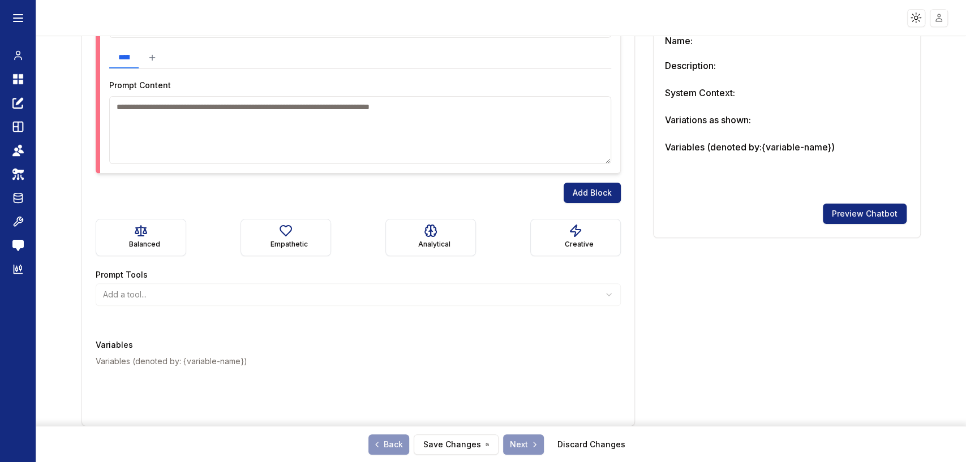
scroll to position [346, 0]
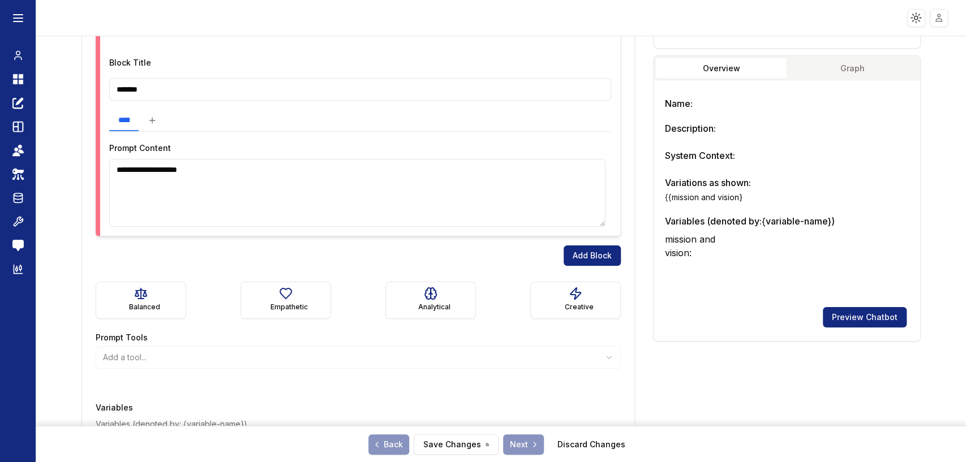
click at [122, 168] on textarea "**********" at bounding box center [357, 193] width 496 height 68
click at [216, 173] on textarea "**********" at bounding box center [357, 193] width 496 height 68
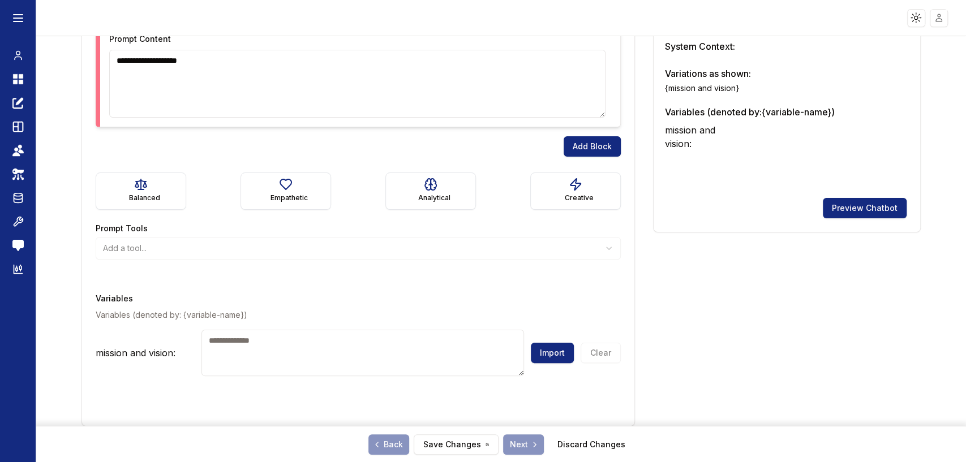
drag, startPoint x: 285, startPoint y: 341, endPoint x: 296, endPoint y: 341, distance: 10.8
click at [285, 341] on textarea at bounding box center [362, 353] width 323 height 46
click at [531, 351] on button "Import" at bounding box center [552, 353] width 43 height 20
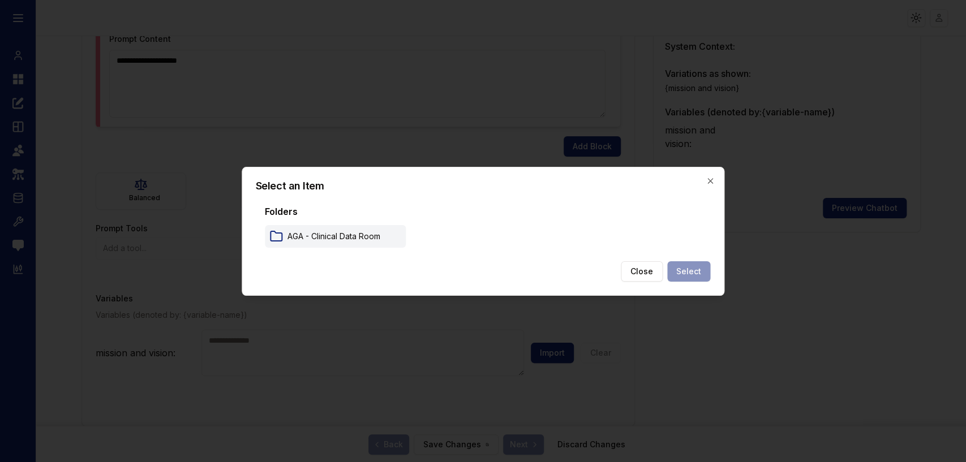
click at [338, 242] on div "AGA - Clinical Data Room" at bounding box center [335, 236] width 141 height 23
click at [697, 272] on button "Select" at bounding box center [688, 271] width 43 height 20
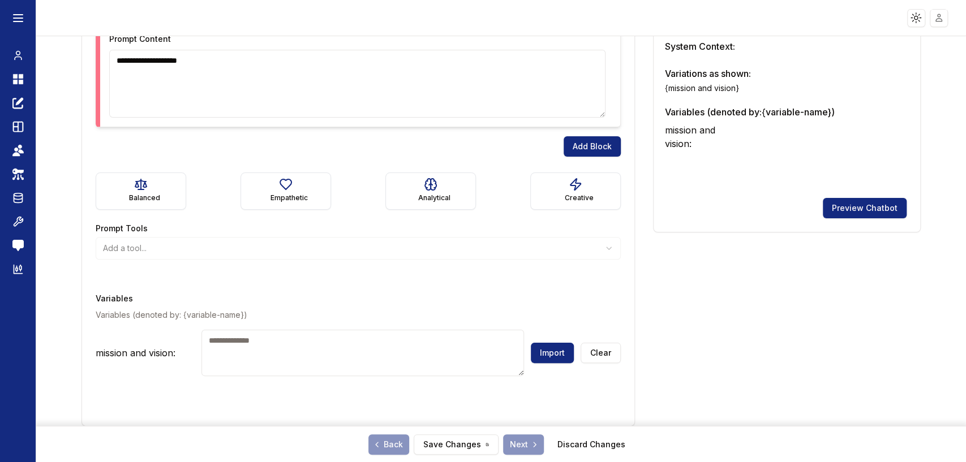
scroll to position [141, 0]
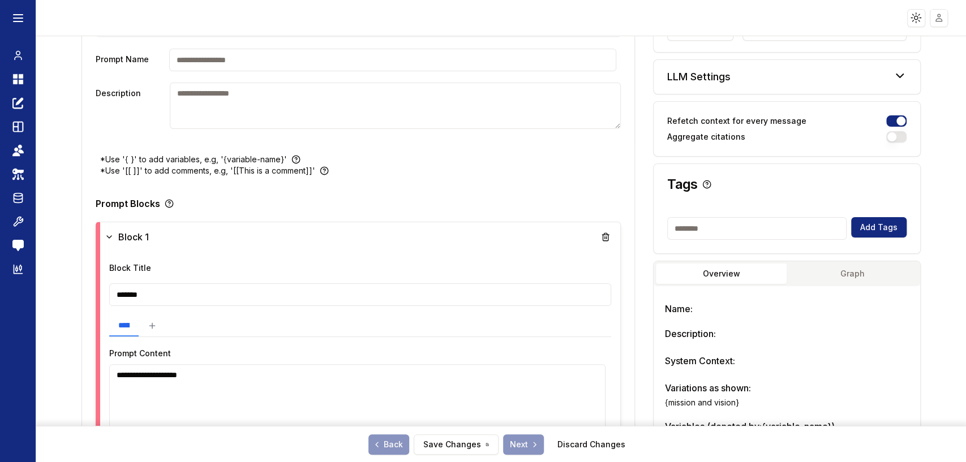
click at [277, 375] on textarea "**********" at bounding box center [357, 398] width 496 height 68
type textarea "**********"
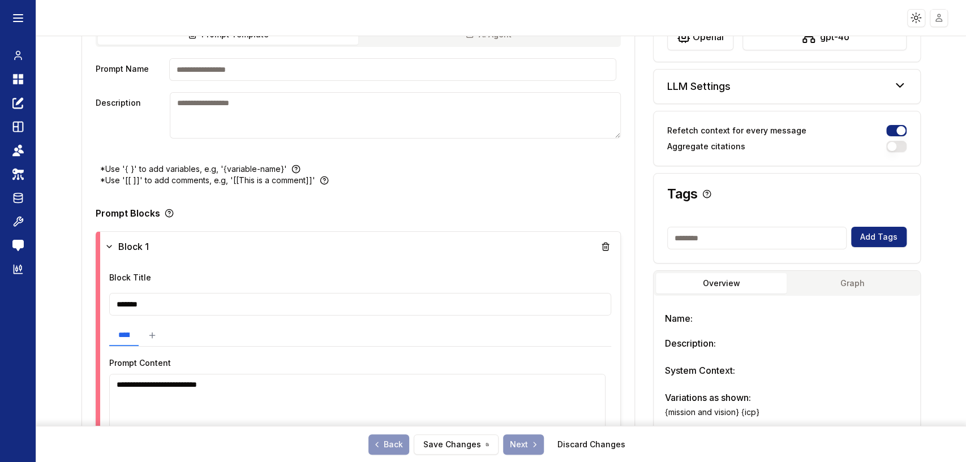
scroll to position [78, 0]
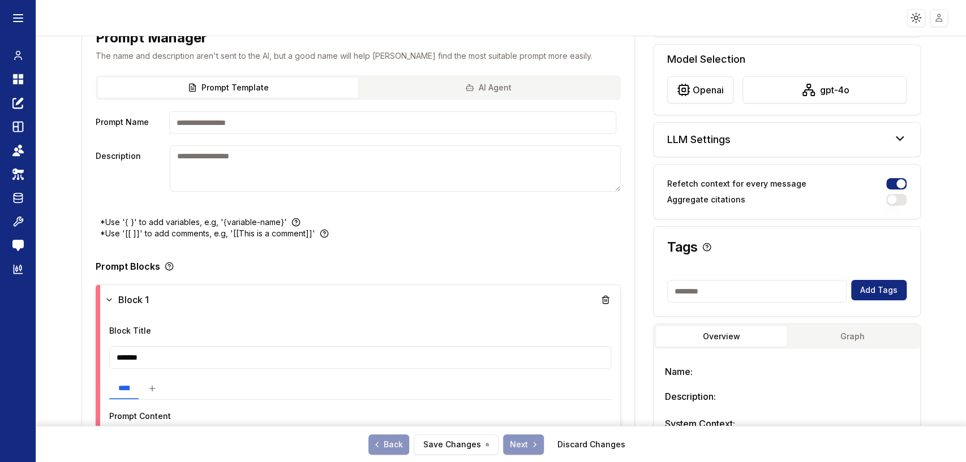
type textarea "**********"
click at [499, 85] on button "AI Agent" at bounding box center [488, 88] width 260 height 20
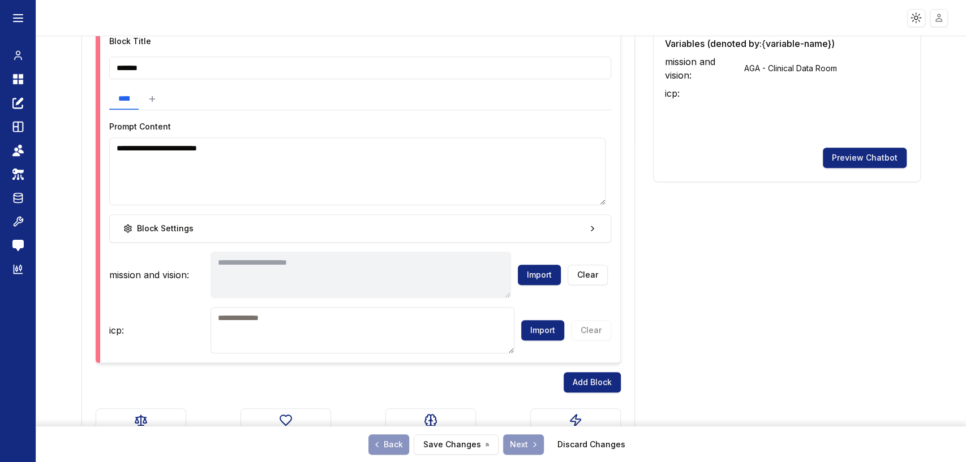
scroll to position [435, 0]
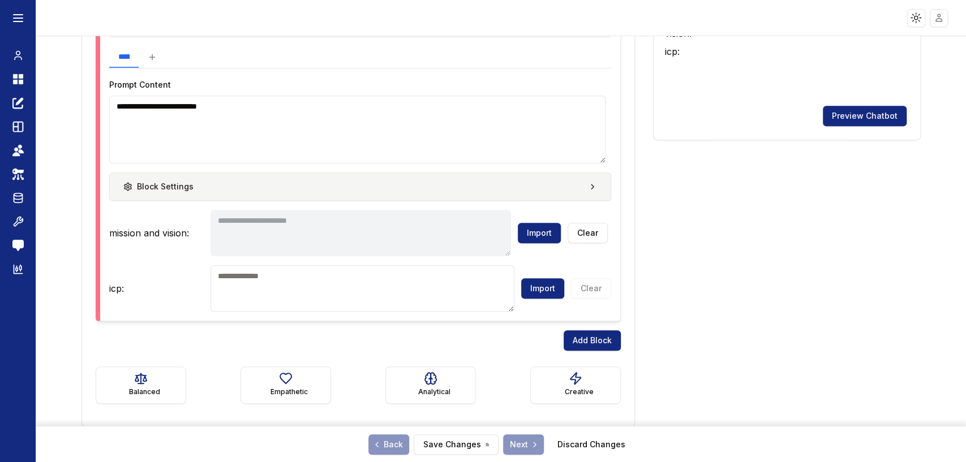
click at [443, 187] on button "Block Settings" at bounding box center [360, 187] width 502 height 28
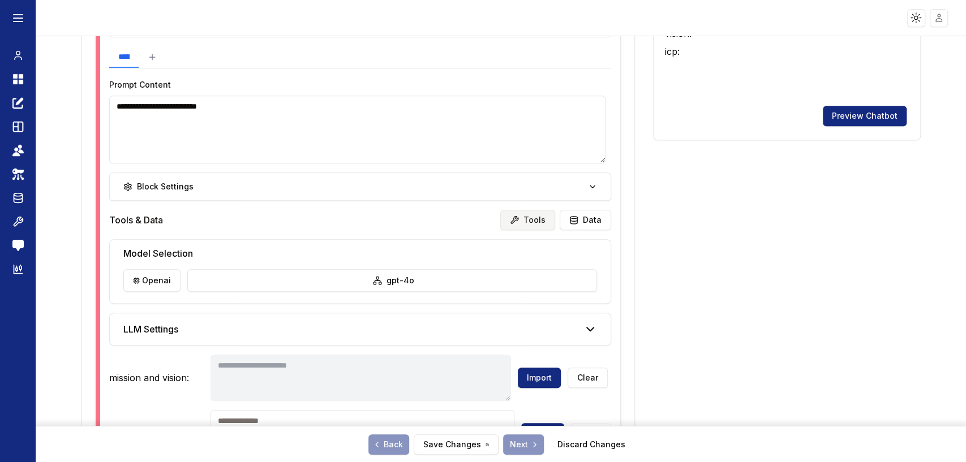
click at [529, 223] on button "Tools" at bounding box center [527, 220] width 55 height 20
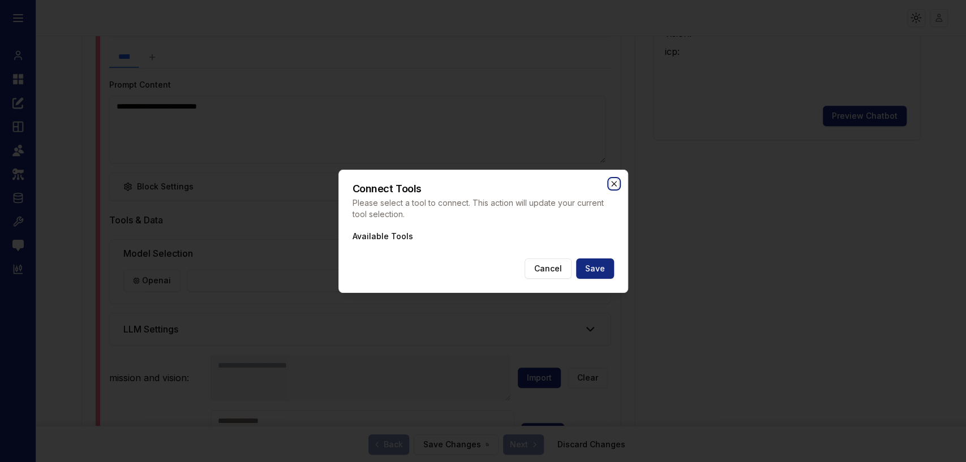
click at [611, 185] on icon "button" at bounding box center [614, 183] width 9 height 9
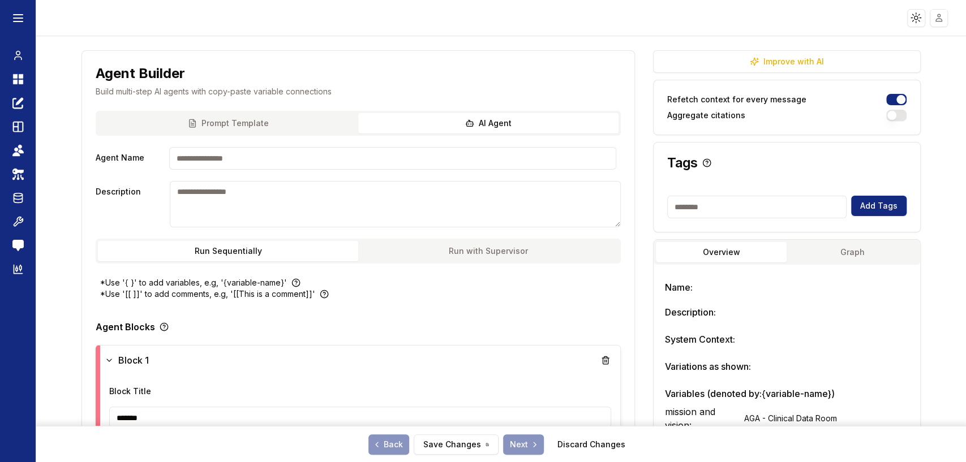
scroll to position [0, 0]
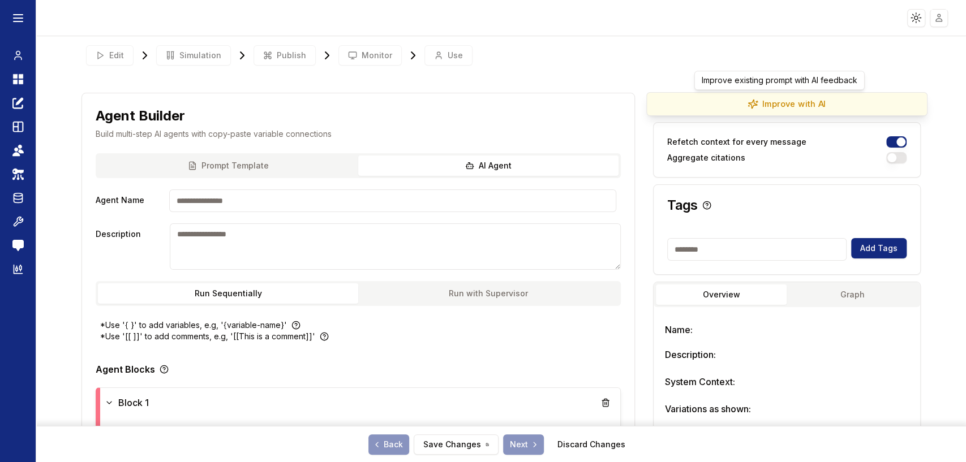
click at [792, 102] on button "Improve with AI" at bounding box center [786, 104] width 281 height 24
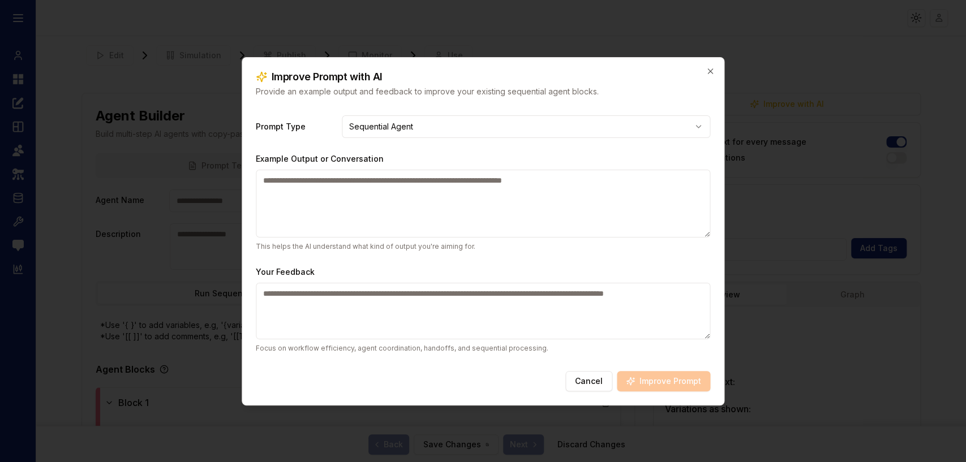
click at [409, 187] on textarea "Example Output or Conversation" at bounding box center [483, 204] width 455 height 68
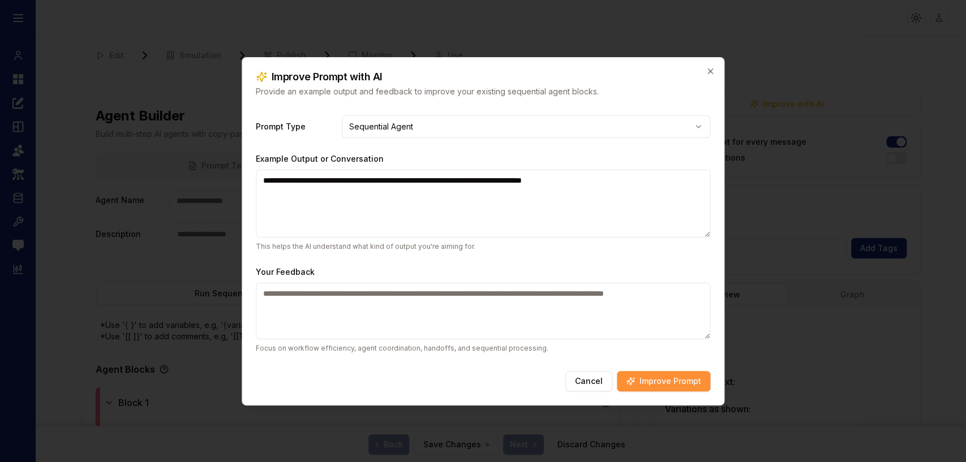
click at [431, 177] on textarea "**********" at bounding box center [483, 204] width 455 height 68
type textarea "**********"
drag, startPoint x: 585, startPoint y: 370, endPoint x: 589, endPoint y: 379, distance: 9.9
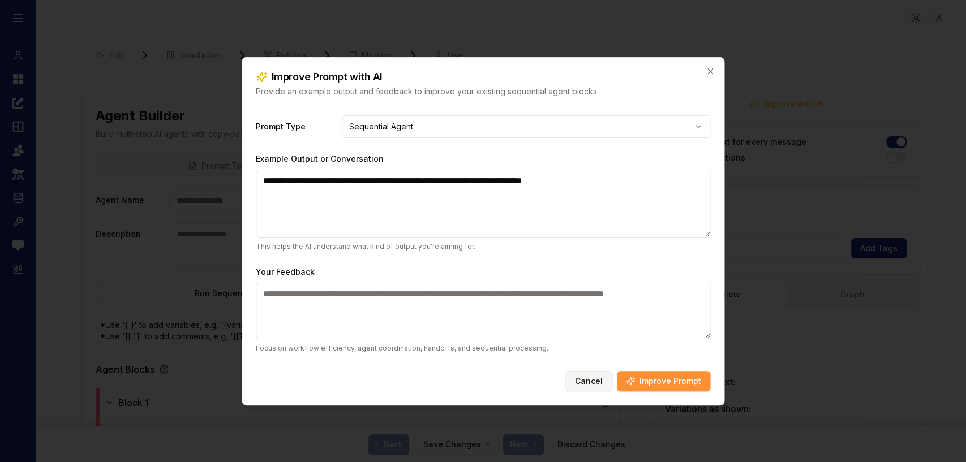
click at [585, 372] on div "**********" at bounding box center [483, 231] width 483 height 349
click at [589, 383] on button "Cancel" at bounding box center [588, 381] width 47 height 20
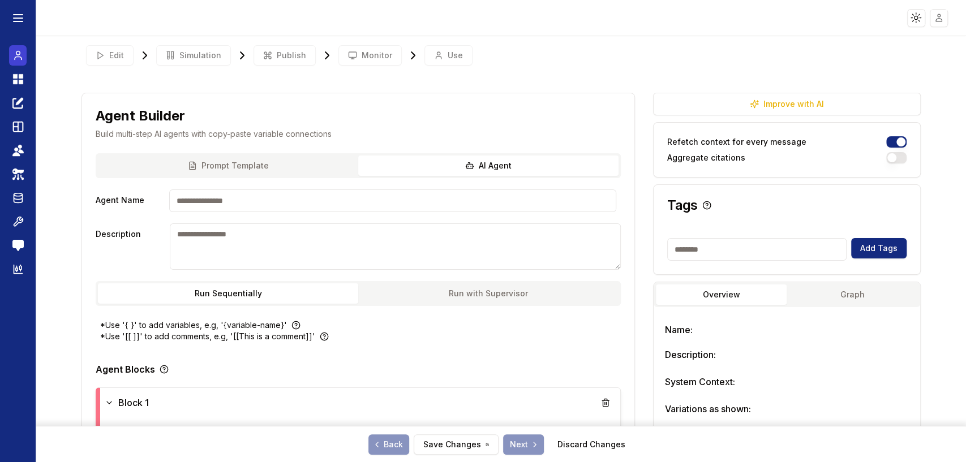
click at [21, 58] on icon at bounding box center [18, 58] width 7 height 3
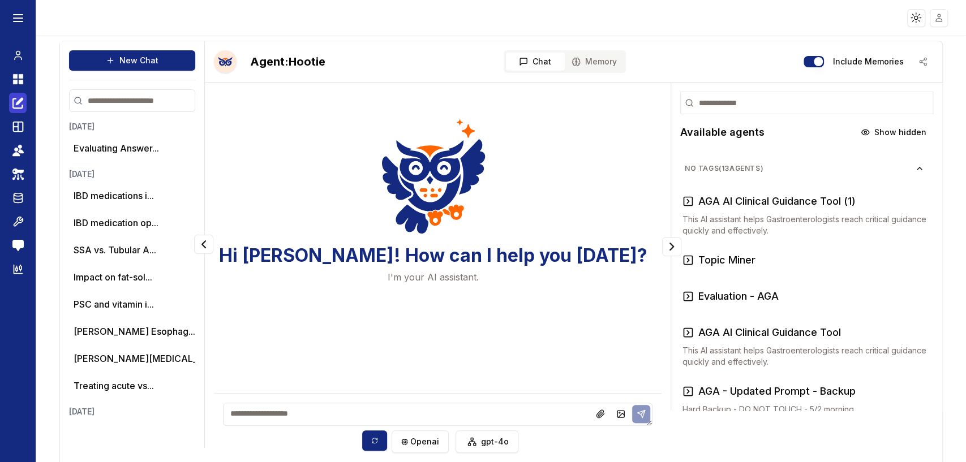
click at [16, 98] on icon at bounding box center [17, 103] width 11 height 14
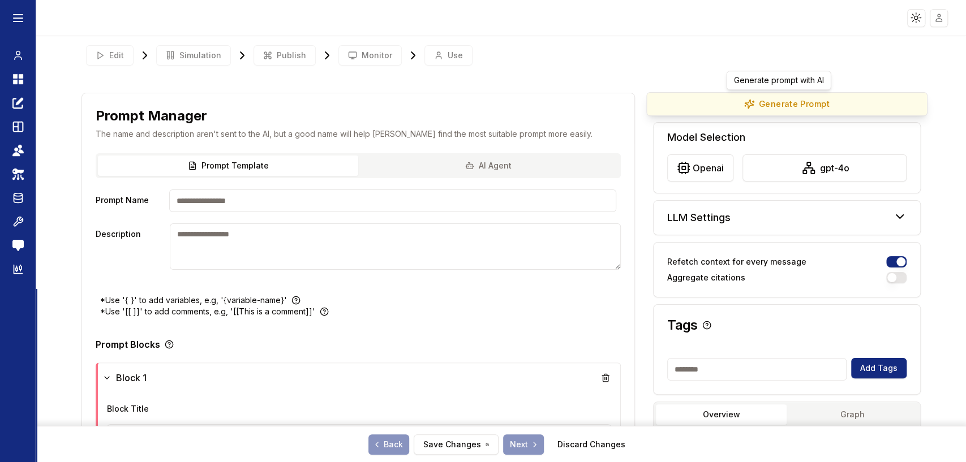
click at [775, 105] on button "Generate Prompt" at bounding box center [786, 104] width 281 height 24
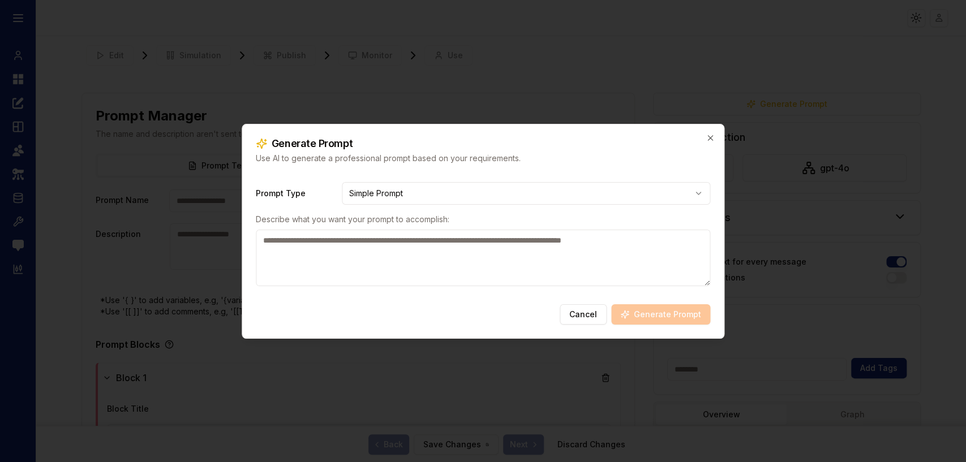
click at [461, 191] on body "**********" at bounding box center [483, 231] width 966 height 462
click at [393, 272] on textarea at bounding box center [483, 258] width 455 height 57
paste textarea "**********"
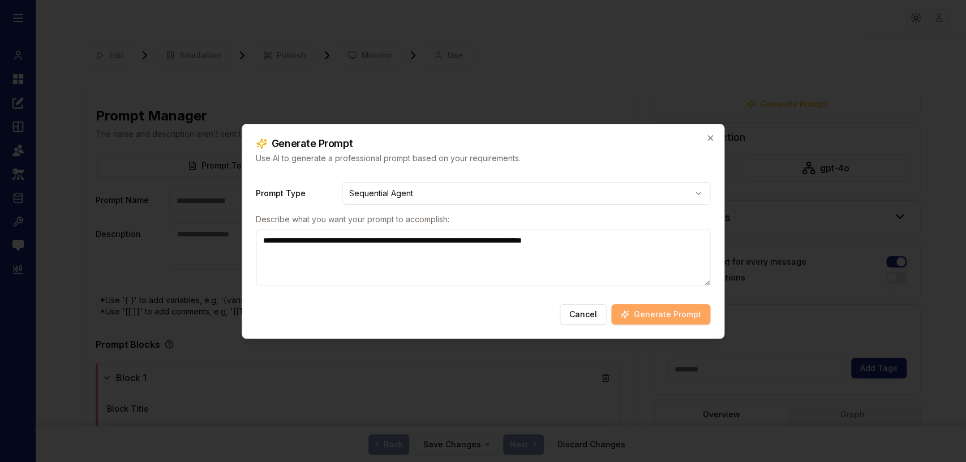
type textarea "**********"
click at [657, 314] on button "Generate Prompt" at bounding box center [660, 314] width 99 height 20
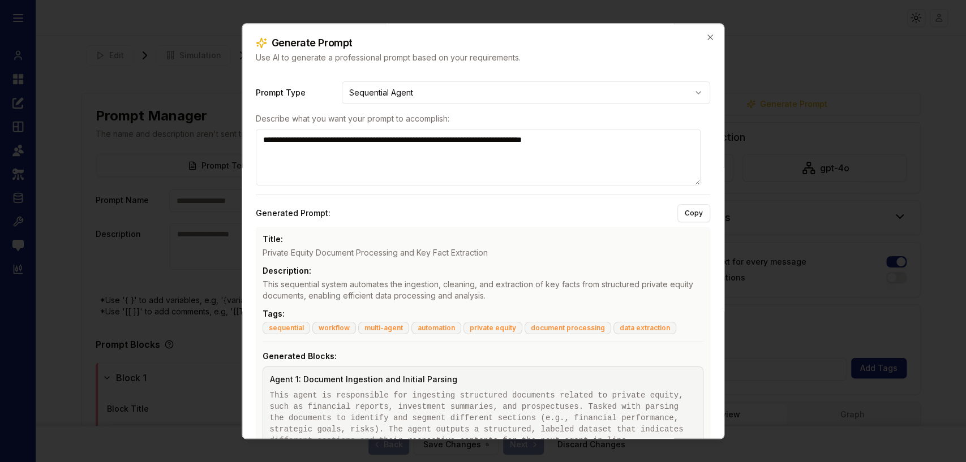
scroll to position [249, 0]
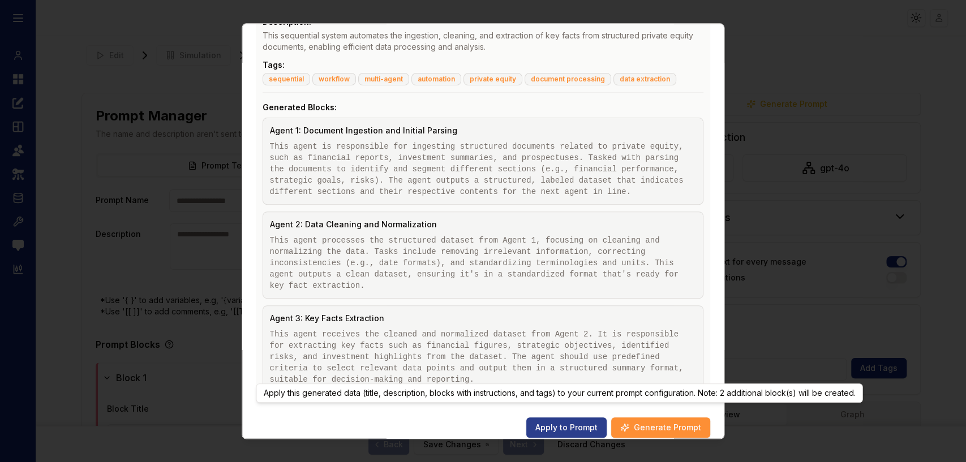
click at [566, 419] on button "Apply to Prompt" at bounding box center [566, 428] width 80 height 20
type input "**********"
type textarea "**********"
type input "**********"
type textarea "**********"
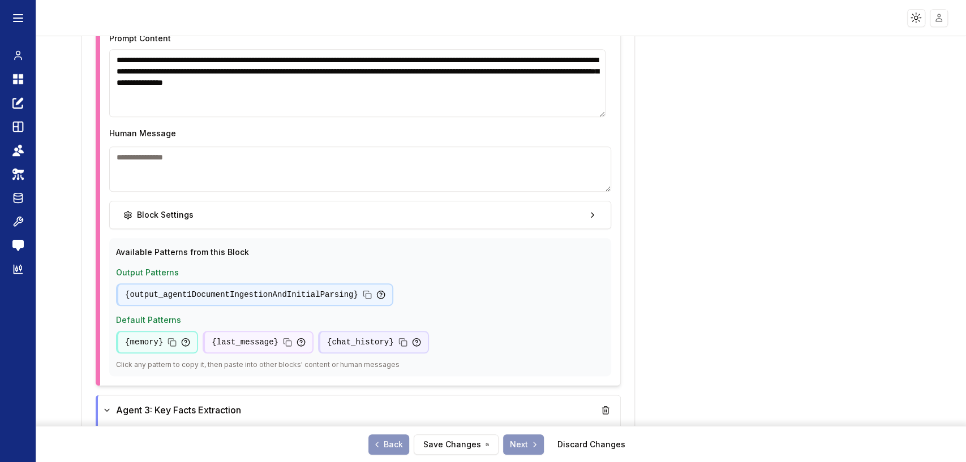
scroll to position [754, 0]
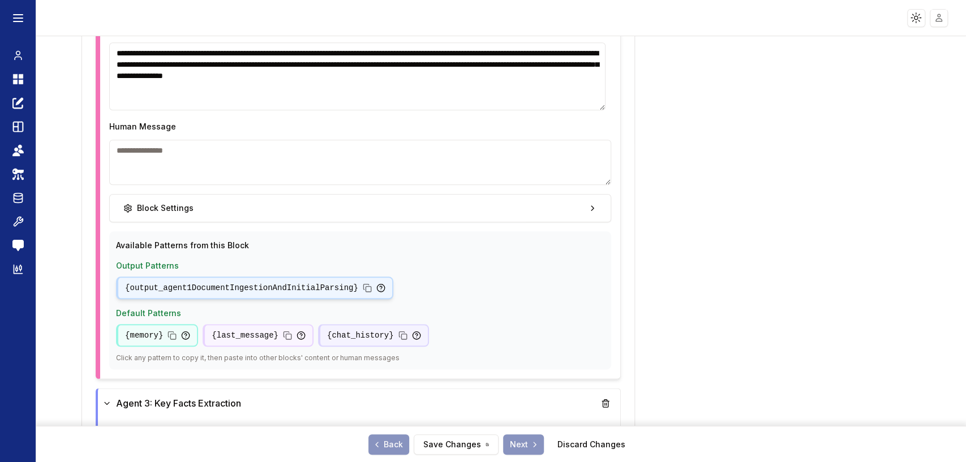
click at [363, 284] on icon at bounding box center [365, 286] width 5 height 5
click at [291, 92] on textarea "**********" at bounding box center [357, 76] width 496 height 68
paste textarea "**********"
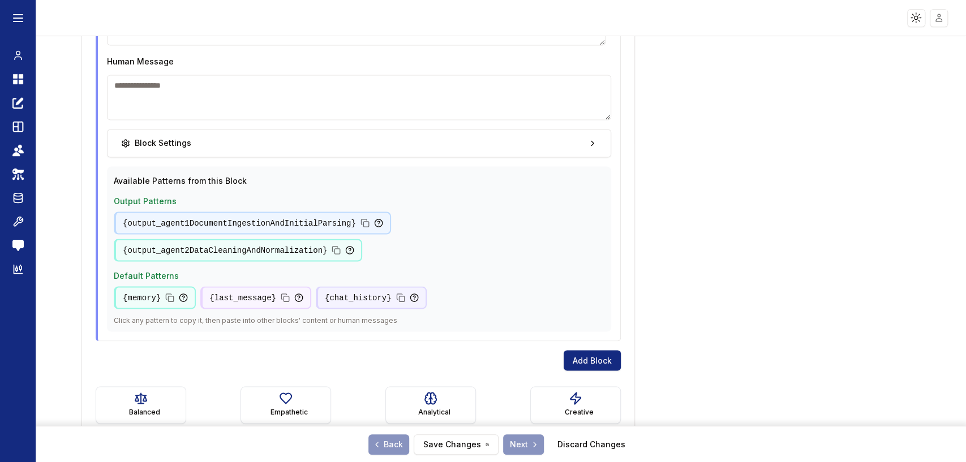
scroll to position [1320, 0]
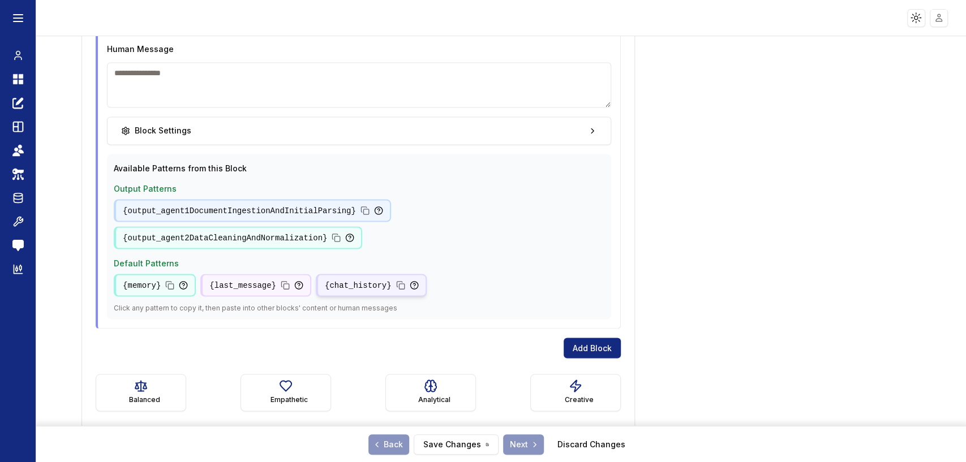
type textarea "**********"
click at [396, 281] on icon at bounding box center [400, 285] width 9 height 9
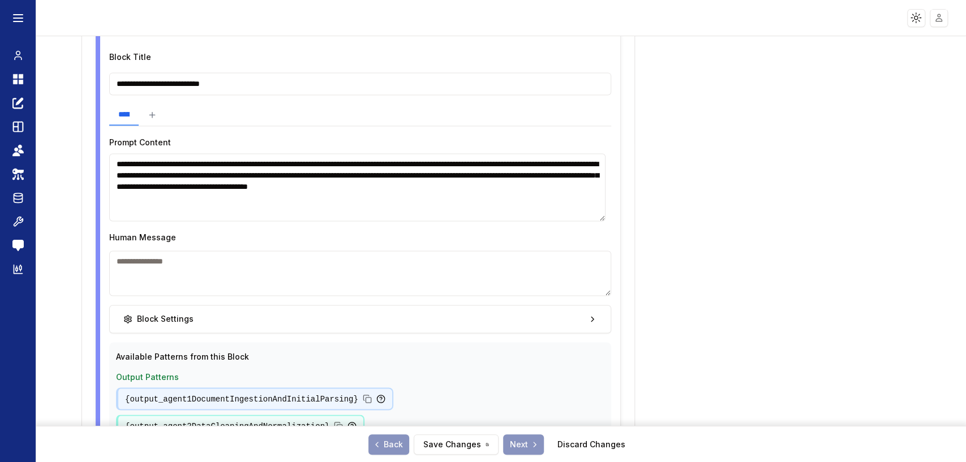
click at [492, 204] on textarea "**********" at bounding box center [357, 187] width 496 height 68
paste textarea "**********"
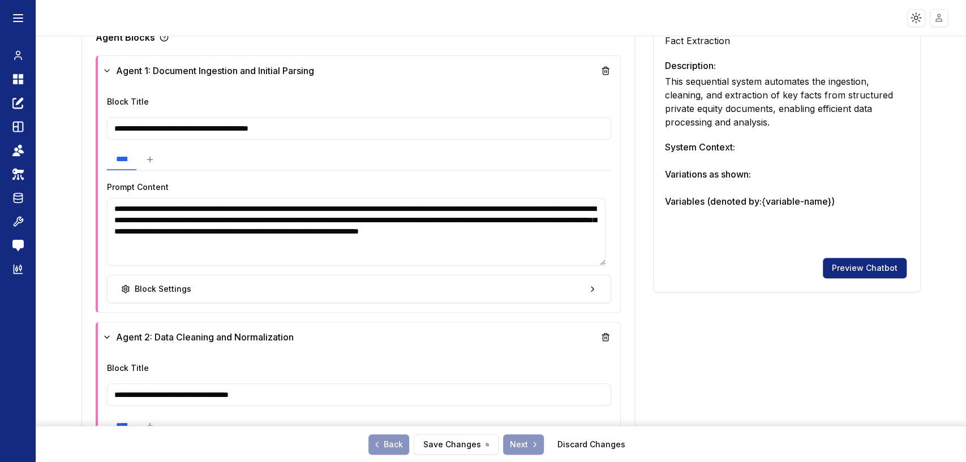
scroll to position [251, 0]
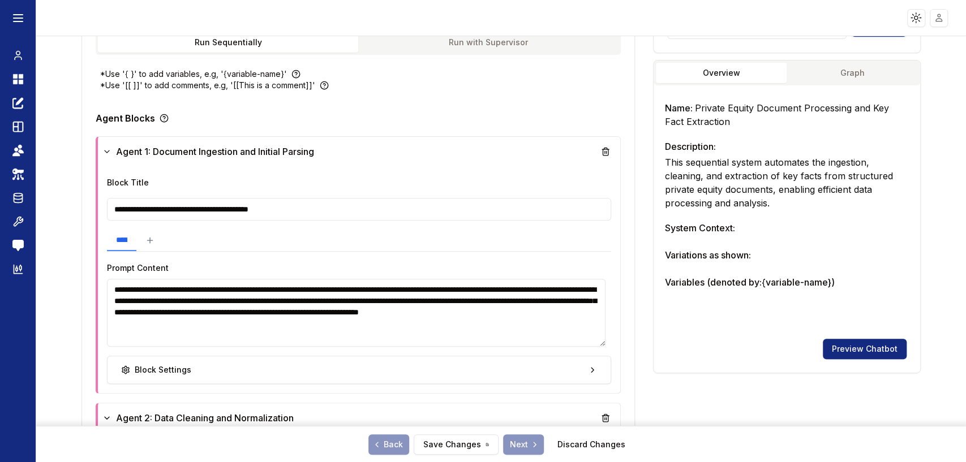
type textarea "**********"
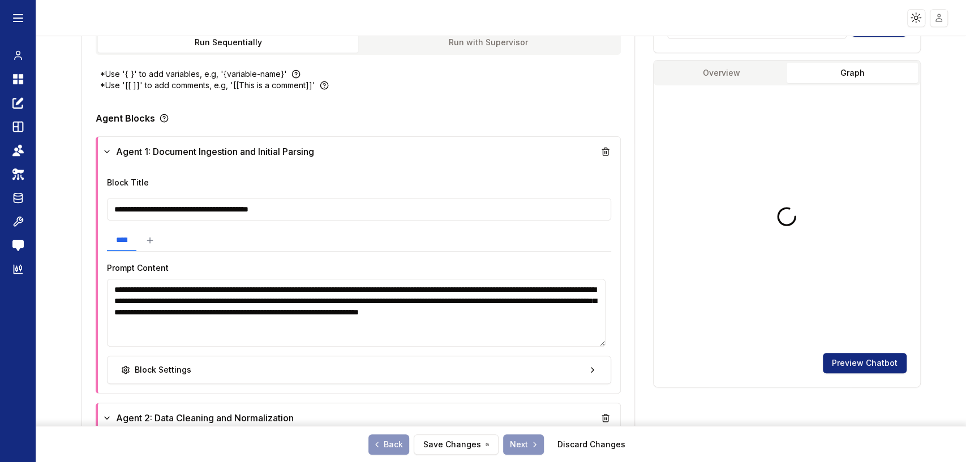
click at [845, 66] on button "Graph" at bounding box center [852, 73] width 131 height 20
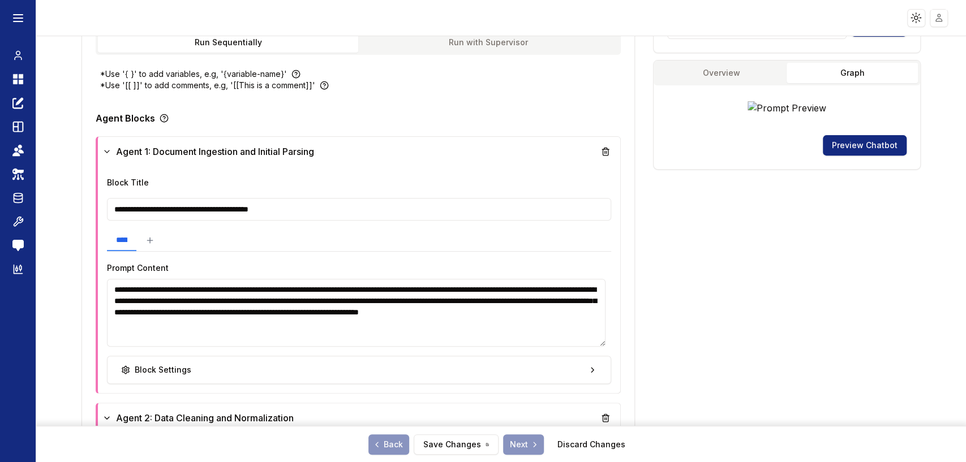
scroll to position [0, 0]
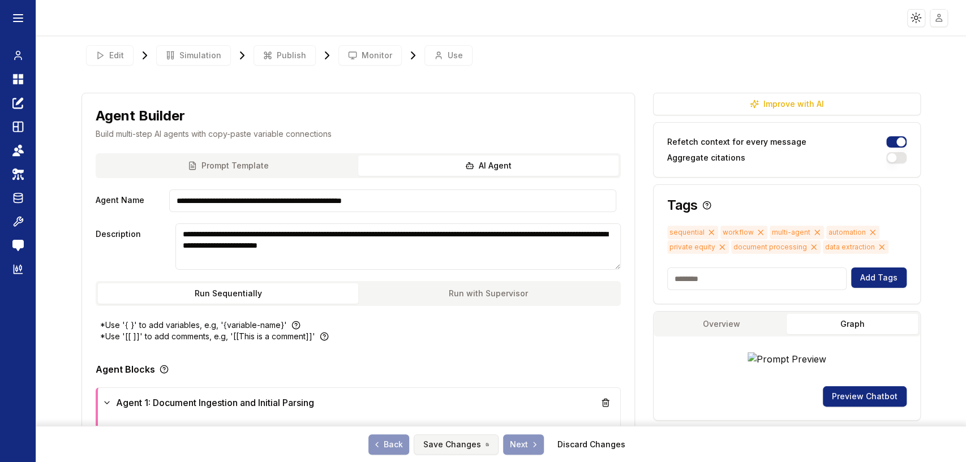
click at [454, 450] on button "Save Changes" at bounding box center [456, 445] width 85 height 20
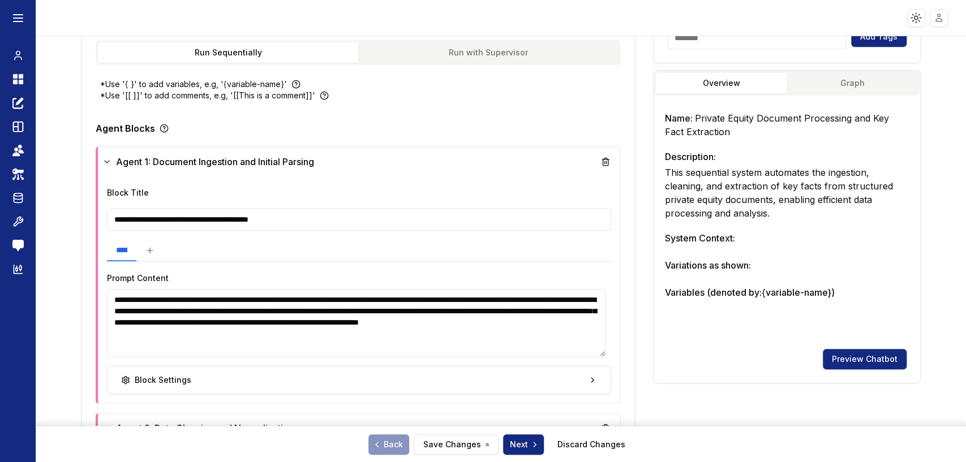
scroll to position [314, 0]
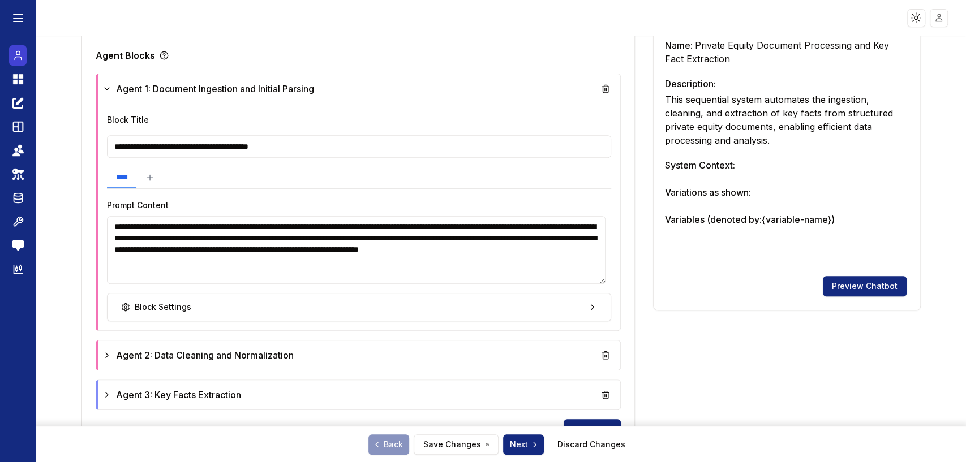
click at [10, 58] on link "Chat" at bounding box center [18, 55] width 18 height 20
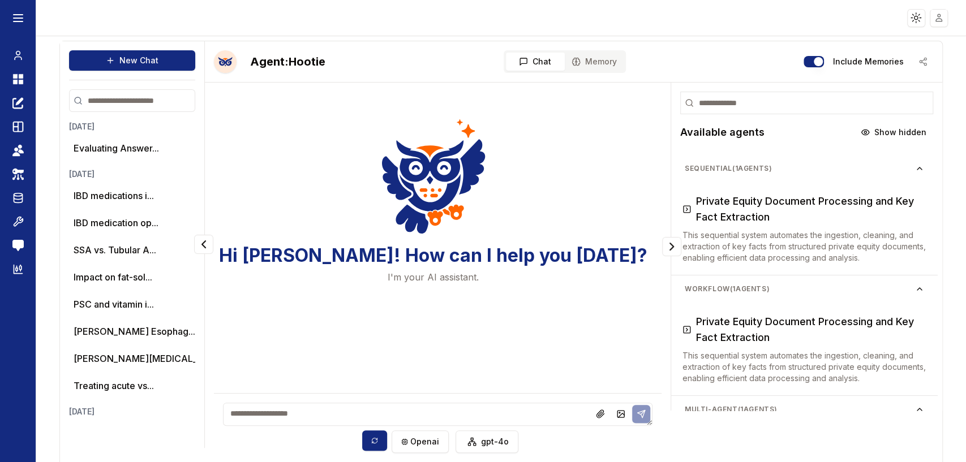
click at [311, 415] on textarea at bounding box center [438, 414] width 430 height 23
click at [934, 23] on html "Toggle theme Toggle user menu Chat Dashboard Create Prompts Templates Teams API…" at bounding box center [483, 231] width 966 height 462
click at [866, 102] on span "Sign out" at bounding box center [857, 100] width 31 height 11
